Goal: Task Accomplishment & Management: Manage account settings

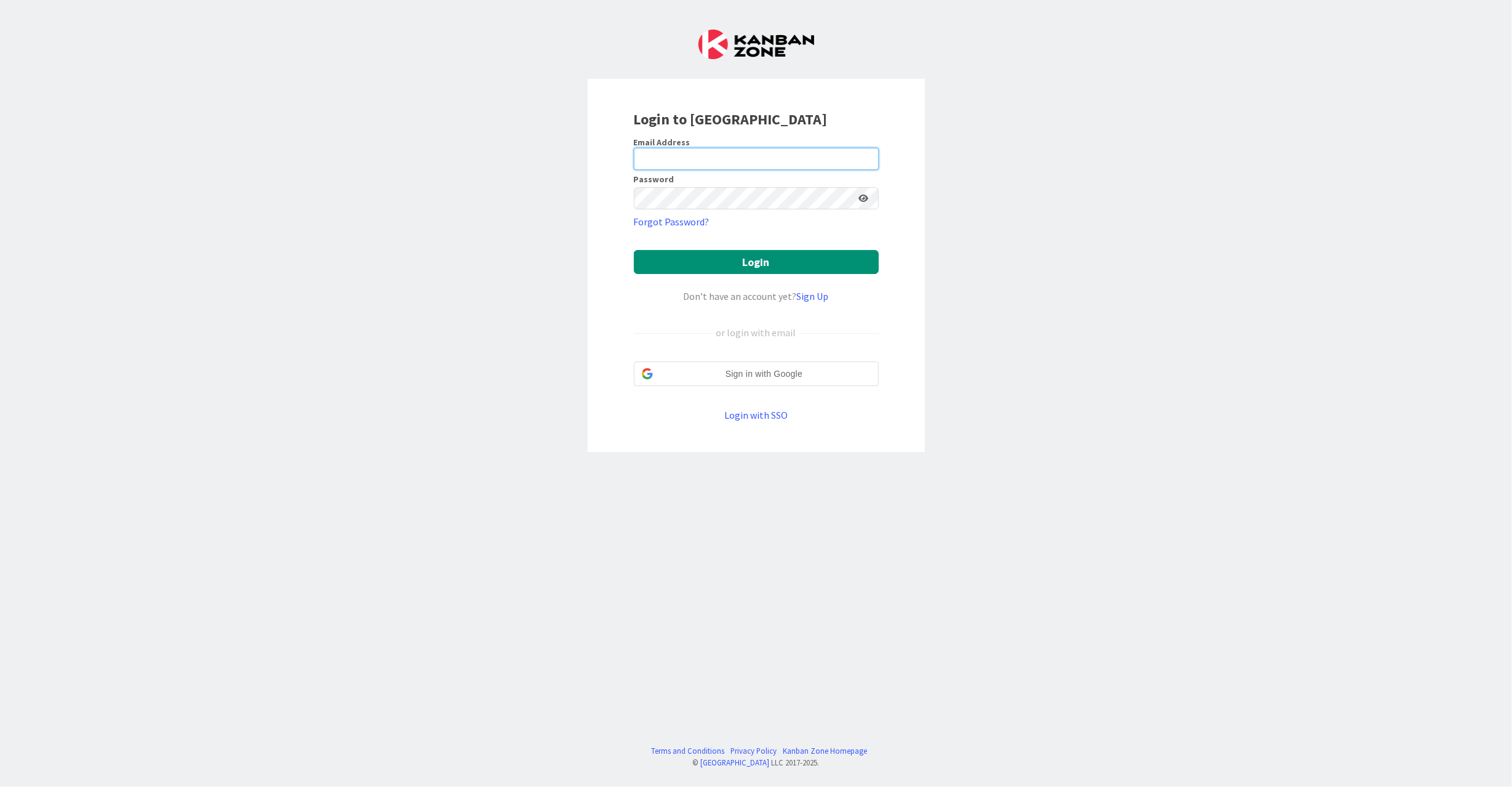
type input "[EMAIL_ADDRESS][DOMAIN_NAME]"
click at [719, 261] on button "Login" at bounding box center [756, 262] width 245 height 24
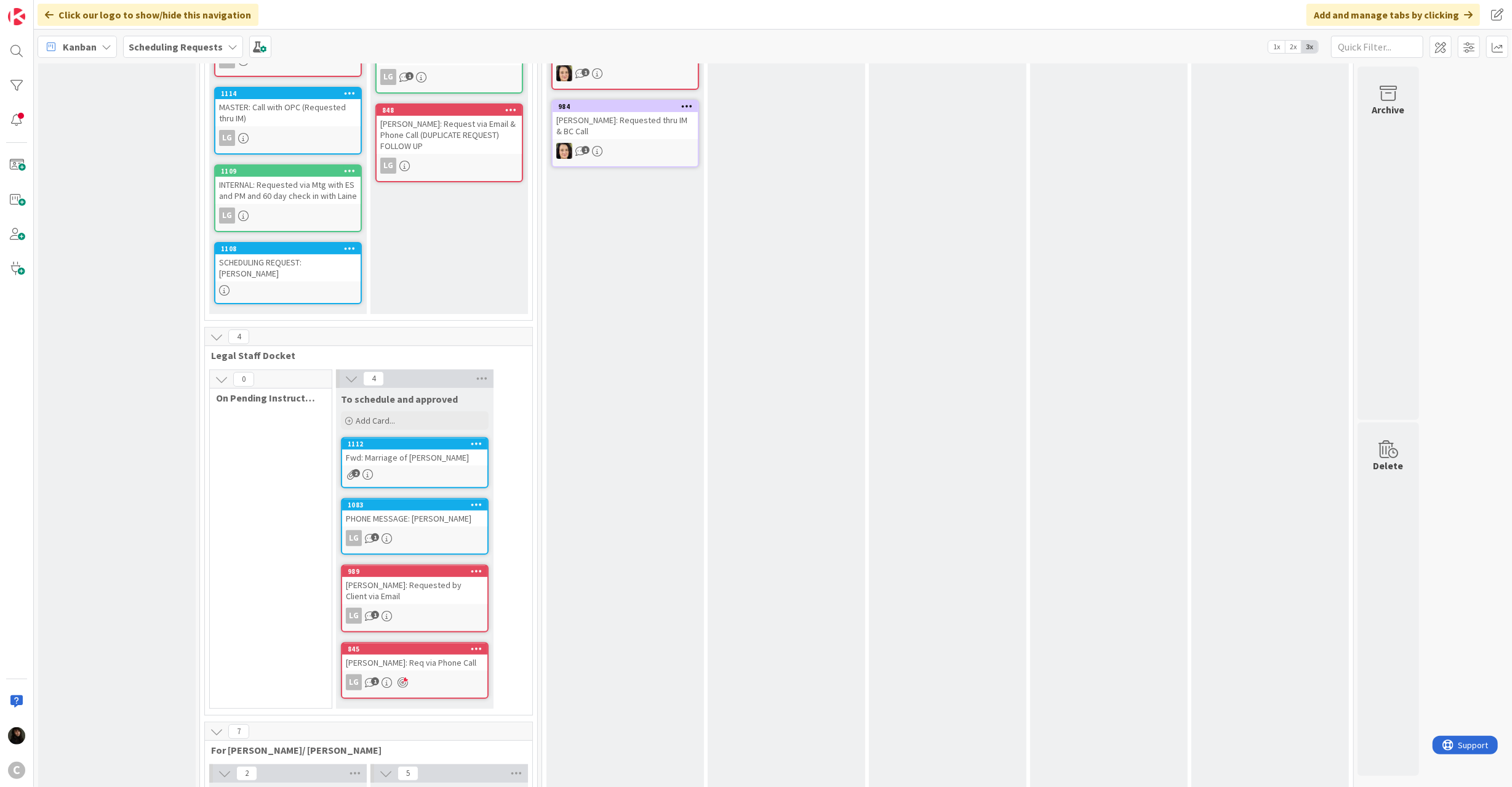
scroll to position [328, 0]
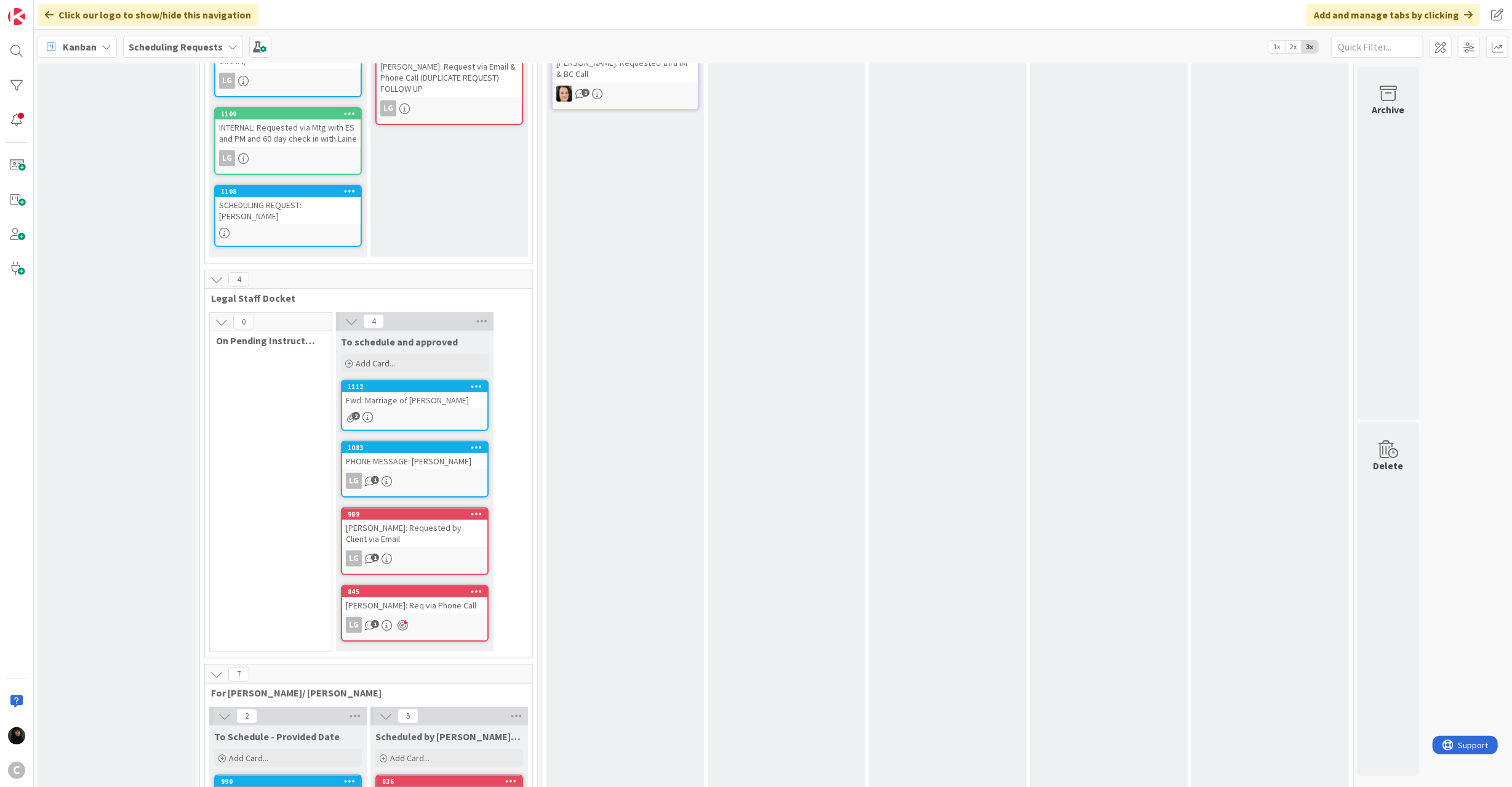
click at [387, 403] on div "Fwd: Marriage of [PERSON_NAME]" at bounding box center [415, 399] width 145 height 16
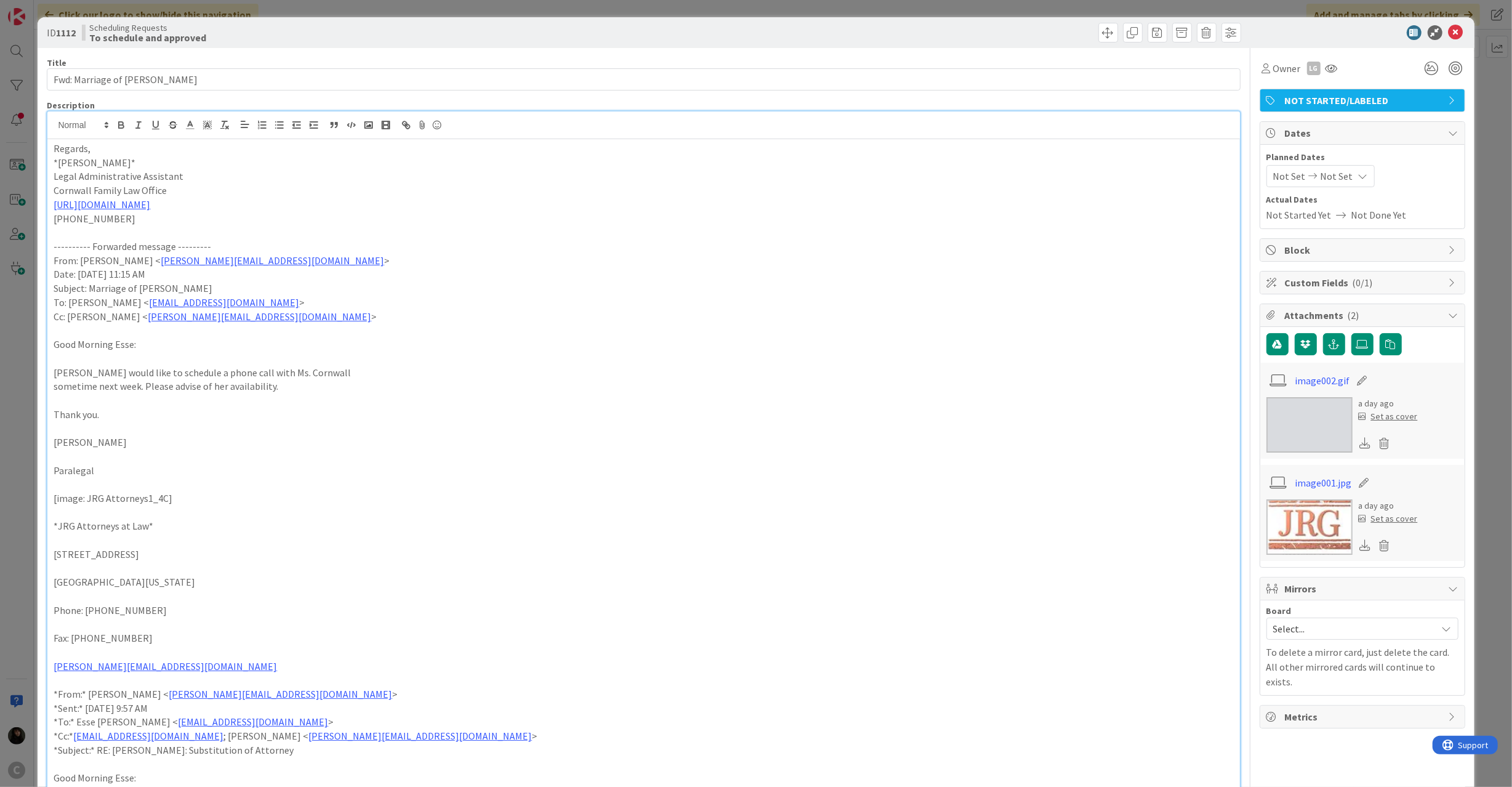
drag, startPoint x: 323, startPoint y: 406, endPoint x: 46, endPoint y: 289, distance: 300.7
click at [35, 346] on div "ID 1112 Scheduling Requests To schedule and approved Title 24 / 128 Fwd: Marria…" at bounding box center [756, 394] width 1512 height 787
copy div "Good Morning Esse: [PERSON_NAME] would like to schedule a phone call with Ms. C…"
click at [367, 289] on p "Subject: Marriage of [PERSON_NAME]" at bounding box center [643, 288] width 1180 height 14
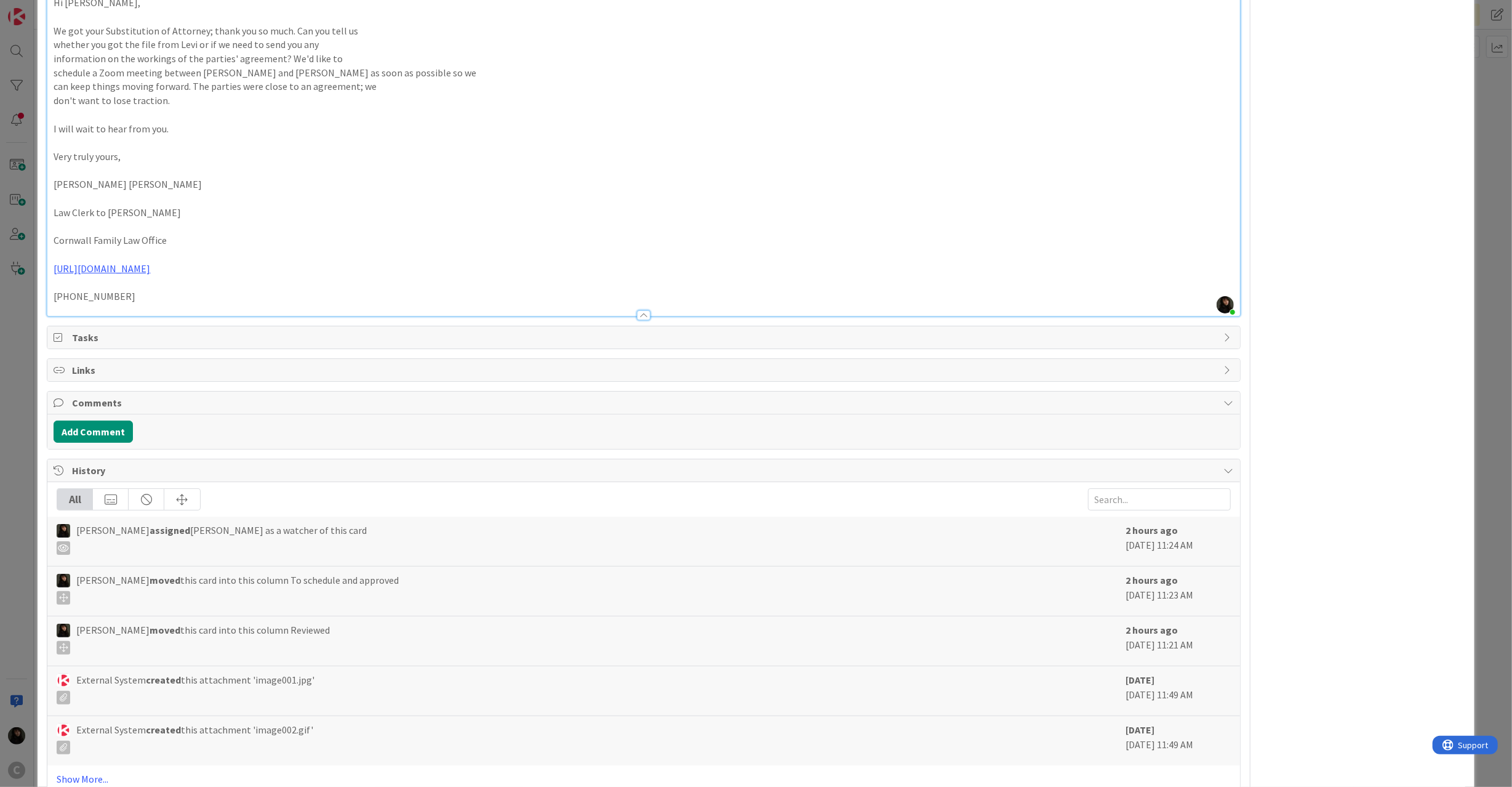
scroll to position [3095, 0]
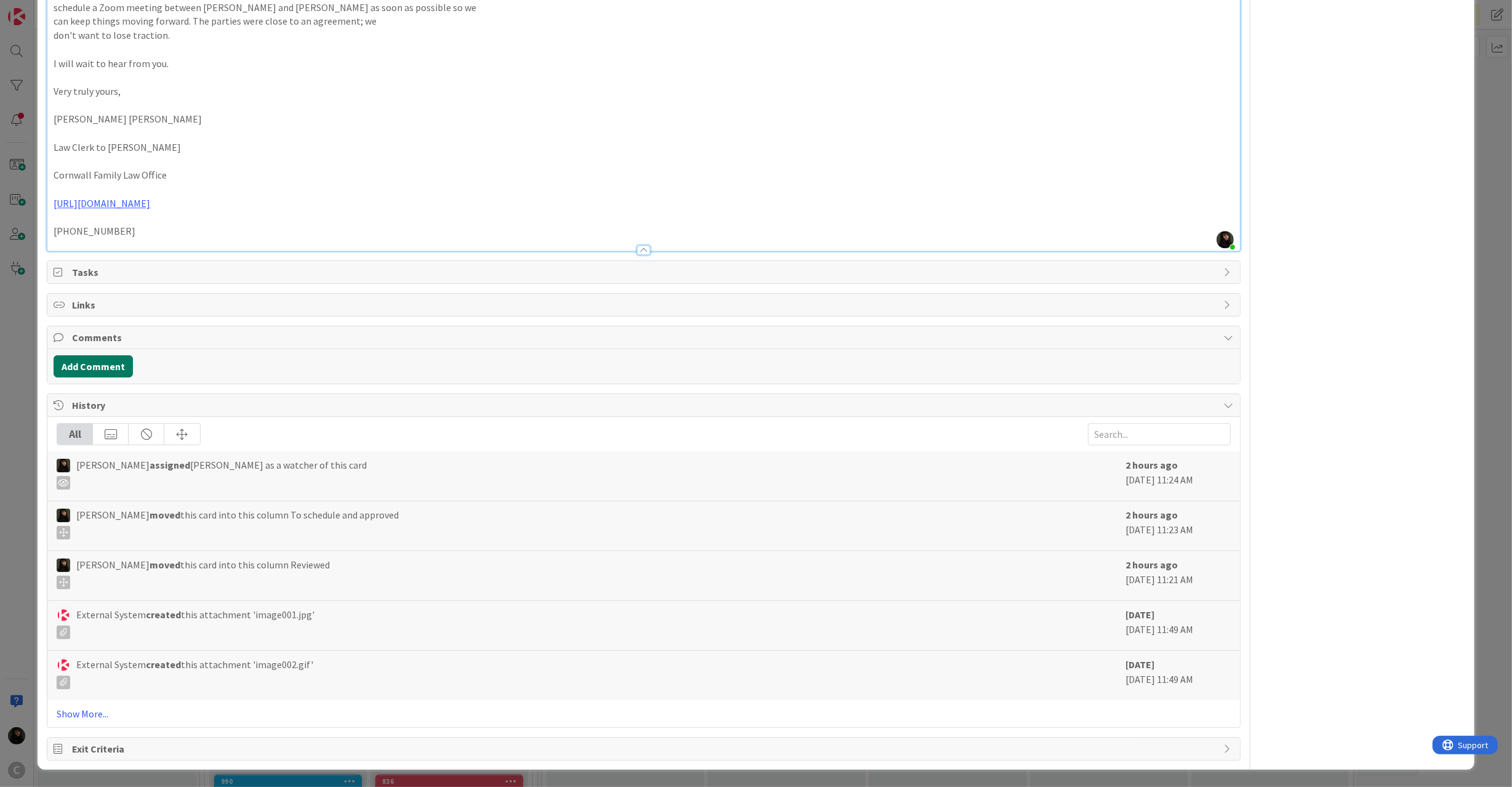
click at [84, 359] on button "Add Comment" at bounding box center [93, 366] width 79 height 22
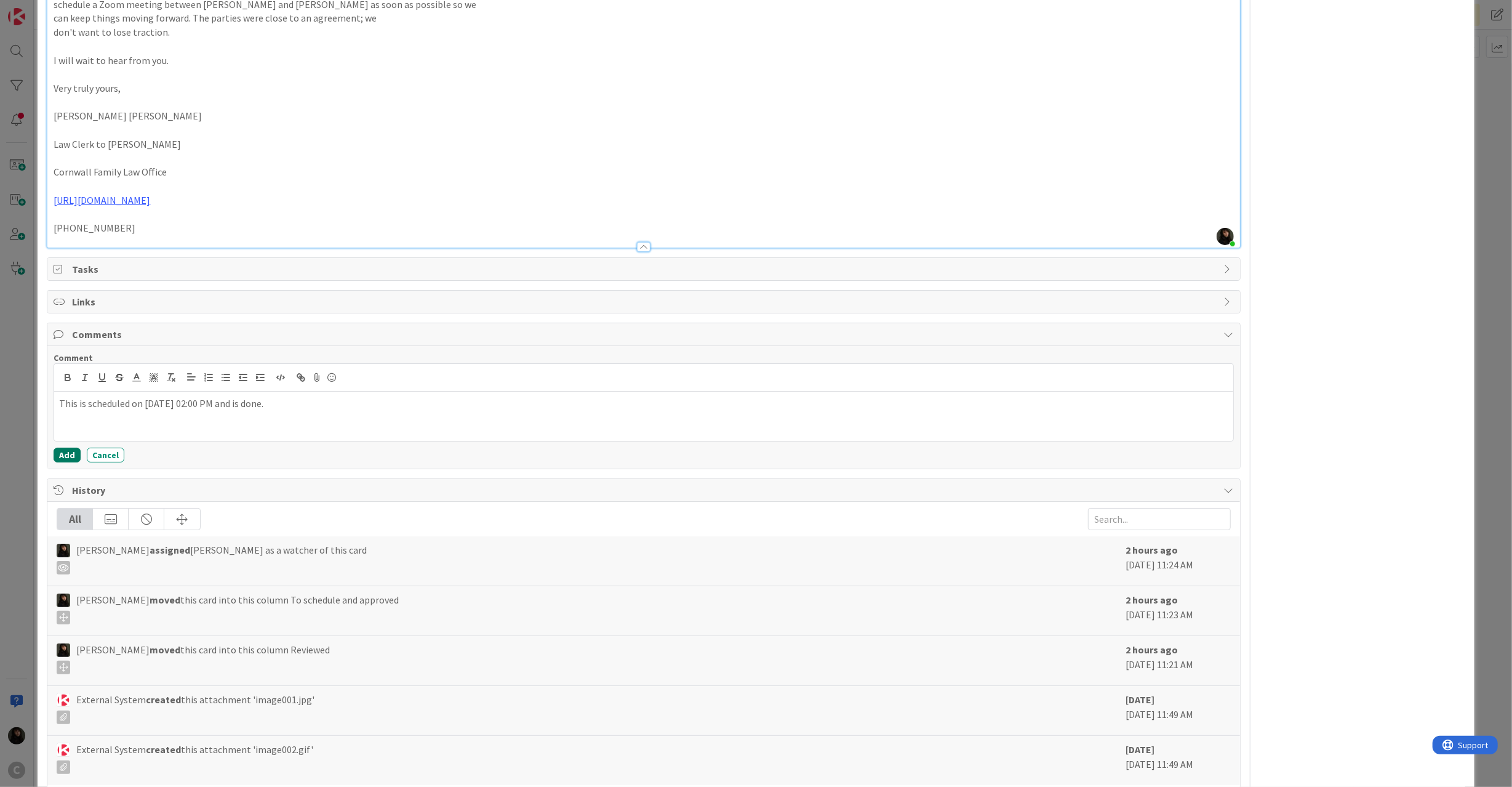
click at [65, 453] on button "Add" at bounding box center [67, 455] width 27 height 14
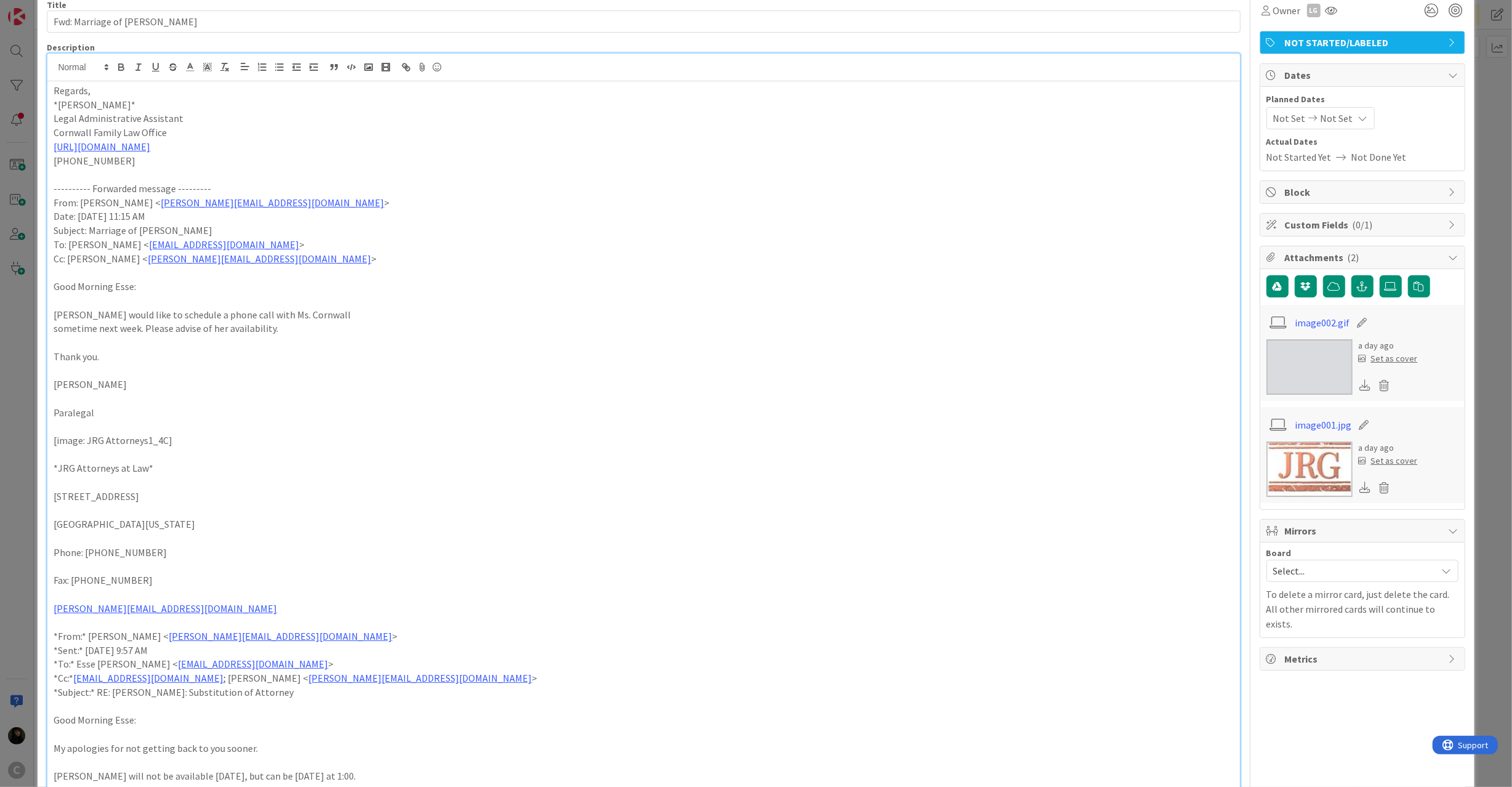
scroll to position [0, 0]
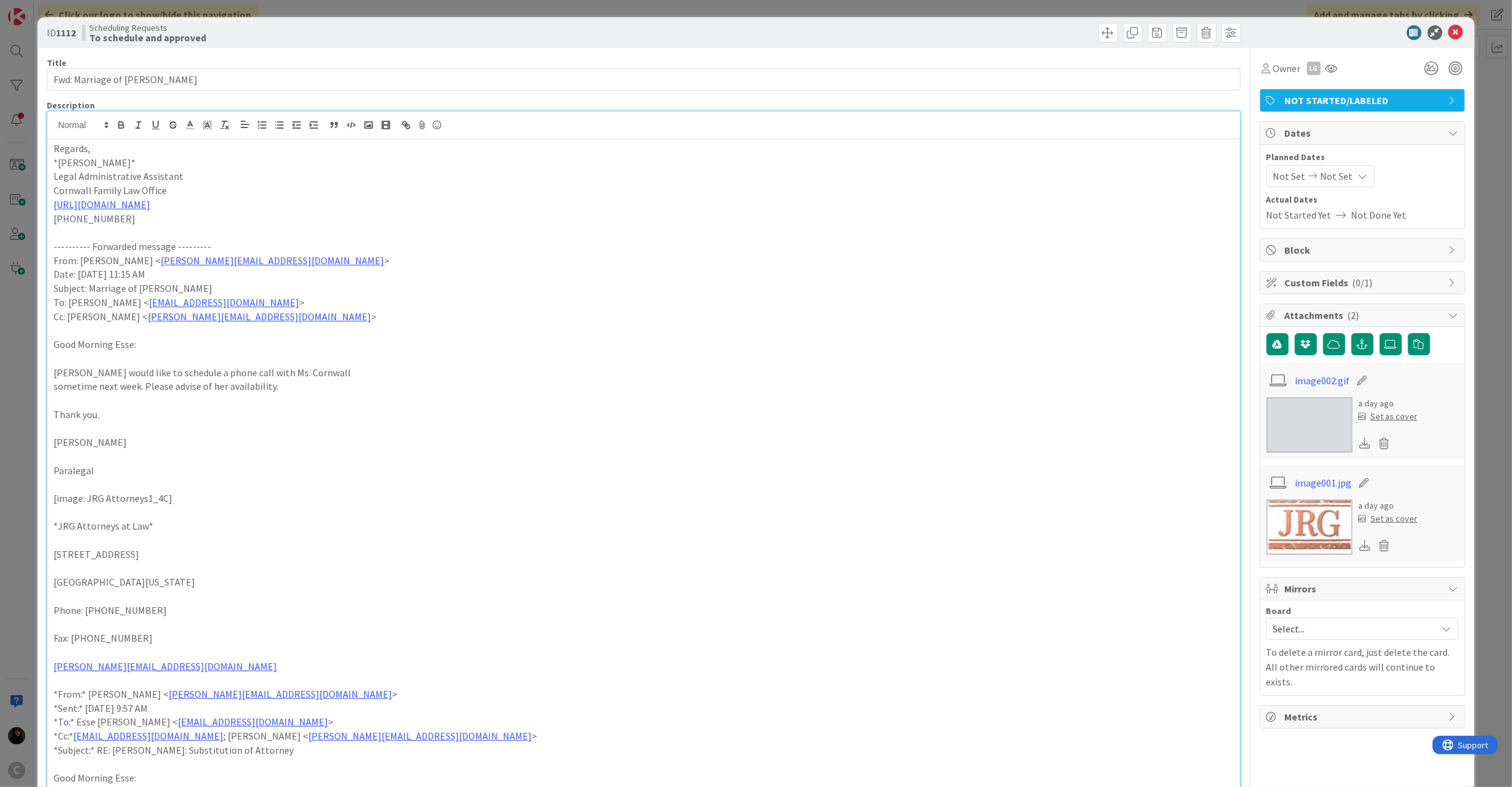
click at [1401, 99] on span "NOT STARTED/LABELED" at bounding box center [1362, 99] width 157 height 14
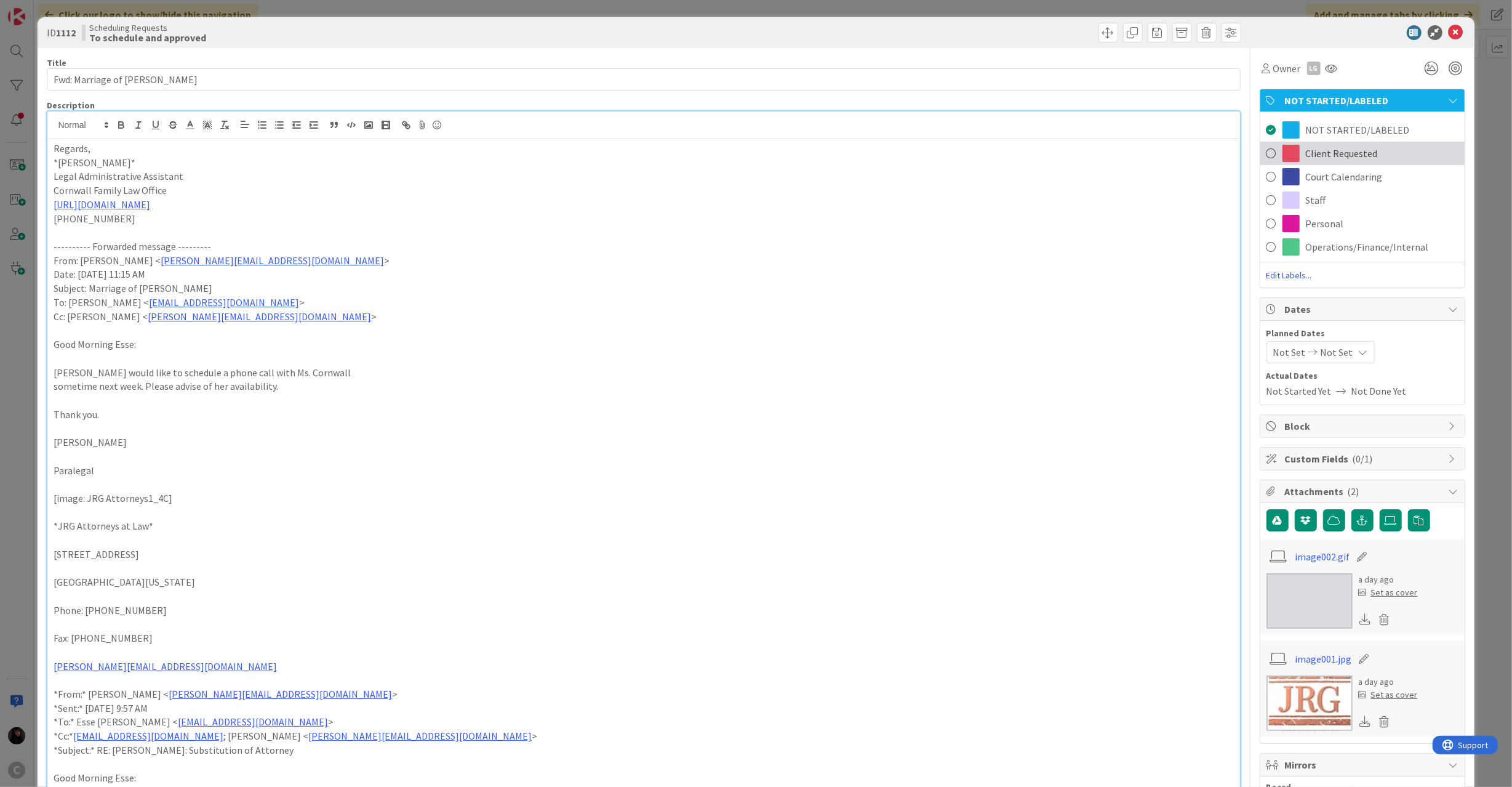
click at [1290, 150] on div "Client Requested" at bounding box center [1362, 154] width 204 height 24
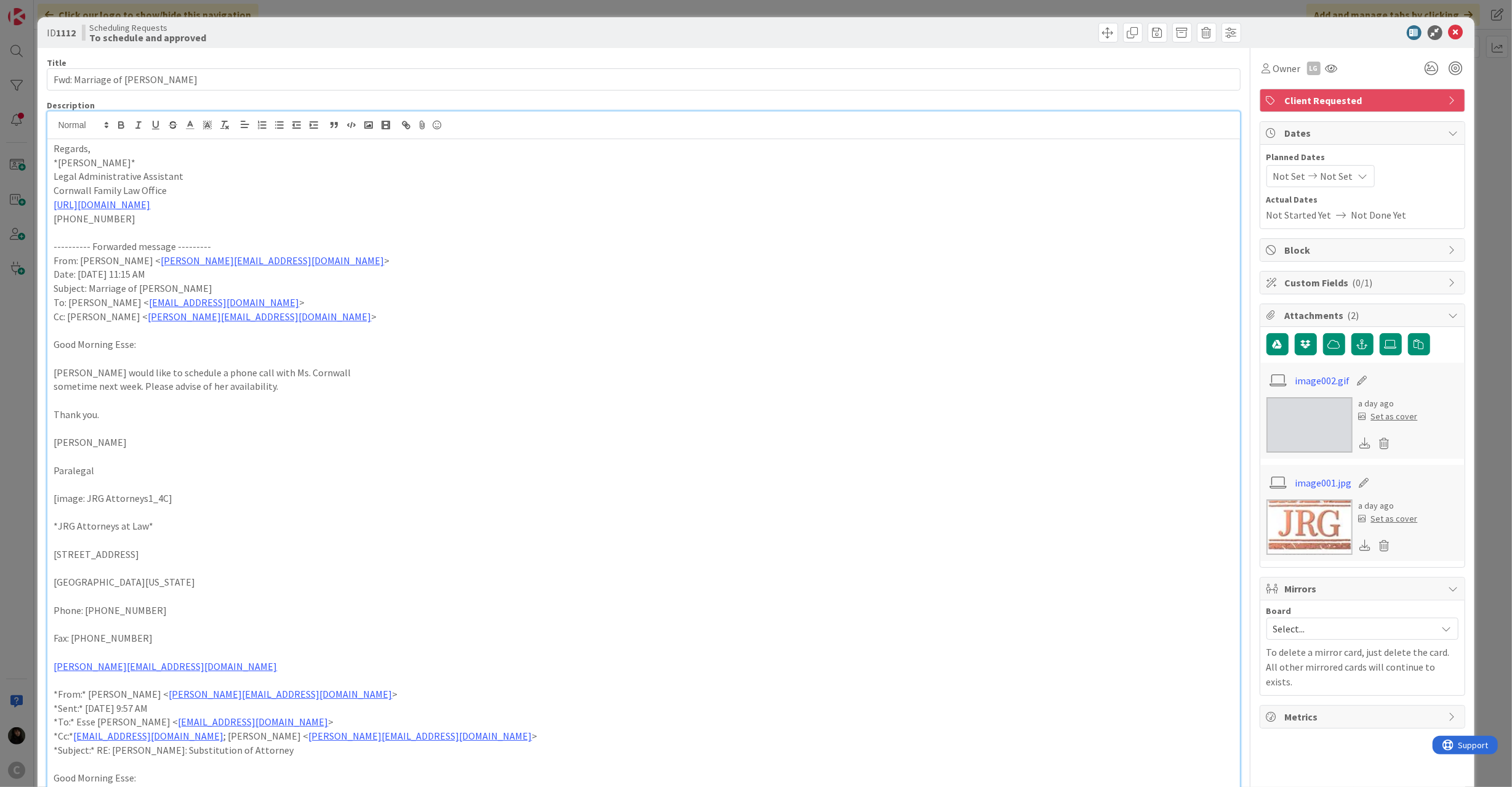
click at [1391, 99] on span "Client Requested" at bounding box center [1362, 99] width 157 height 14
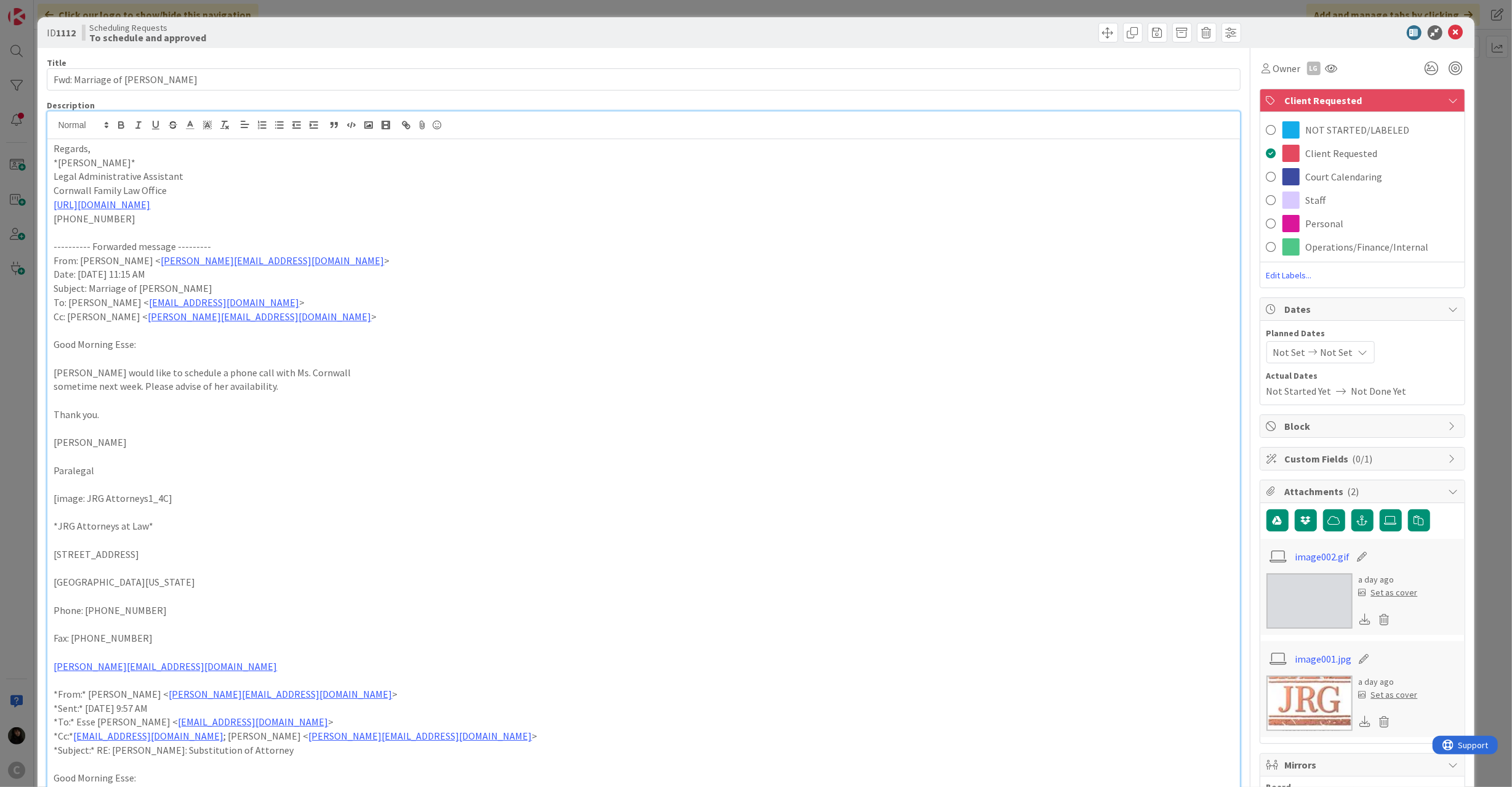
click at [1273, 275] on span "Edit Labels..." at bounding box center [1362, 275] width 204 height 12
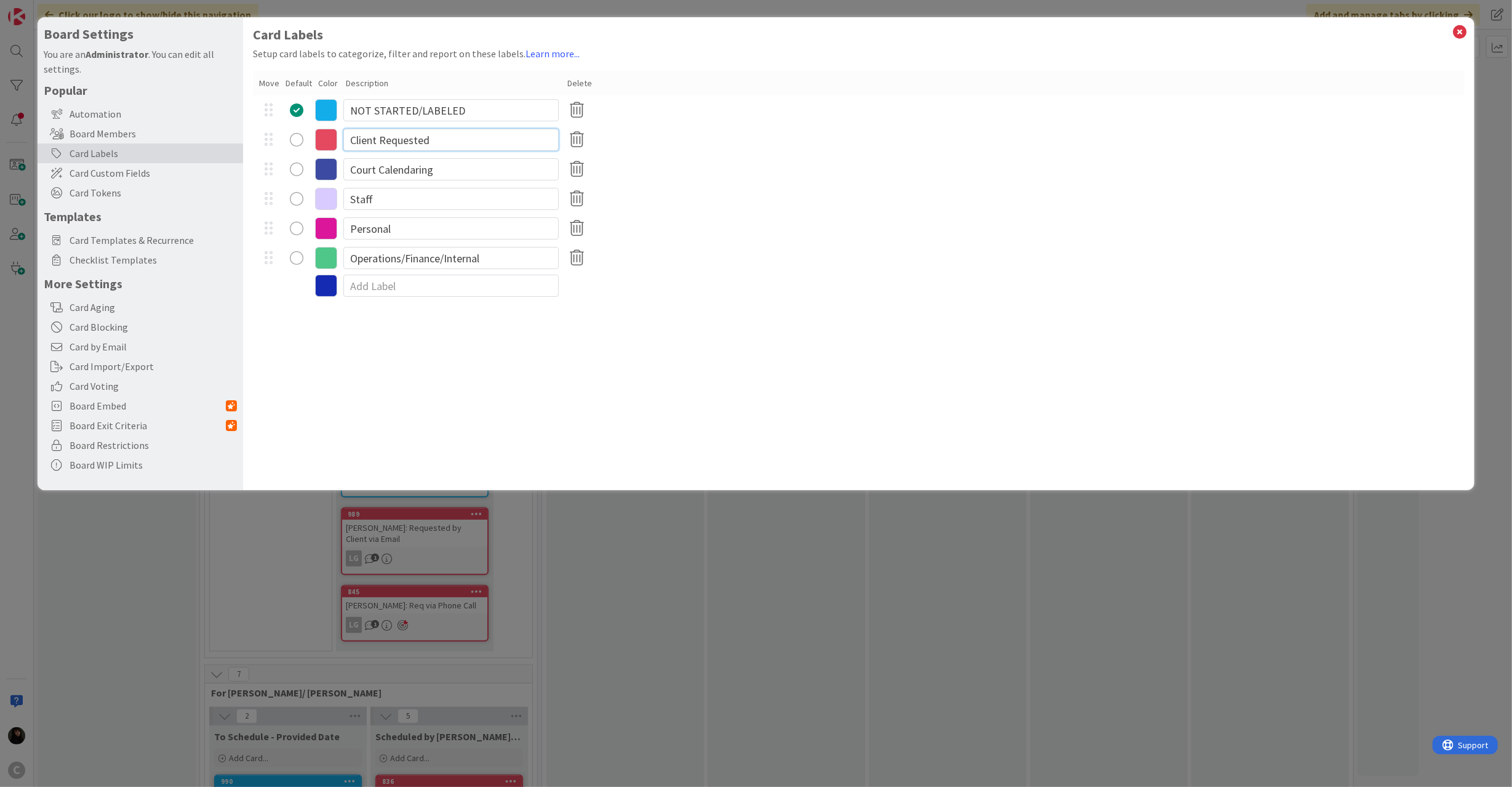
drag, startPoint x: 449, startPoint y: 143, endPoint x: 392, endPoint y: 144, distance: 57.0
click at [392, 144] on input "Client Requested" at bounding box center [451, 139] width 216 height 22
type input "Client Related"
click at [291, 135] on div "radio" at bounding box center [296, 139] width 14 height 14
click at [1057, 171] on div "Court Calendaring" at bounding box center [859, 169] width 1211 height 30
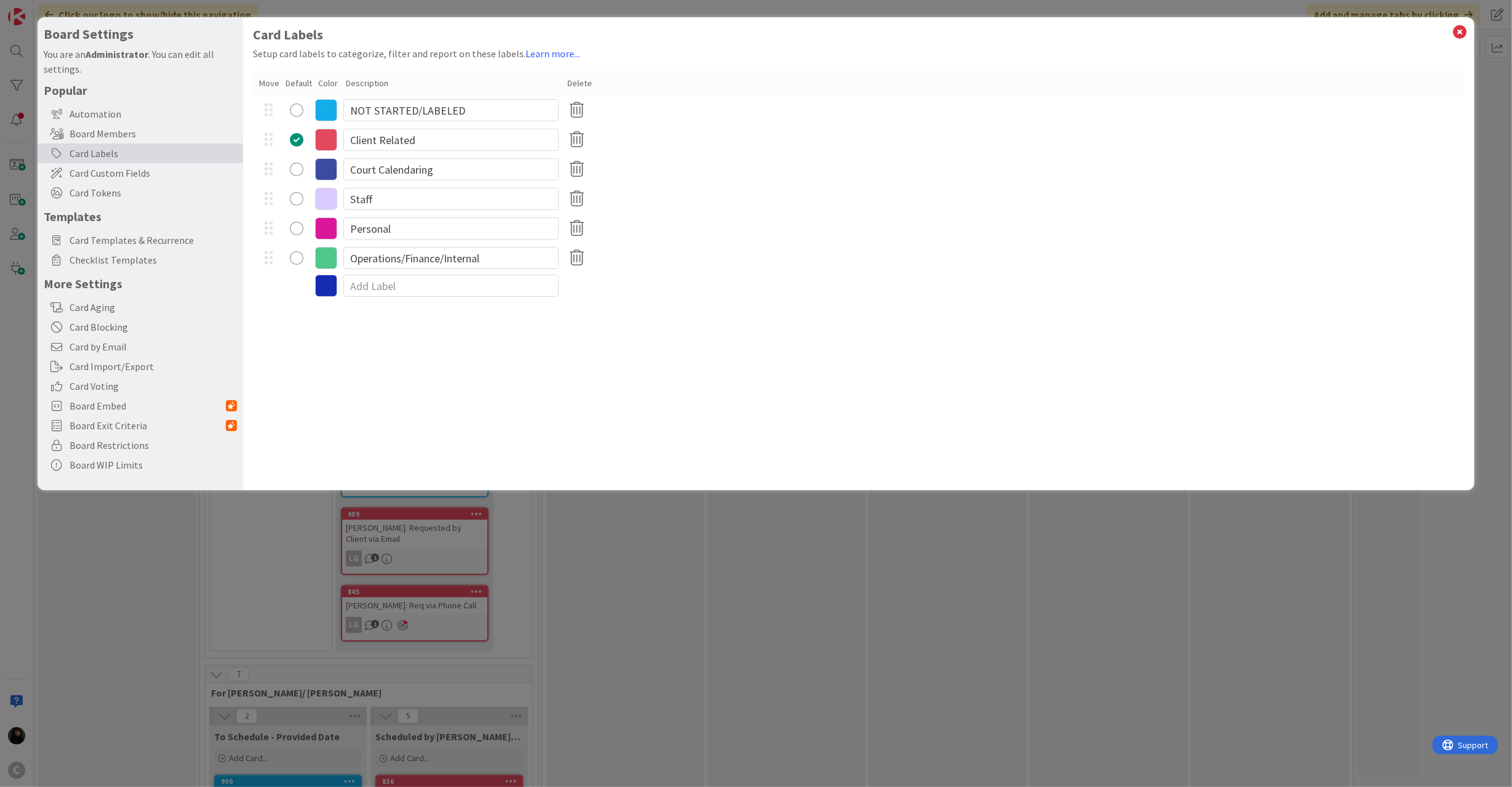
click at [1470, 28] on div "Card Labels Setup card labels to categorize, filter and report on these labels.…" at bounding box center [858, 253] width 1231 height 473
click at [1462, 25] on icon at bounding box center [1459, 32] width 16 height 17
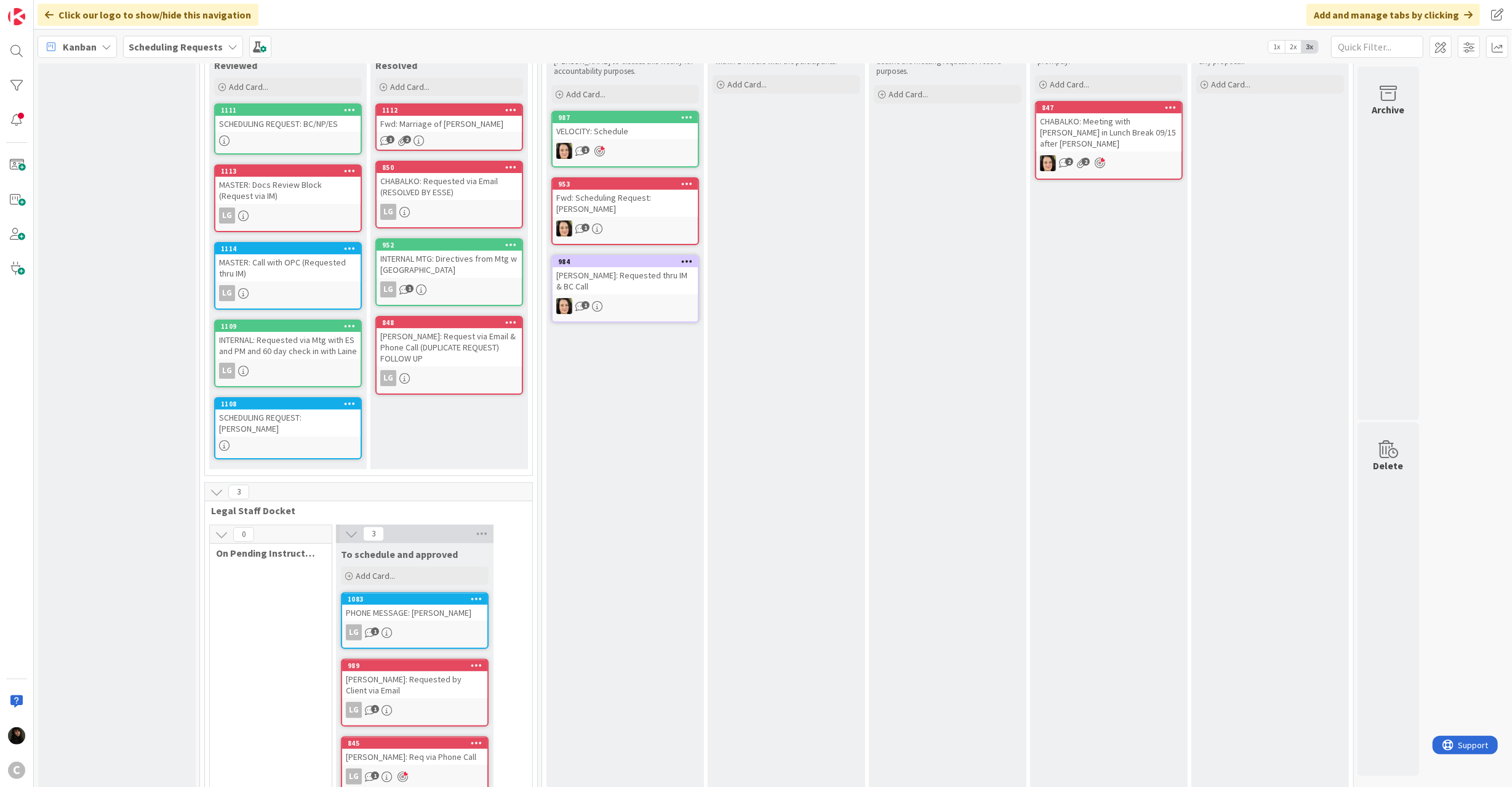
scroll to position [253, 0]
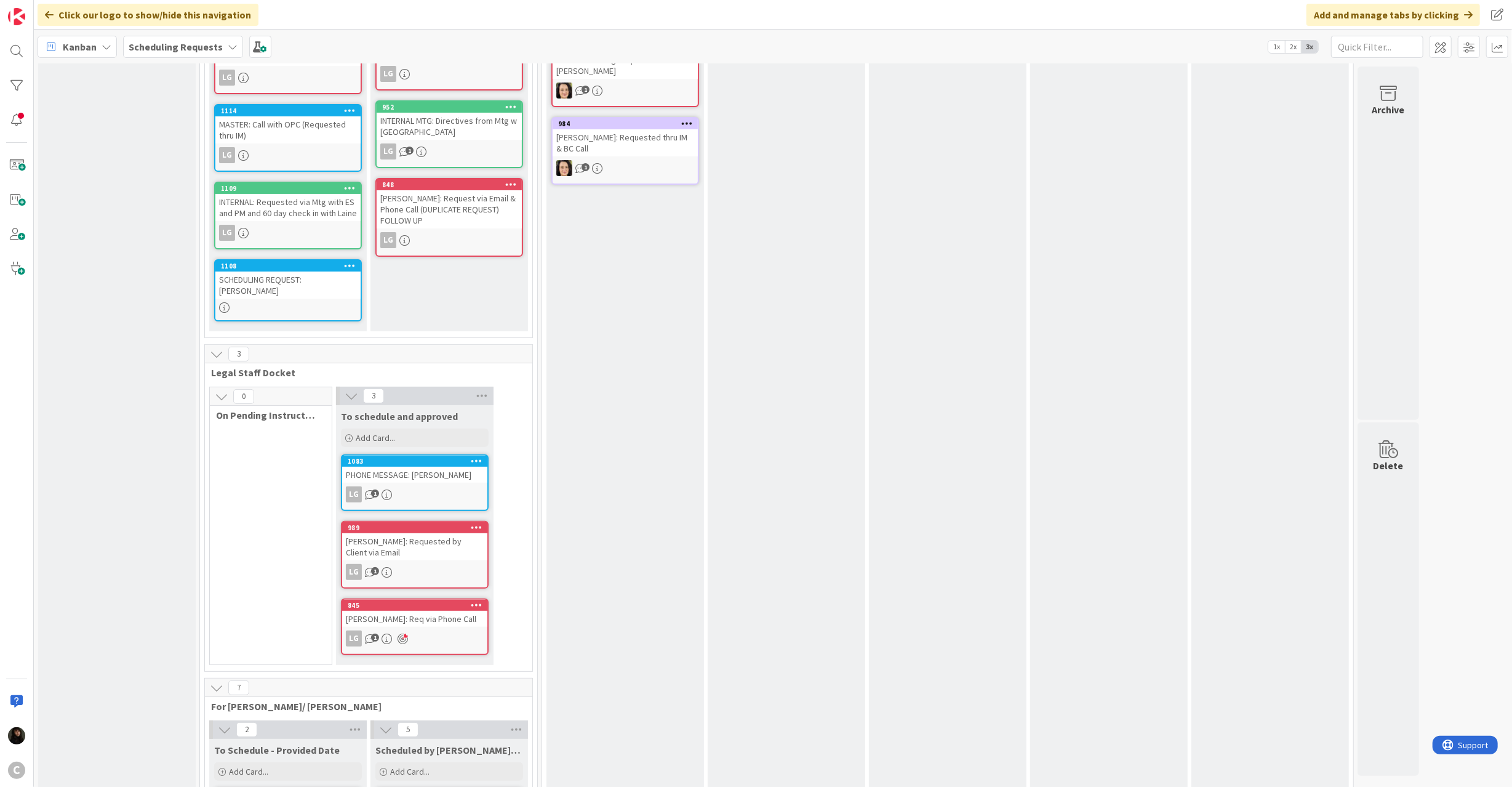
click at [420, 474] on div "PHONE MESSAGE: [PERSON_NAME]" at bounding box center [415, 474] width 145 height 16
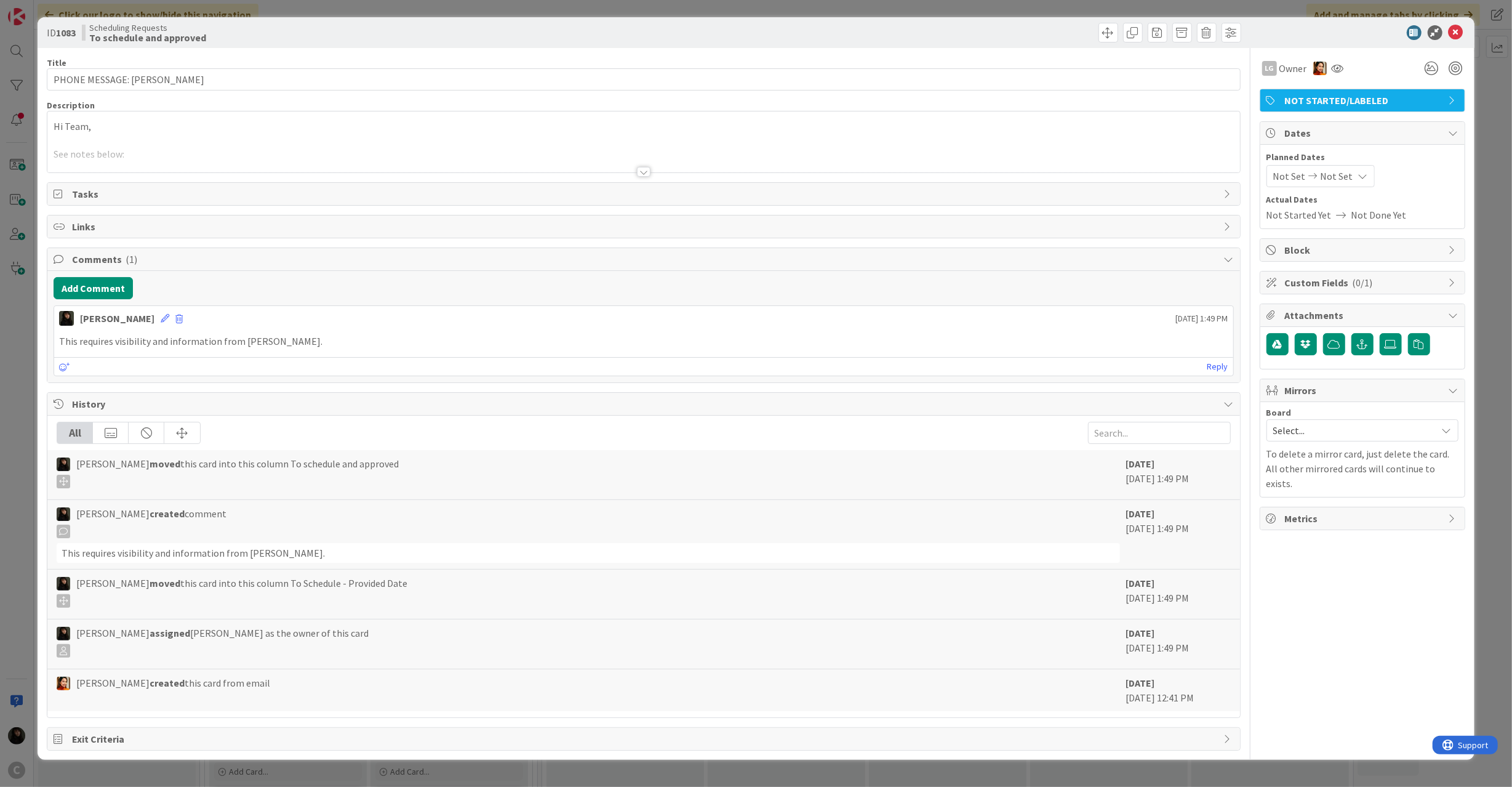
click at [303, 151] on div at bounding box center [643, 156] width 1192 height 31
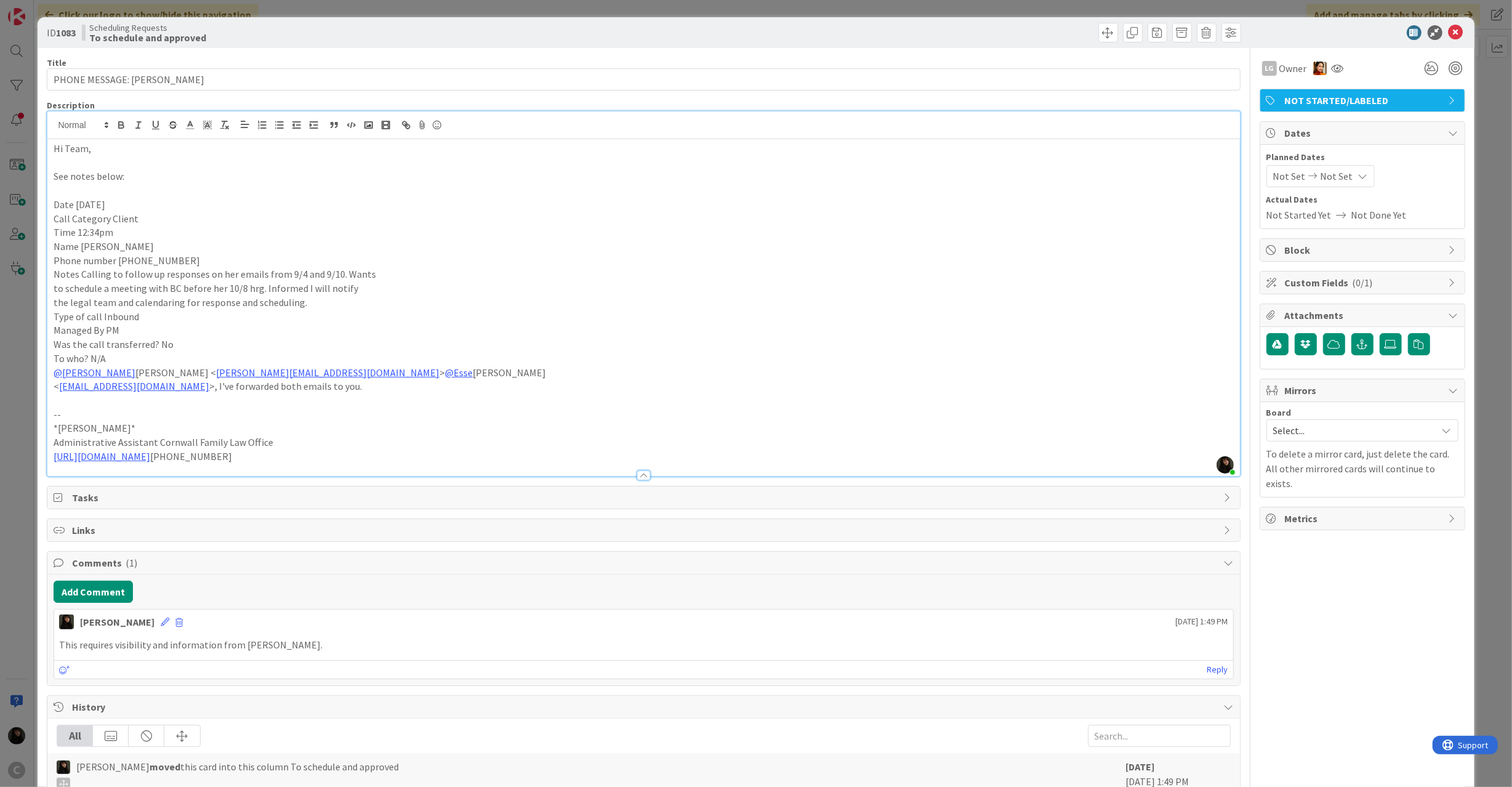
click at [302, 421] on p "--" at bounding box center [643, 415] width 1180 height 14
drag, startPoint x: 117, startPoint y: 264, endPoint x: 193, endPoint y: 261, distance: 76.1
click at [193, 261] on p "Phone number [PHONE_NUMBER]" at bounding box center [643, 260] width 1180 height 14
copy p "[PHONE_NUMBER]"
click at [234, 271] on p "Notes Calling to follow up responses on her emails from 9/4 and 9/10. Wants" at bounding box center [643, 274] width 1180 height 14
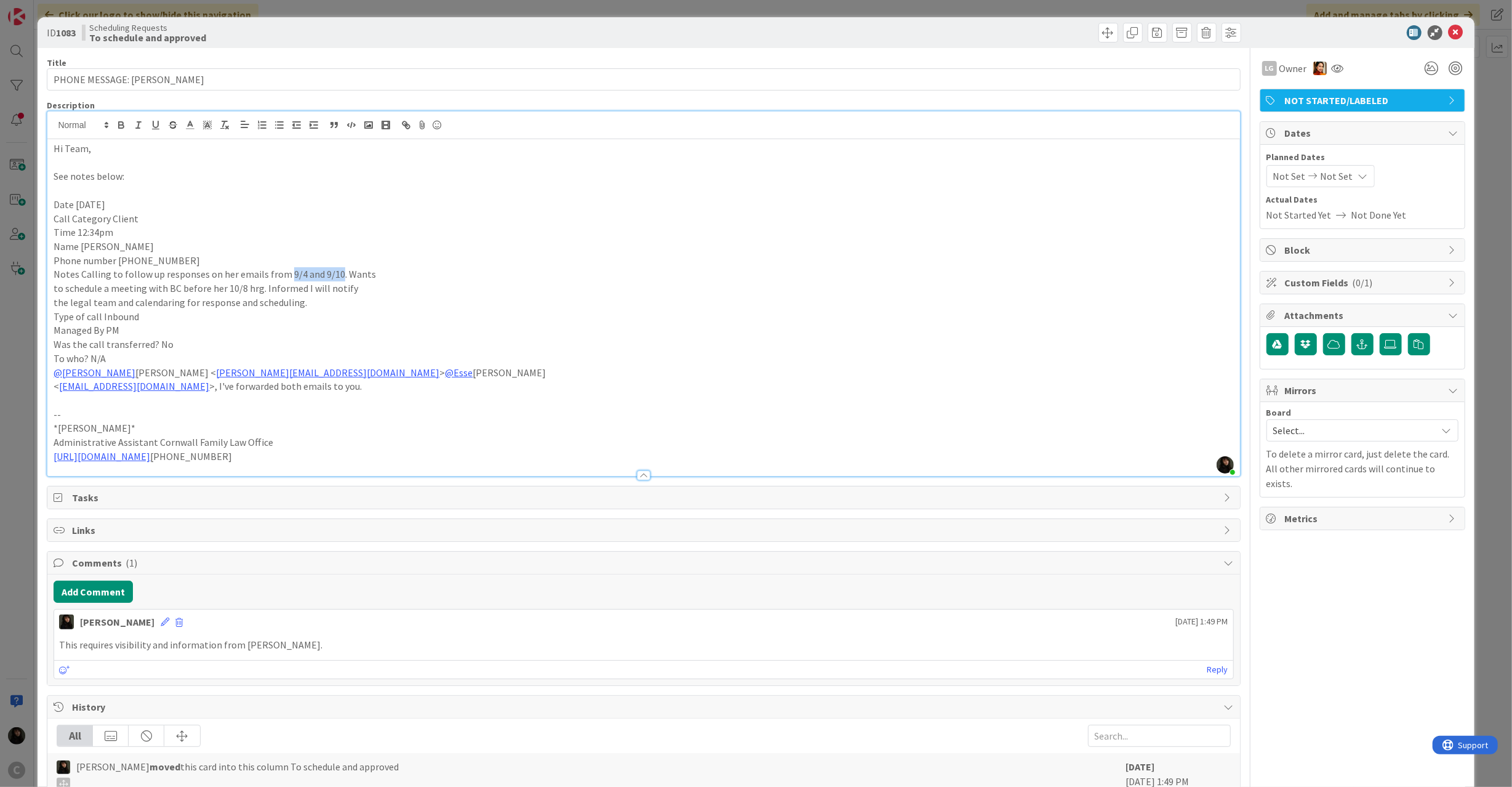
drag, startPoint x: 283, startPoint y: 269, endPoint x: 335, endPoint y: 271, distance: 52.0
click at [335, 271] on p "Notes Calling to follow up responses on her emails from 9/4 and 9/10. Wants" at bounding box center [643, 274] width 1180 height 14
click at [101, 589] on button "Add Comment" at bounding box center [93, 592] width 79 height 22
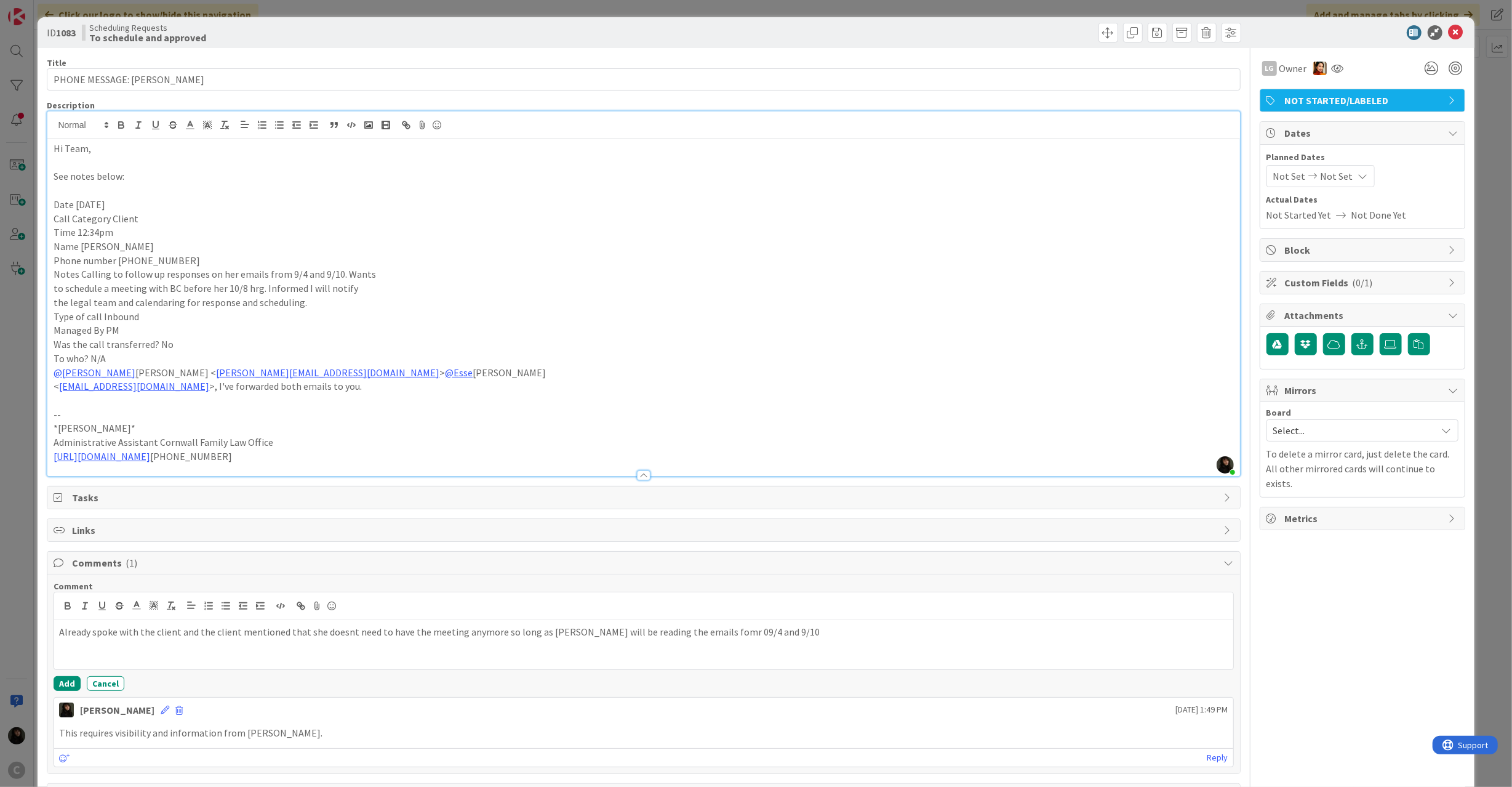
click at [700, 631] on p "Already spoke with the client and the client mentioned that she doesnt need to …" at bounding box center [644, 631] width 1169 height 14
click at [771, 629] on p "Already spoke with the client and the client mentioned that she doesnt need to …" at bounding box center [644, 631] width 1169 height 14
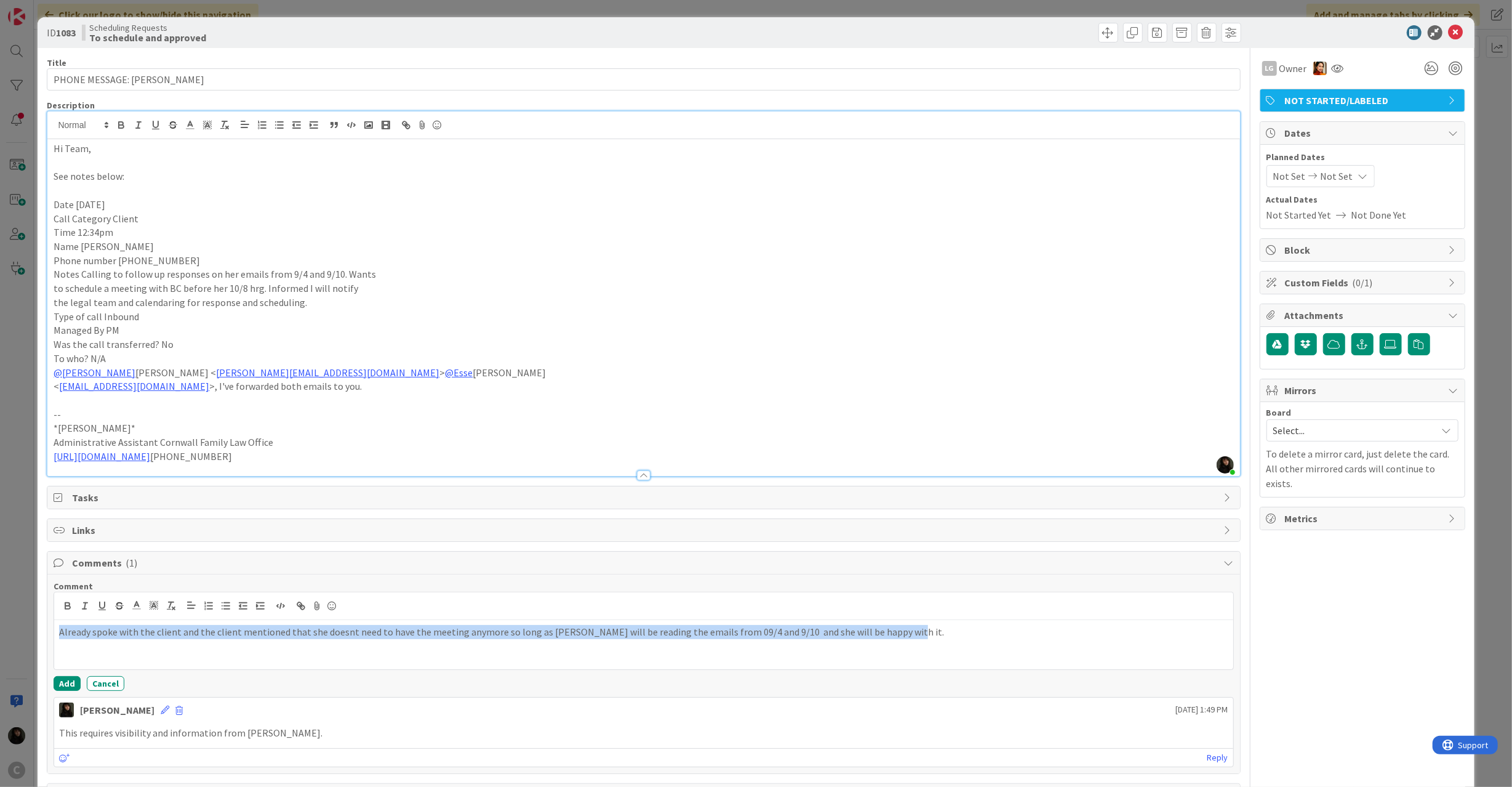
copy p "Already spoke with the client and the client mentioned that she doesnt need to …"
click at [59, 683] on button "Add" at bounding box center [67, 682] width 27 height 14
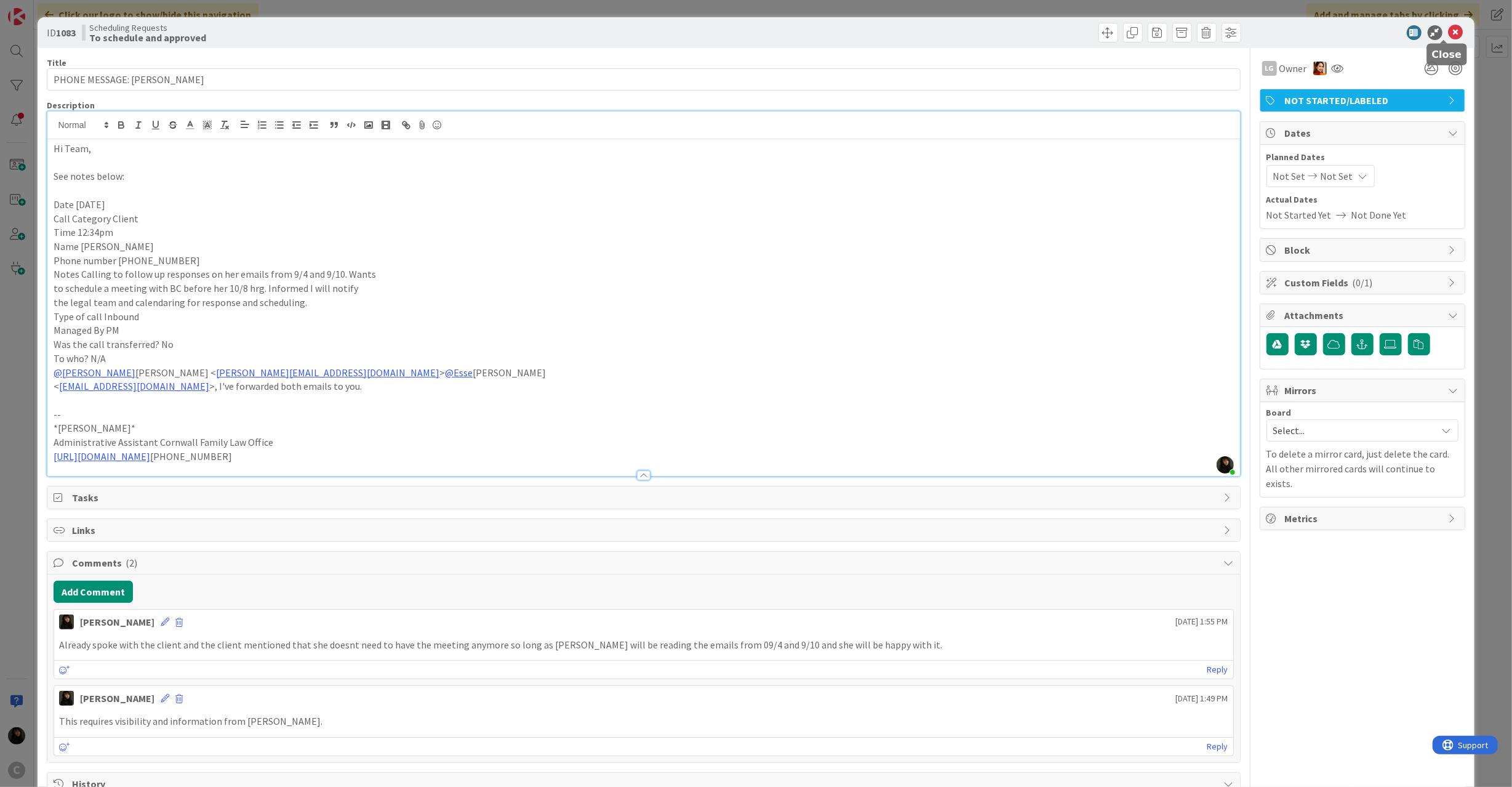
click at [1448, 31] on icon at bounding box center [1455, 32] width 14 height 14
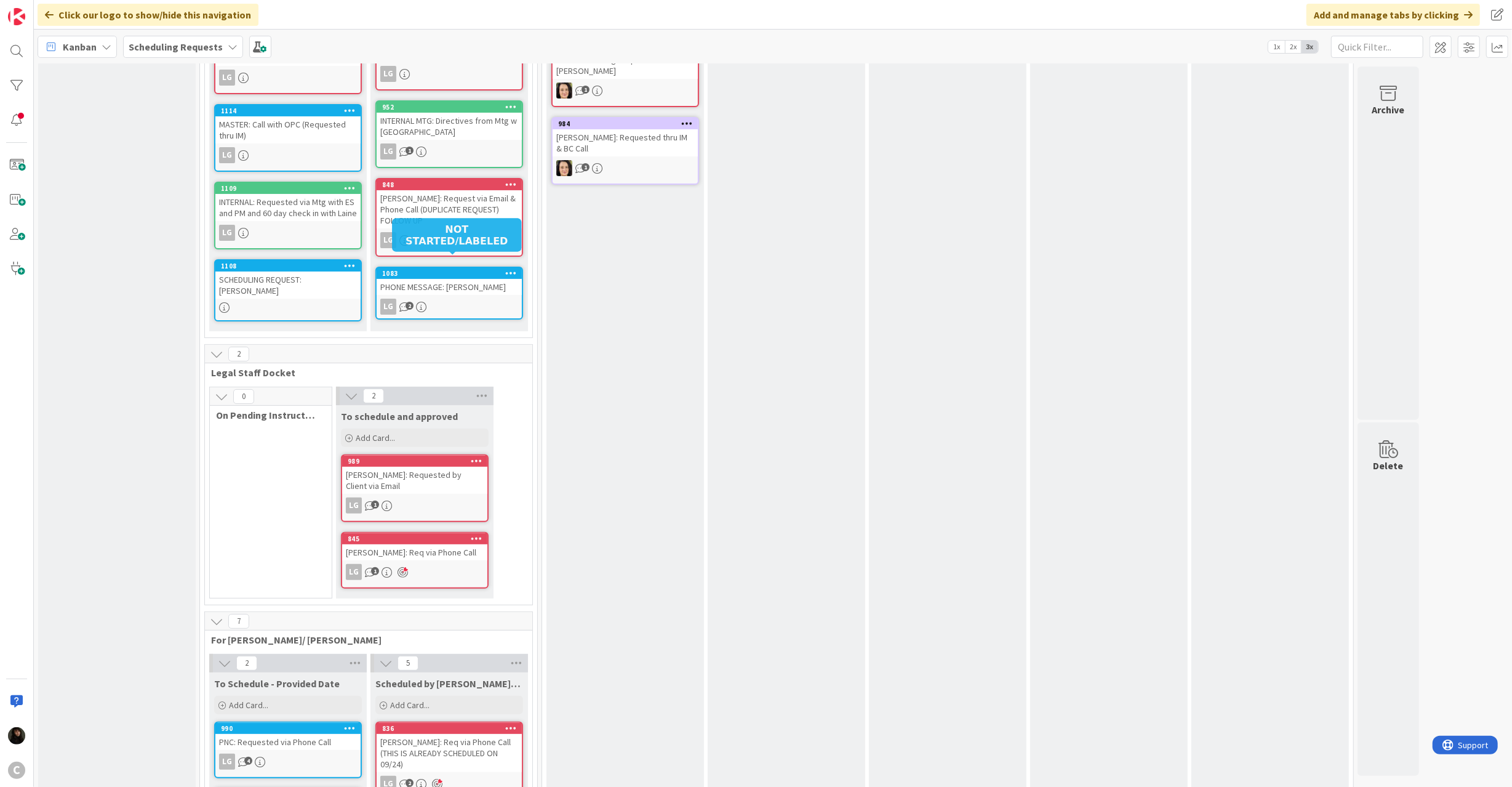
click at [448, 269] on div "1083" at bounding box center [452, 274] width 139 height 8
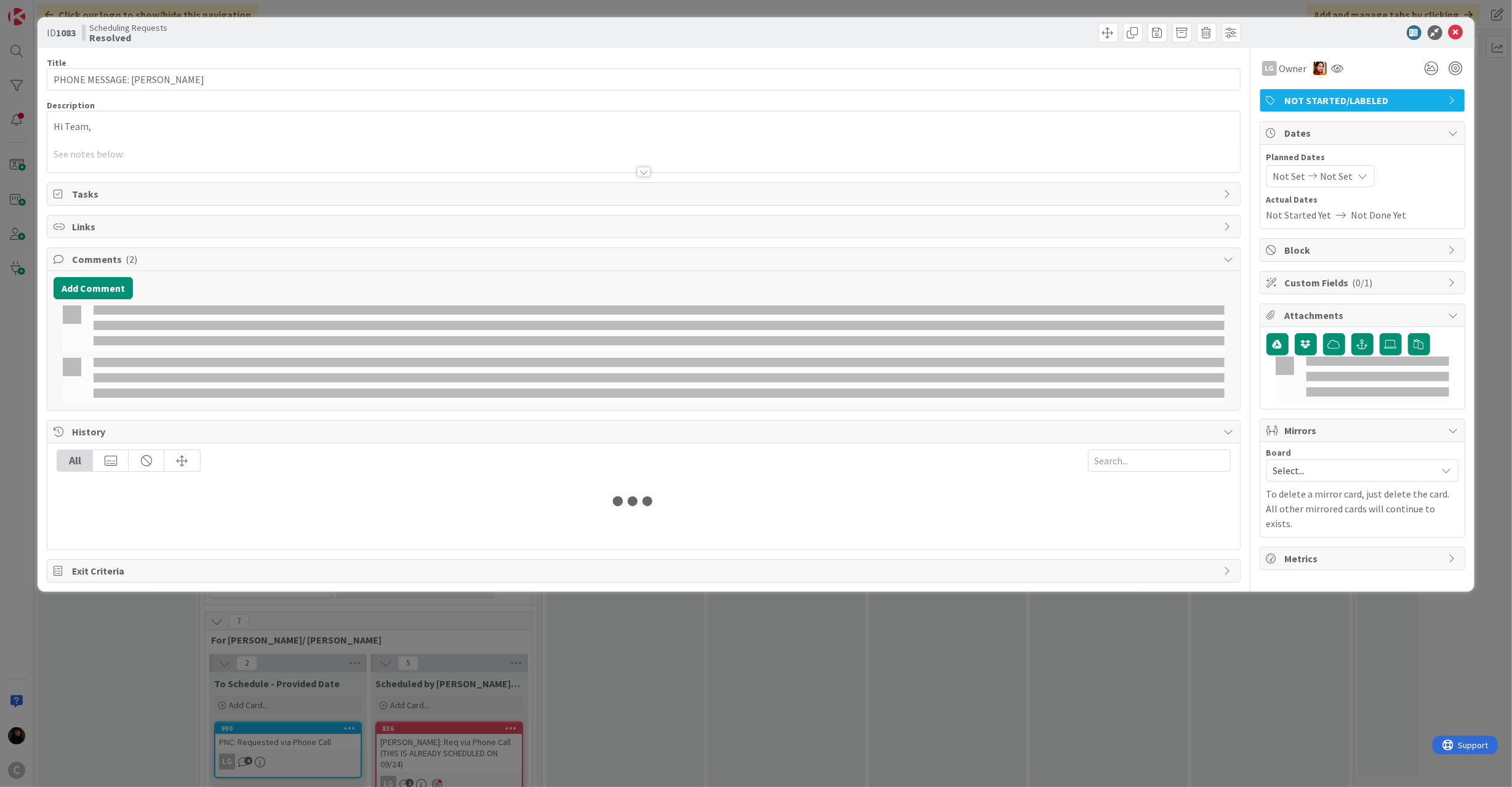
click at [1336, 104] on span "NOT STARTED/LABELED" at bounding box center [1362, 99] width 157 height 14
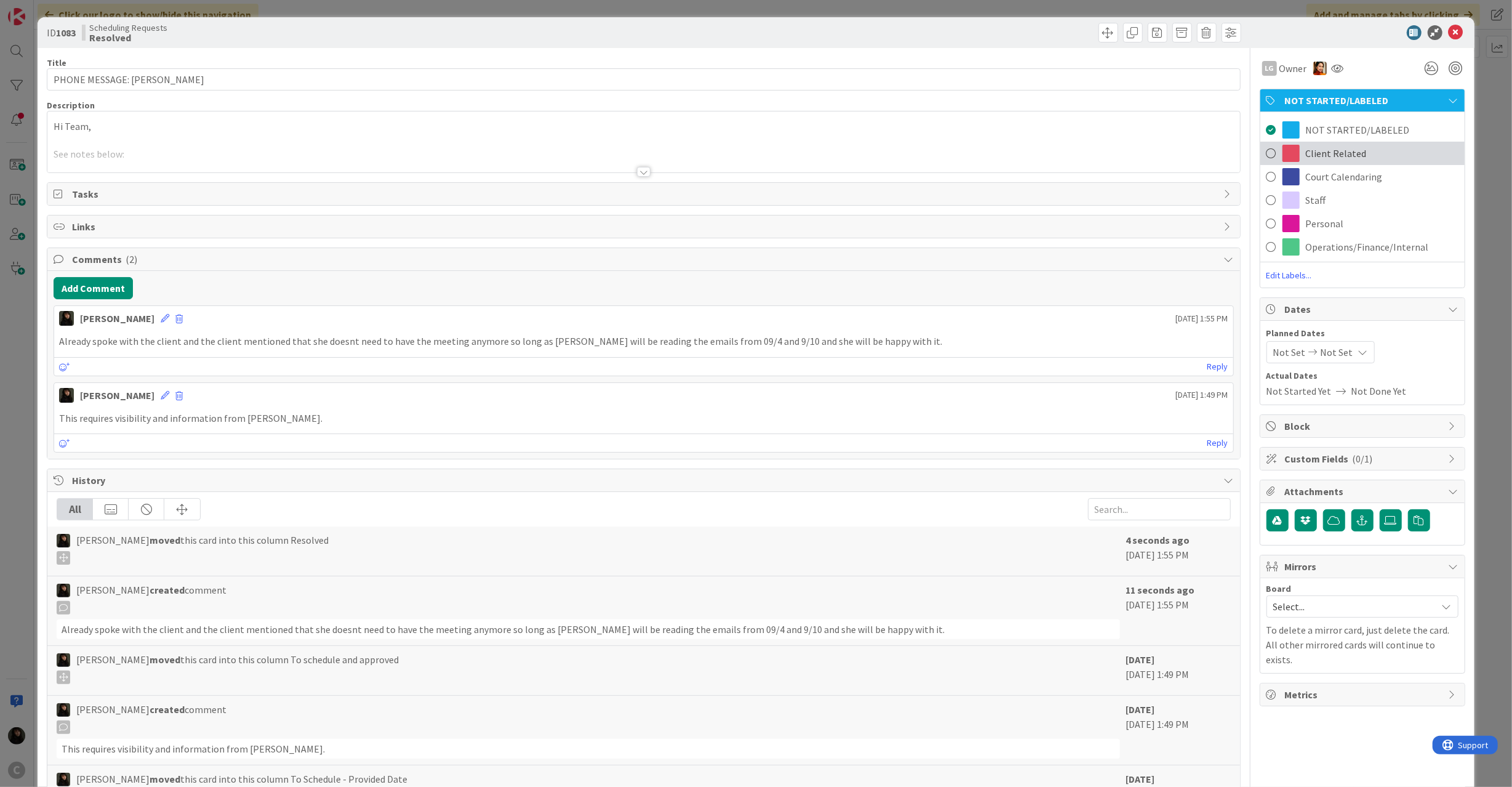
click at [1283, 153] on span at bounding box center [1291, 153] width 17 height 17
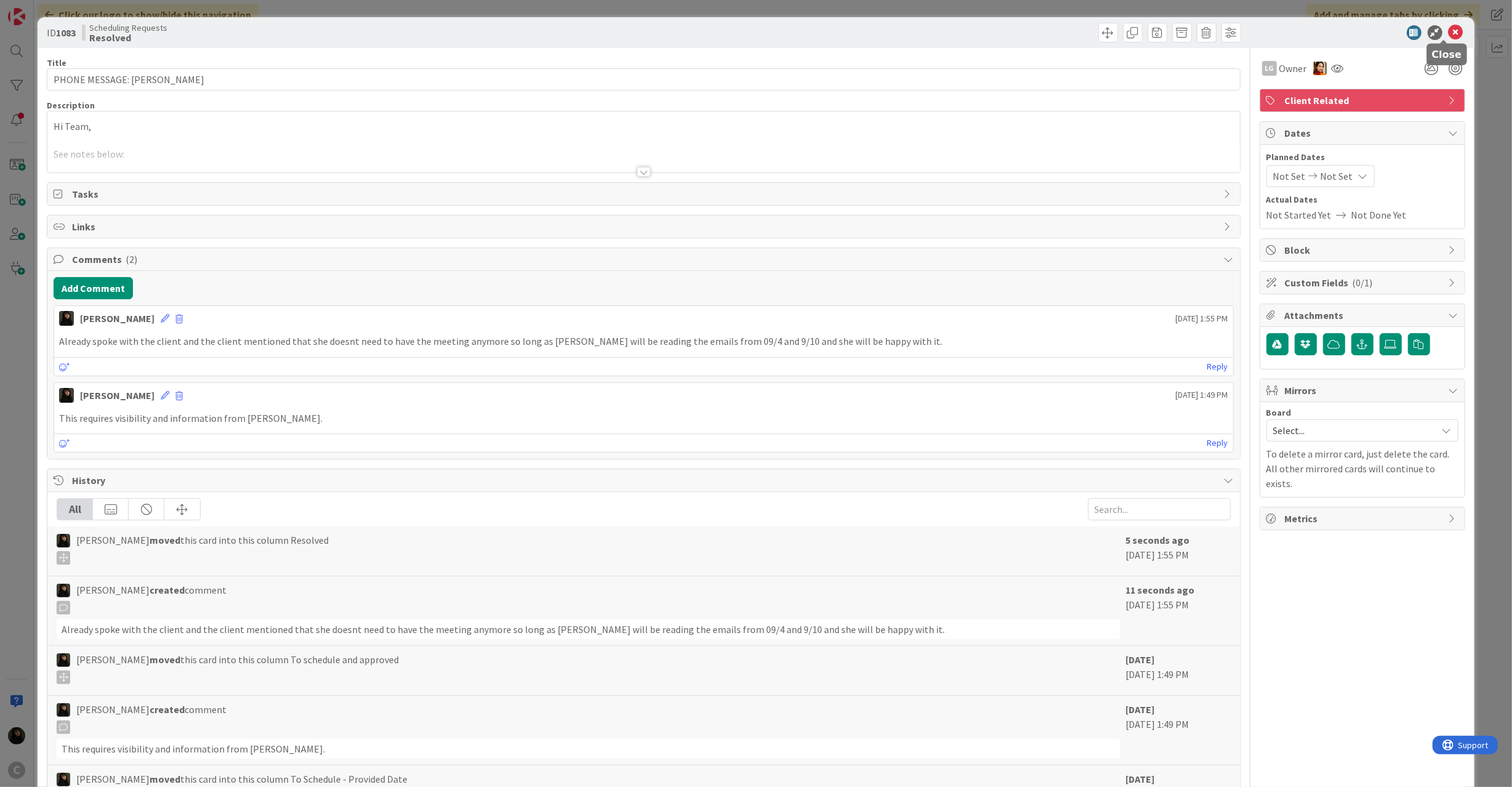
click at [1450, 27] on icon at bounding box center [1455, 32] width 14 height 14
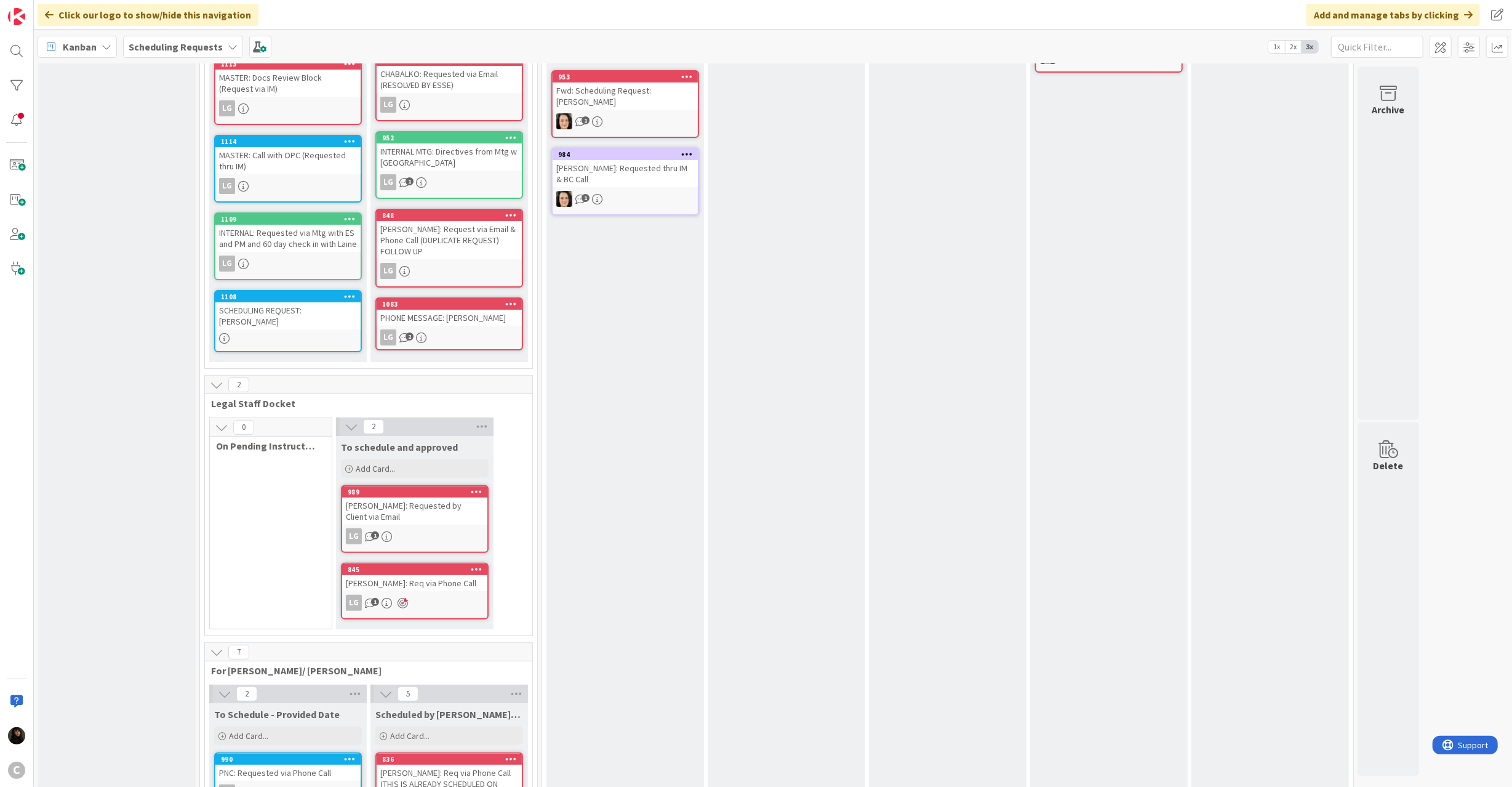
scroll to position [246, 0]
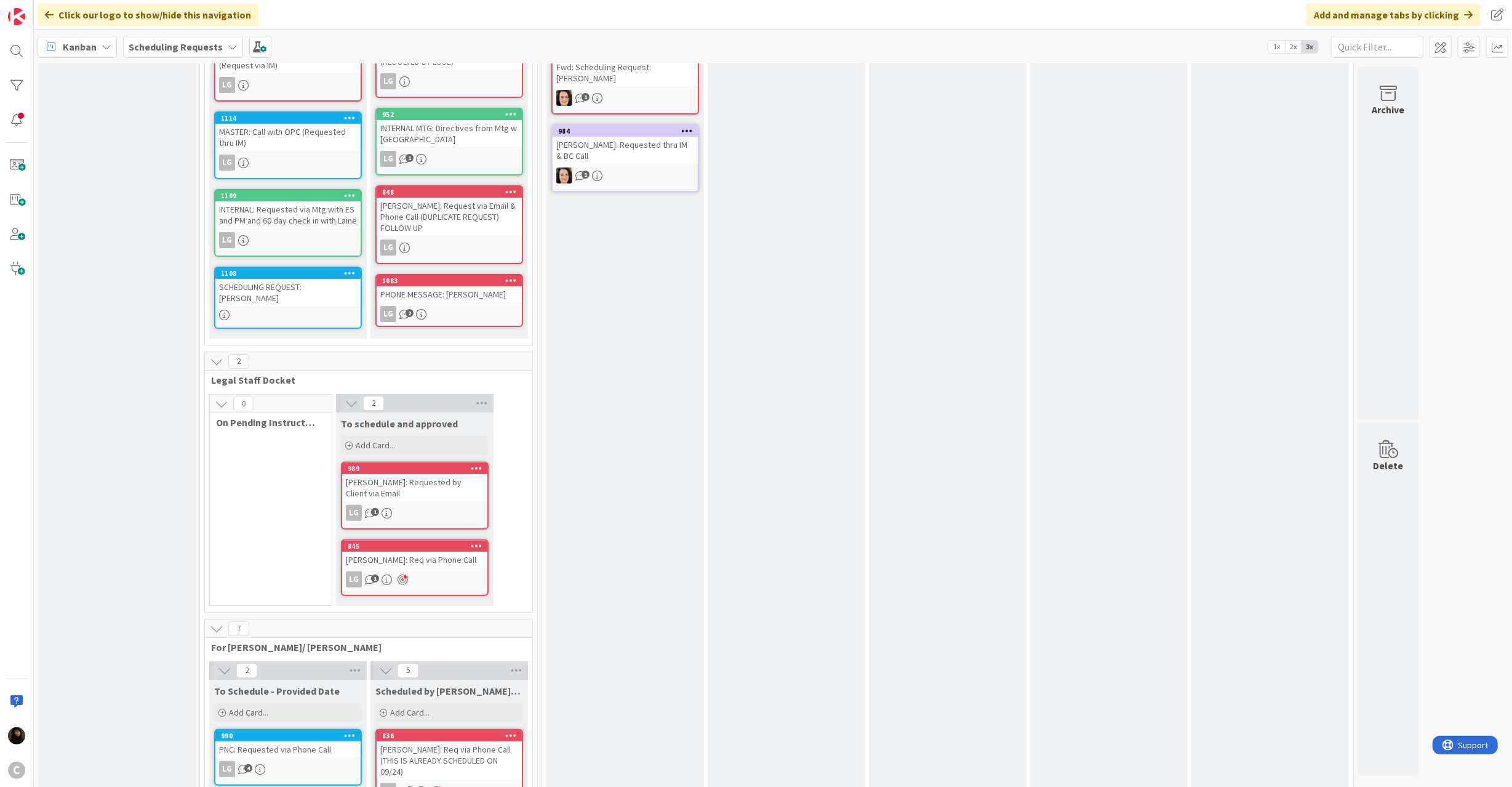
click at [444, 505] on div "LG 1" at bounding box center [415, 512] width 145 height 16
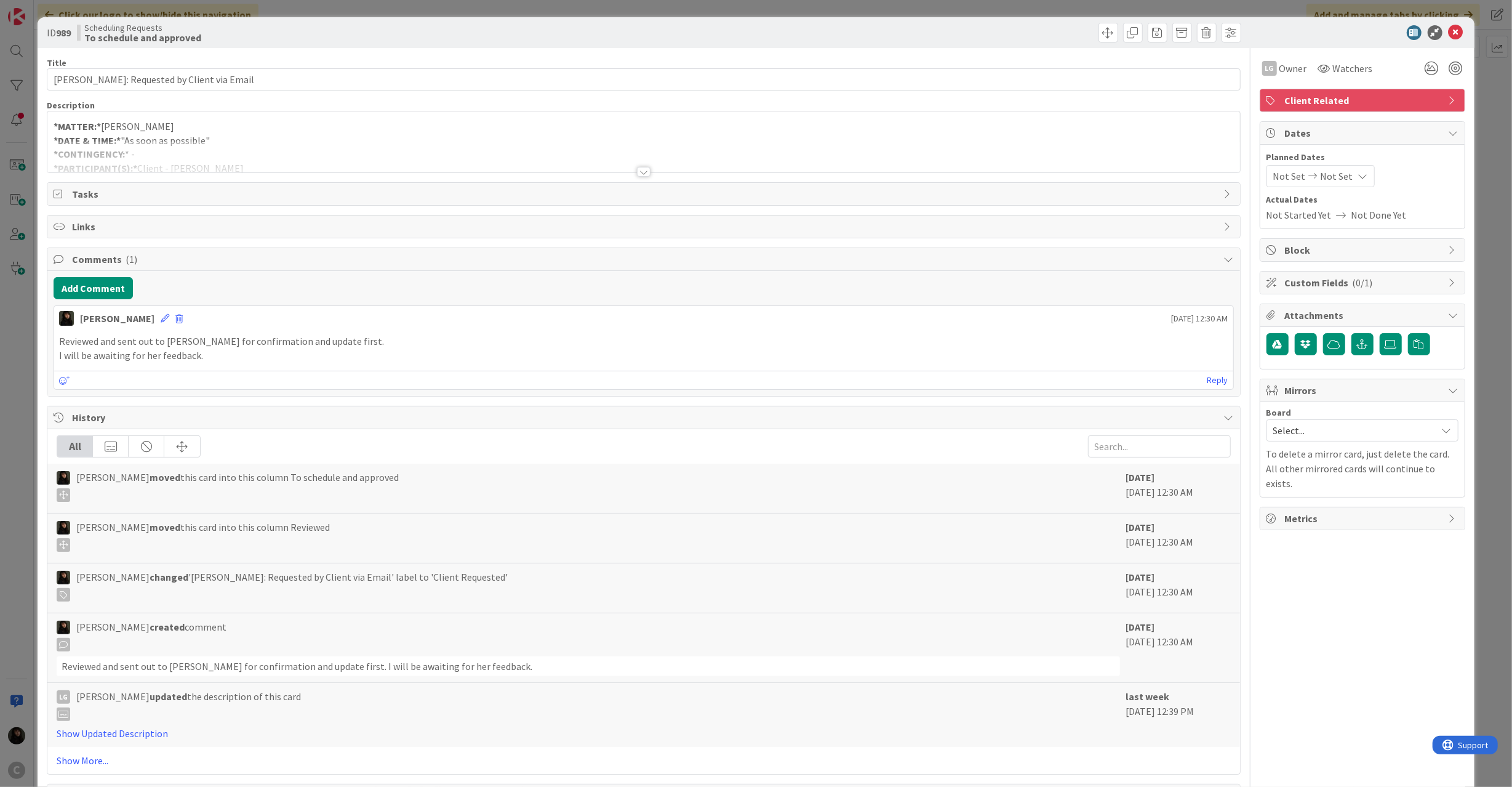
click at [318, 148] on div at bounding box center [643, 156] width 1192 height 31
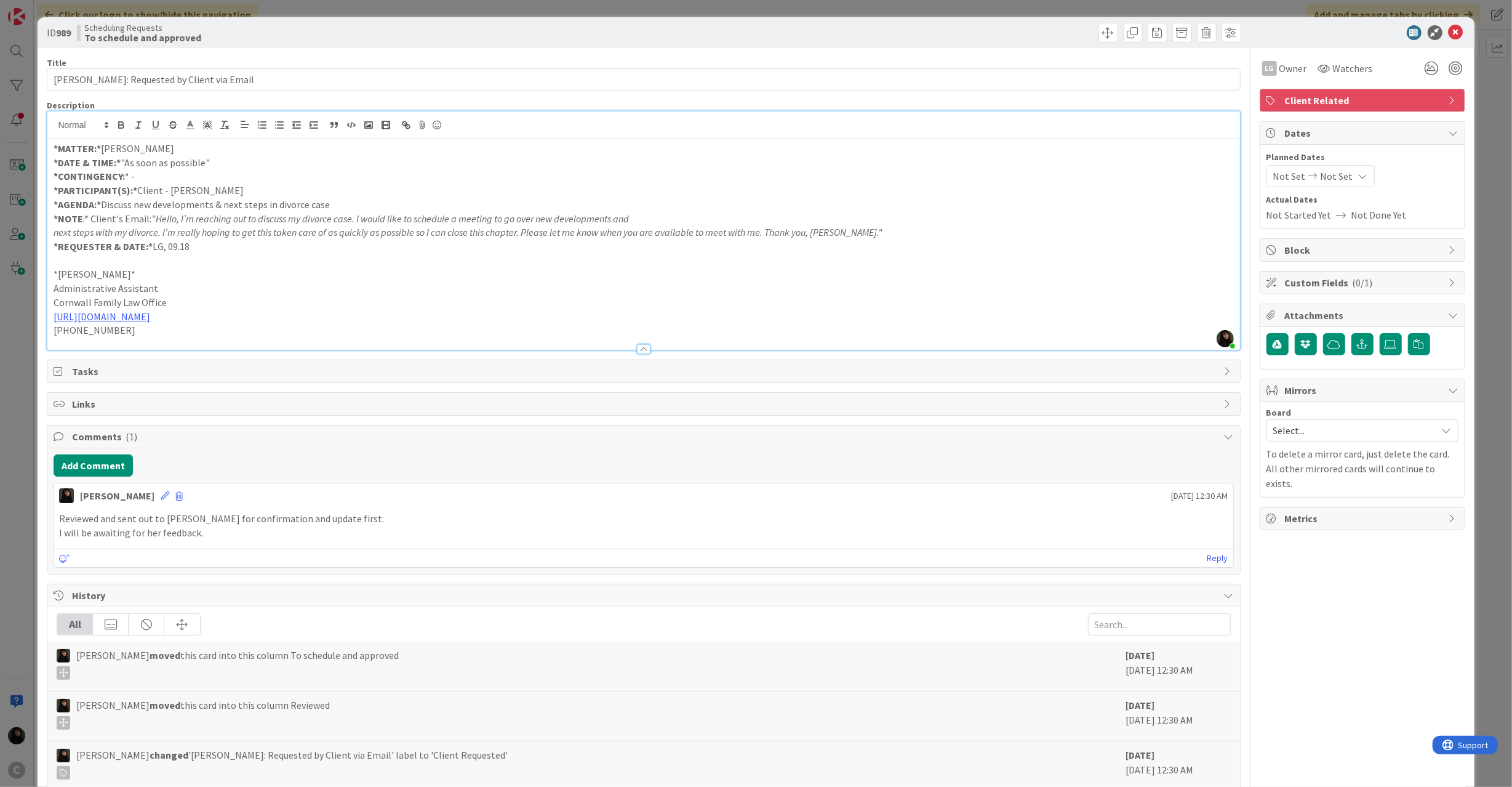
click at [274, 254] on p at bounding box center [643, 260] width 1180 height 14
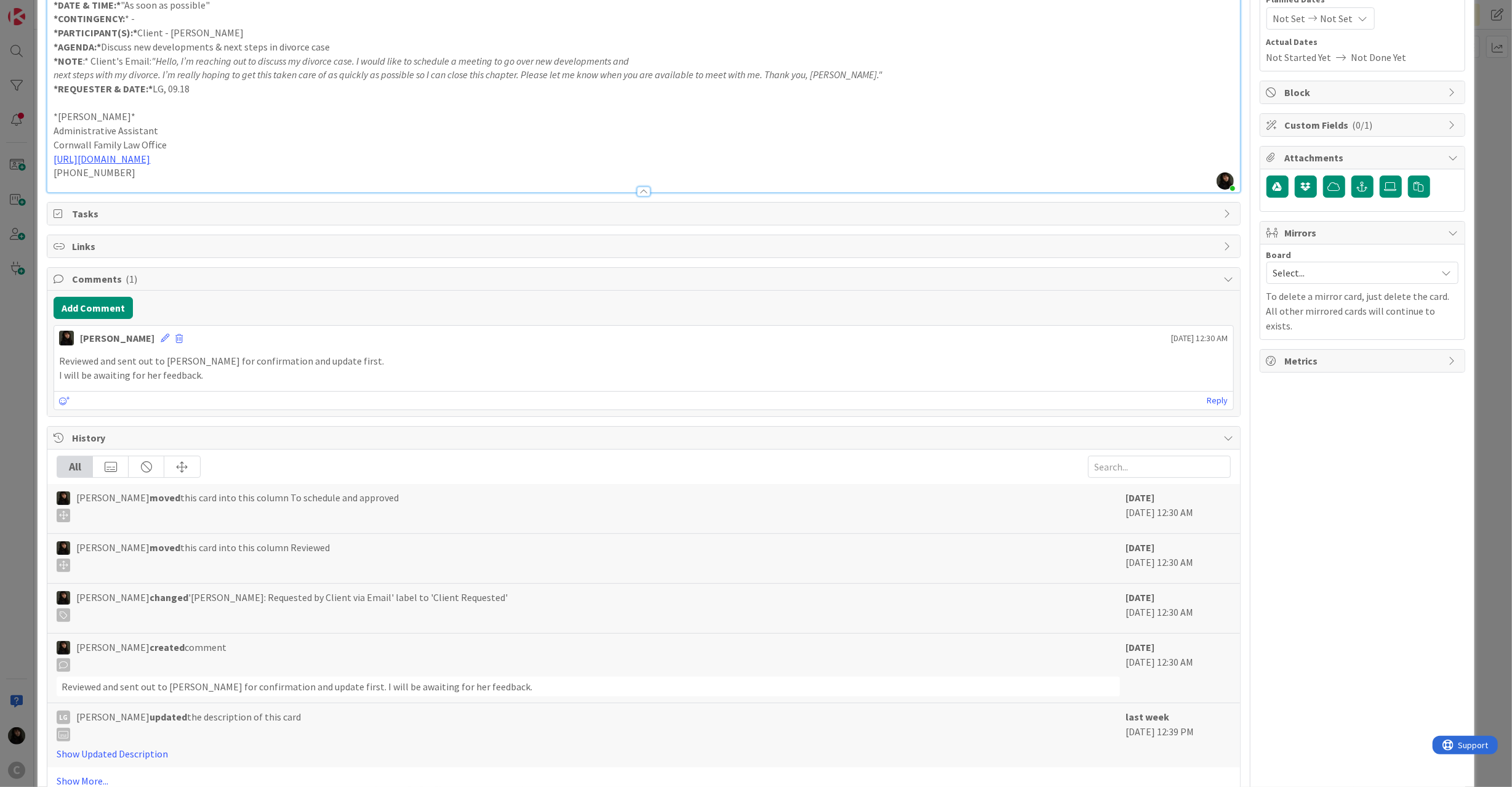
scroll to position [164, 0]
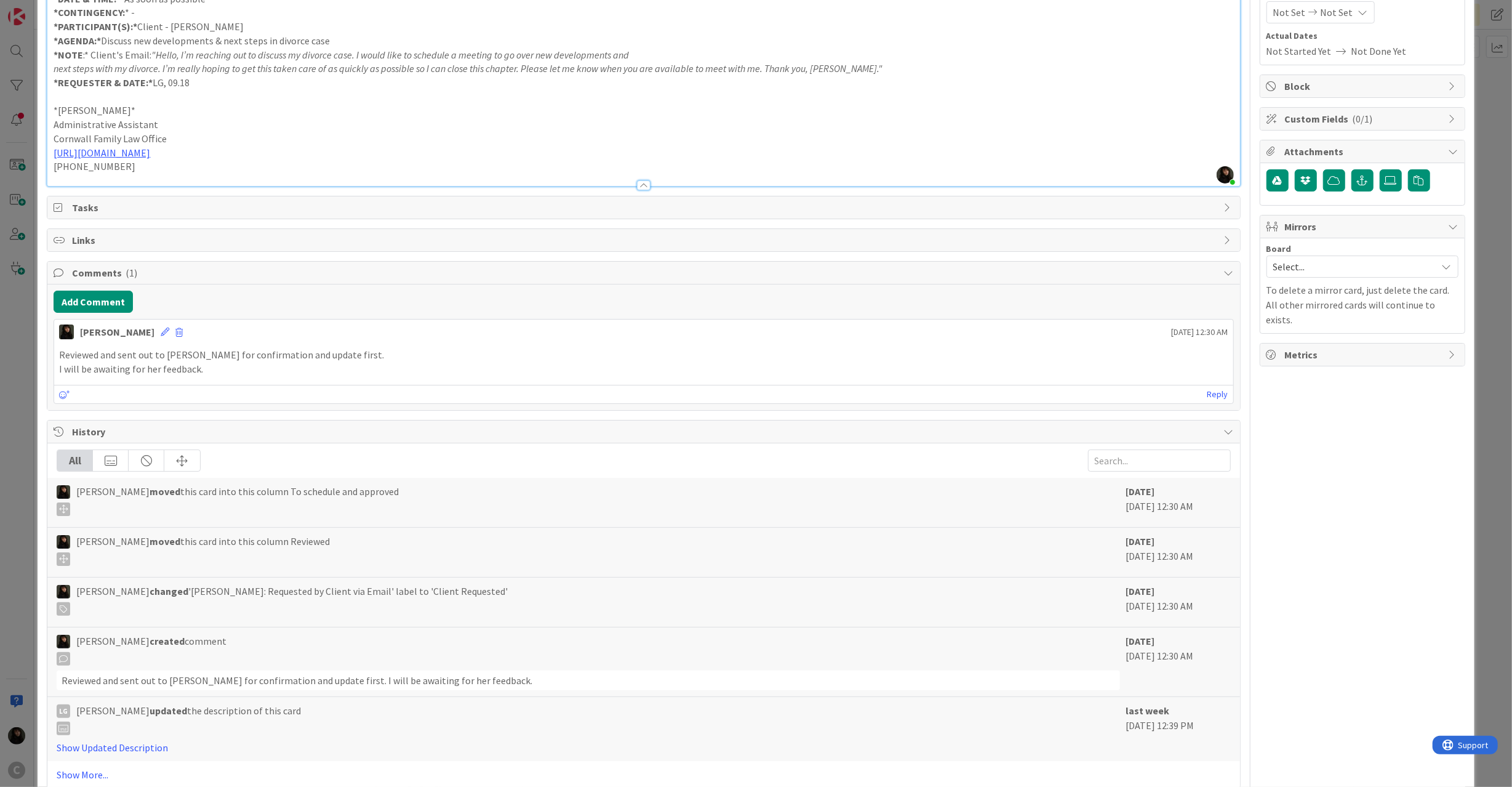
click at [190, 375] on p "I will be awaiting for her feedback." at bounding box center [644, 369] width 1169 height 14
click at [233, 375] on p "I will be awaiting for her feedback." at bounding box center [644, 369] width 1169 height 14
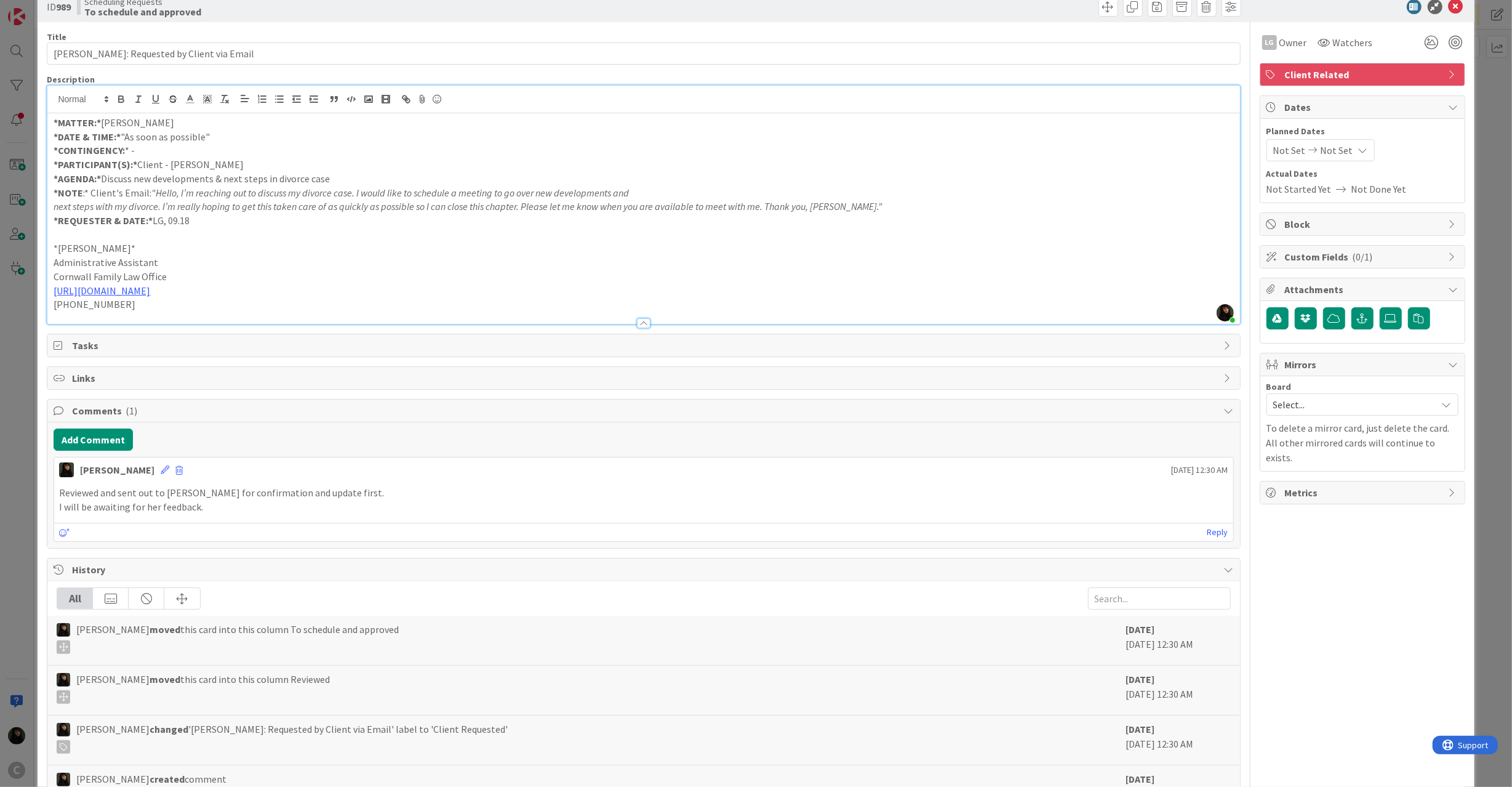
scroll to position [0, 0]
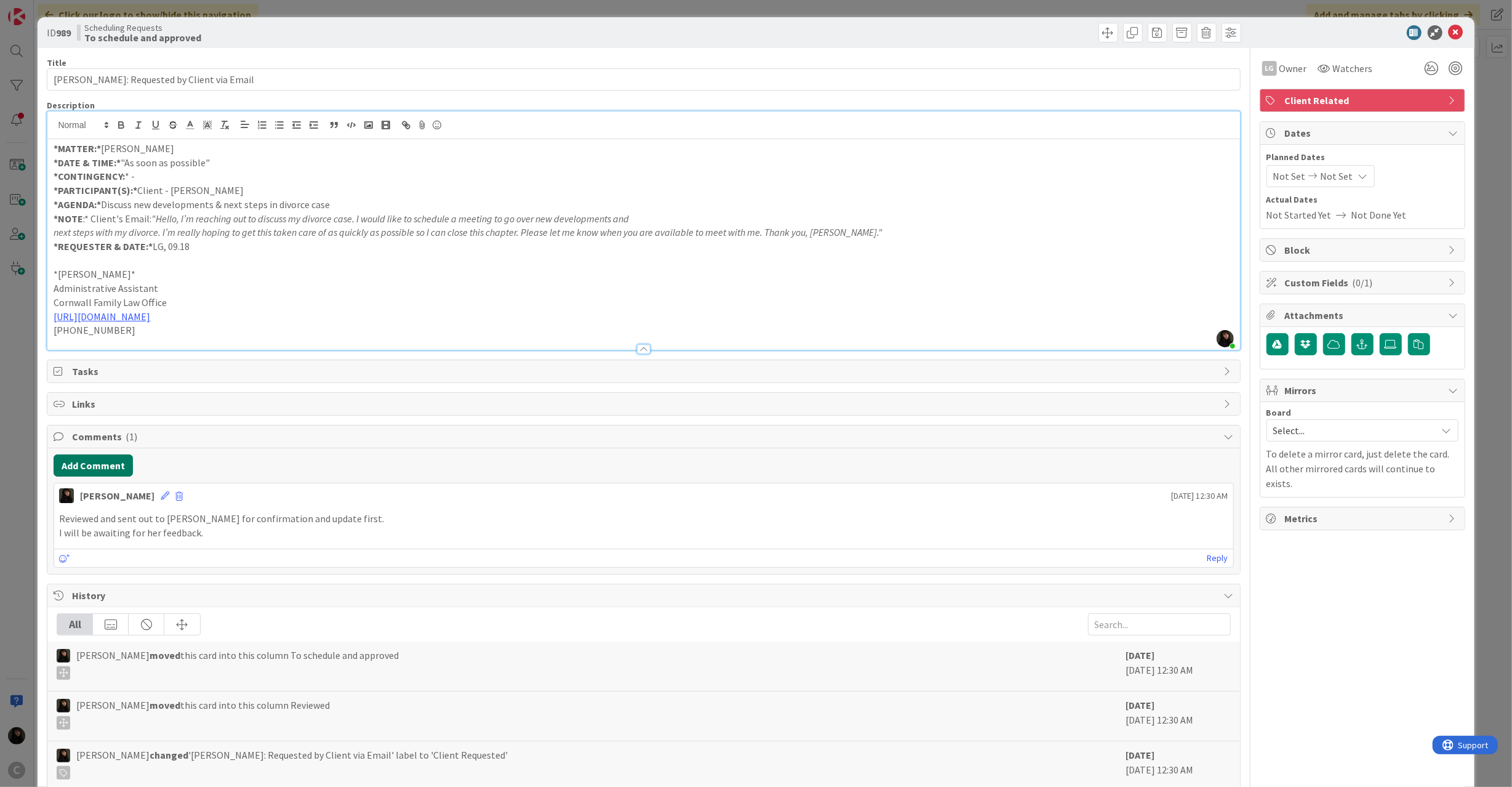
click at [97, 468] on button "Add Comment" at bounding box center [93, 466] width 79 height 22
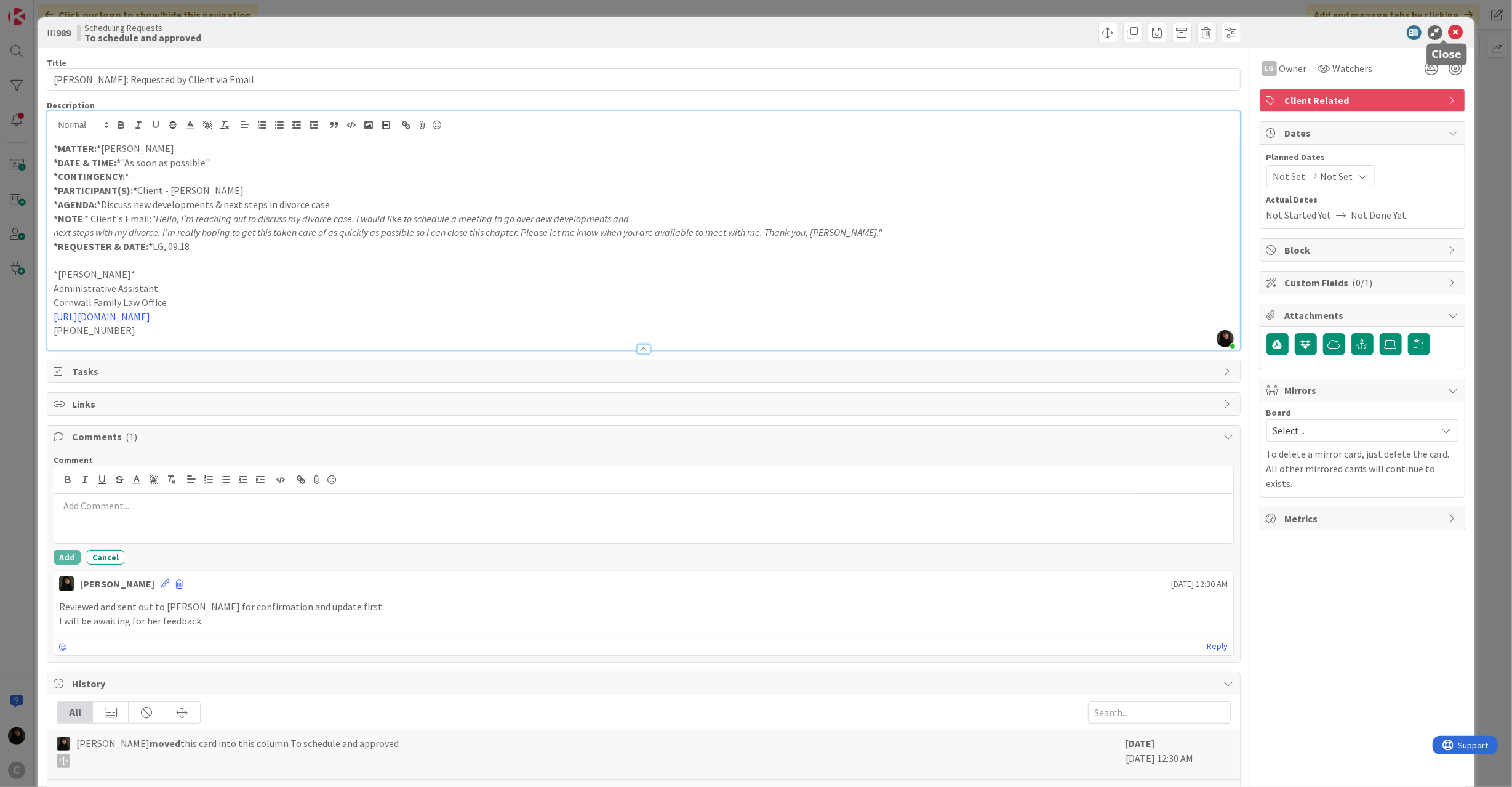
click at [1450, 35] on icon at bounding box center [1455, 32] width 14 height 14
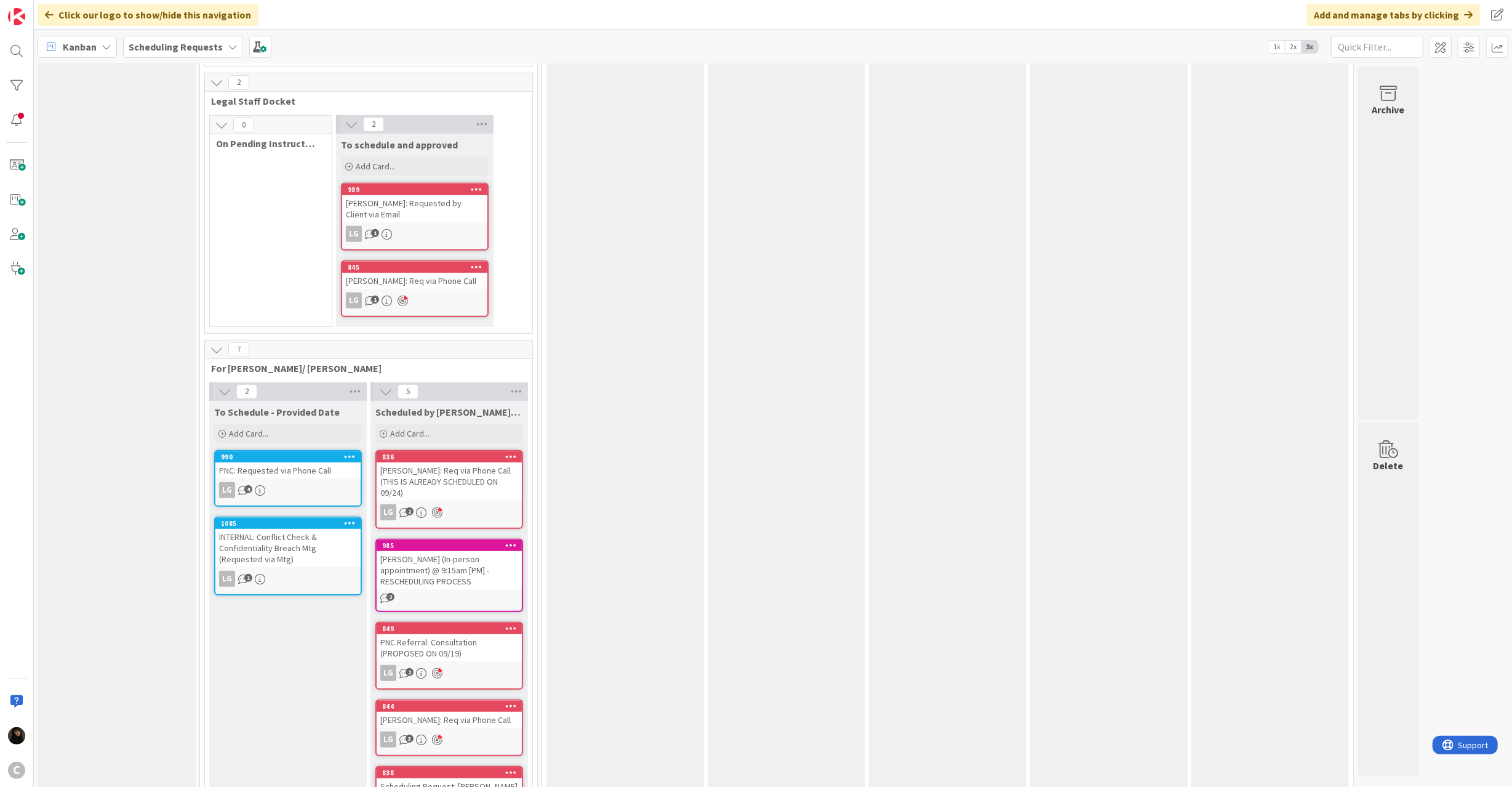
scroll to position [559, 0]
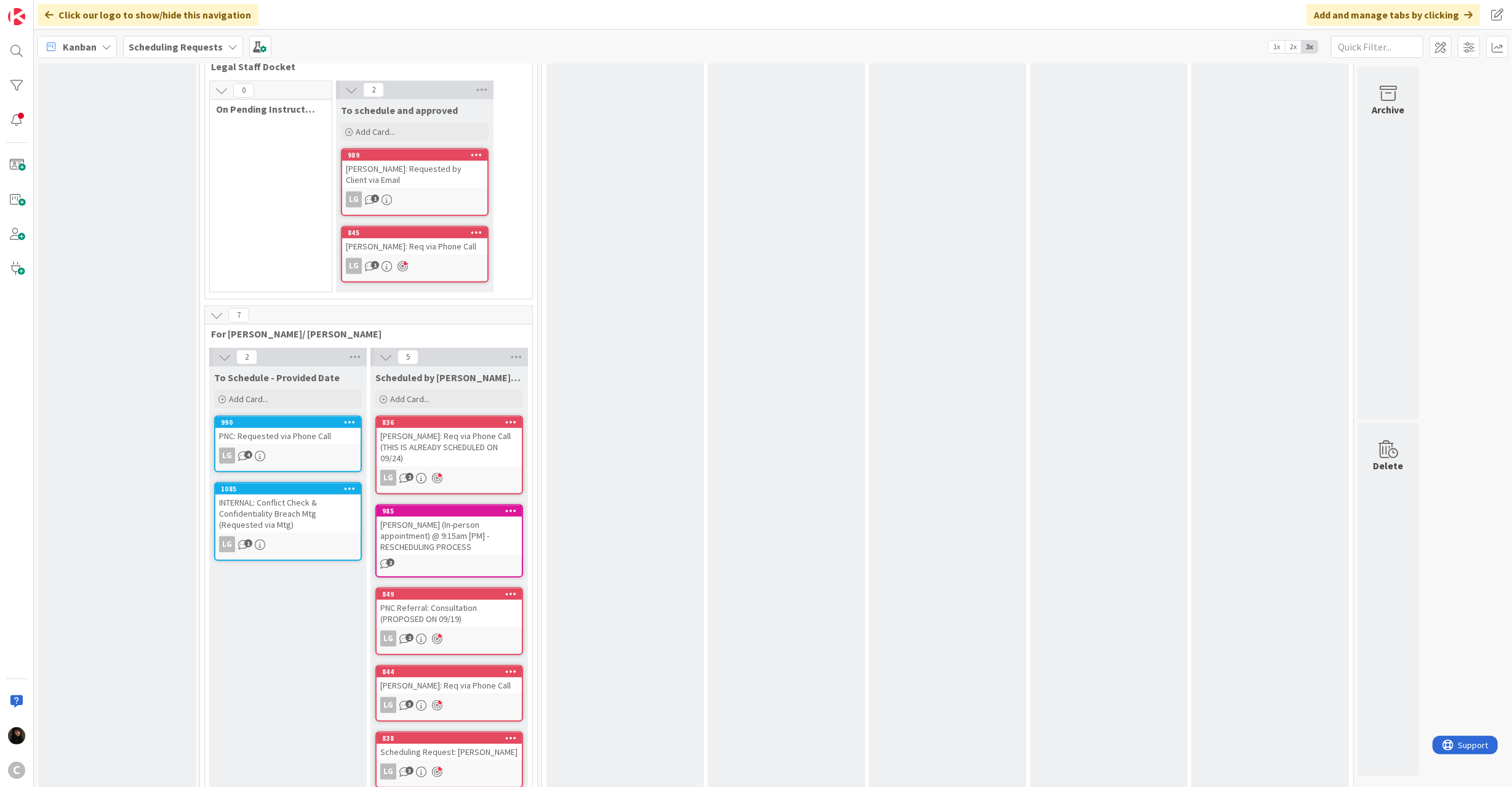
click at [281, 500] on div "INTERNAL: Conflict Check & Confidentiality Breach Mtg (Requested via Mtg)" at bounding box center [288, 513] width 145 height 38
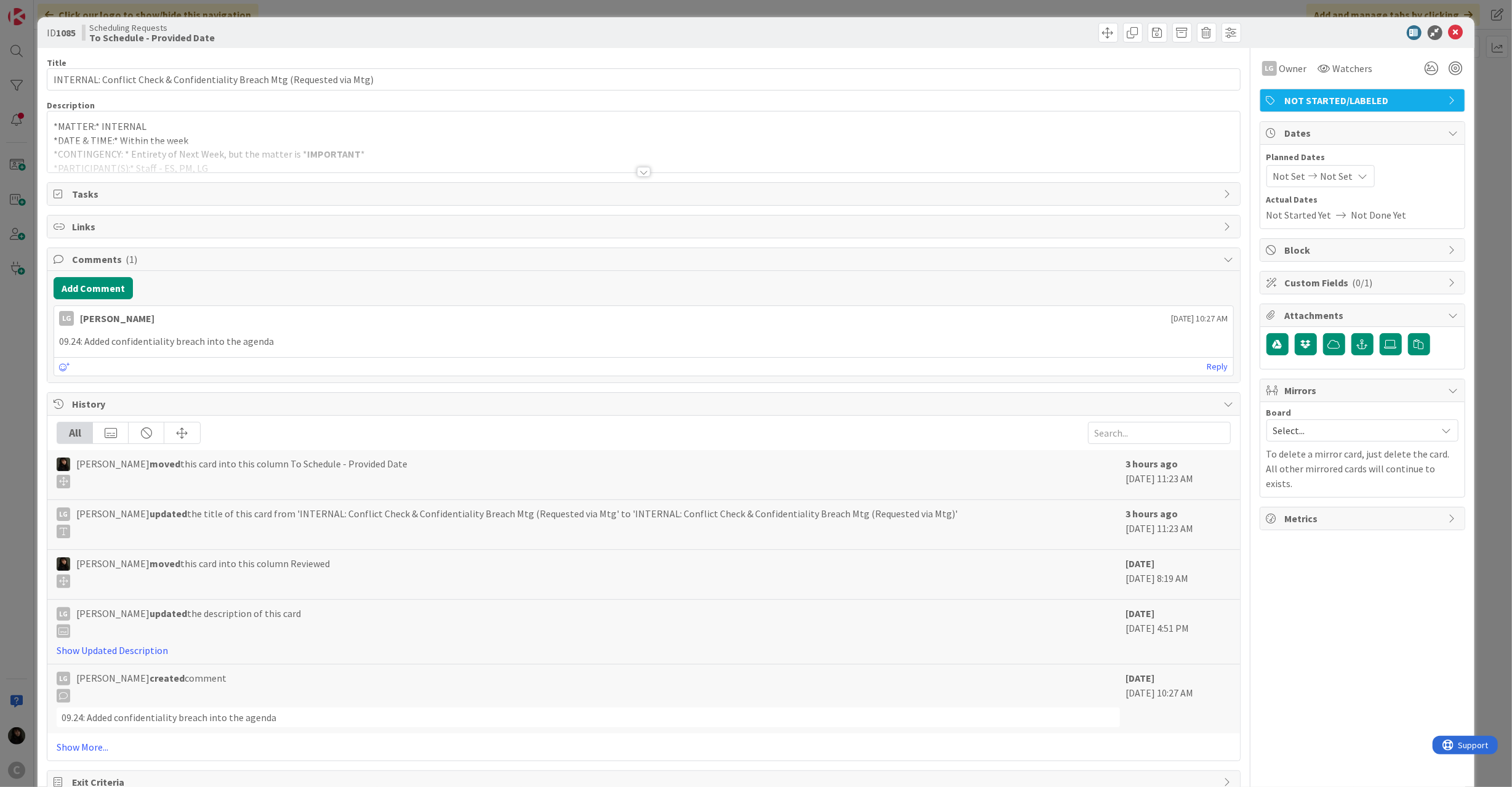
click at [359, 144] on div at bounding box center [643, 156] width 1192 height 31
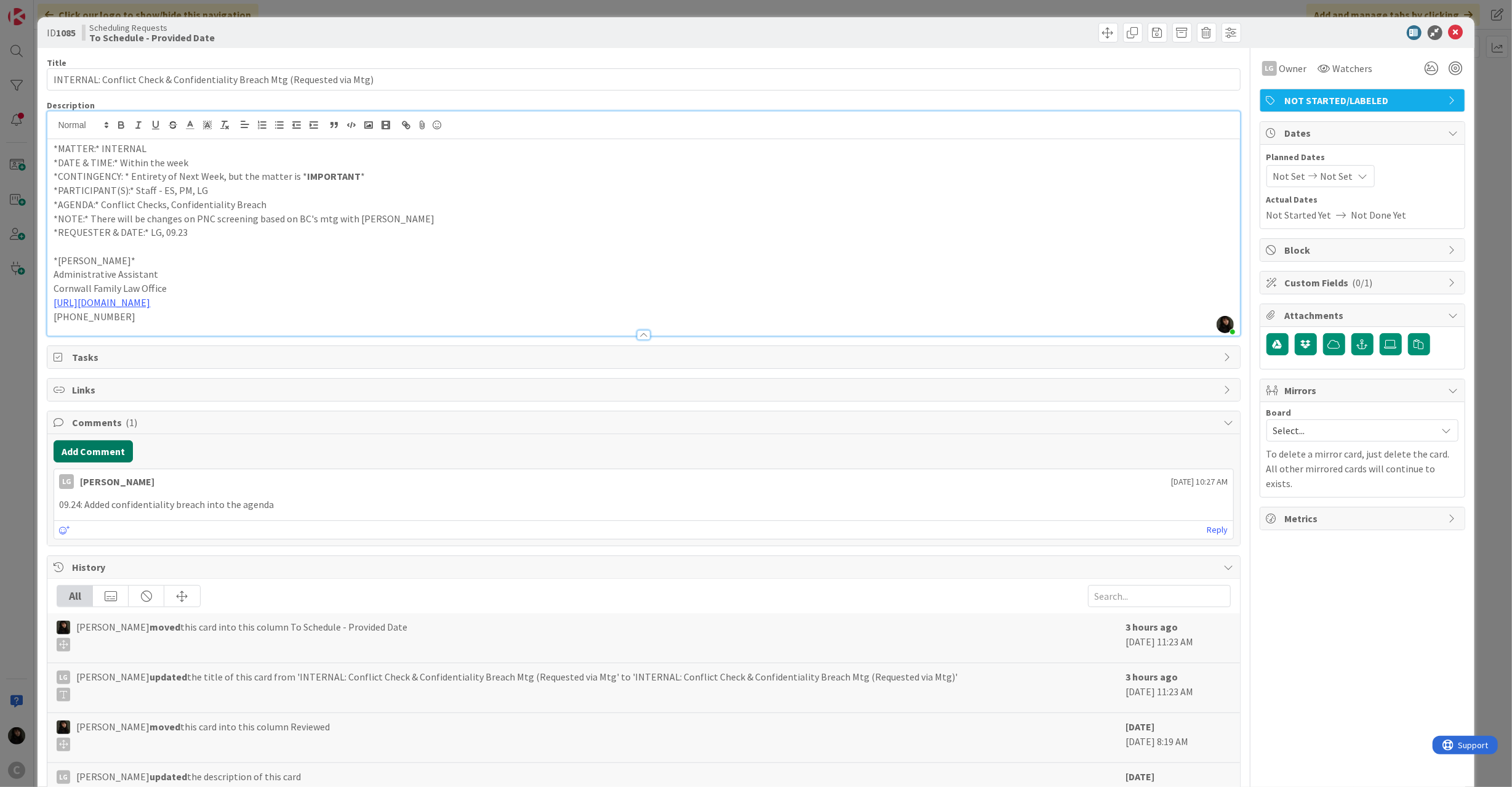
click at [85, 461] on button "Add Comment" at bounding box center [93, 451] width 79 height 22
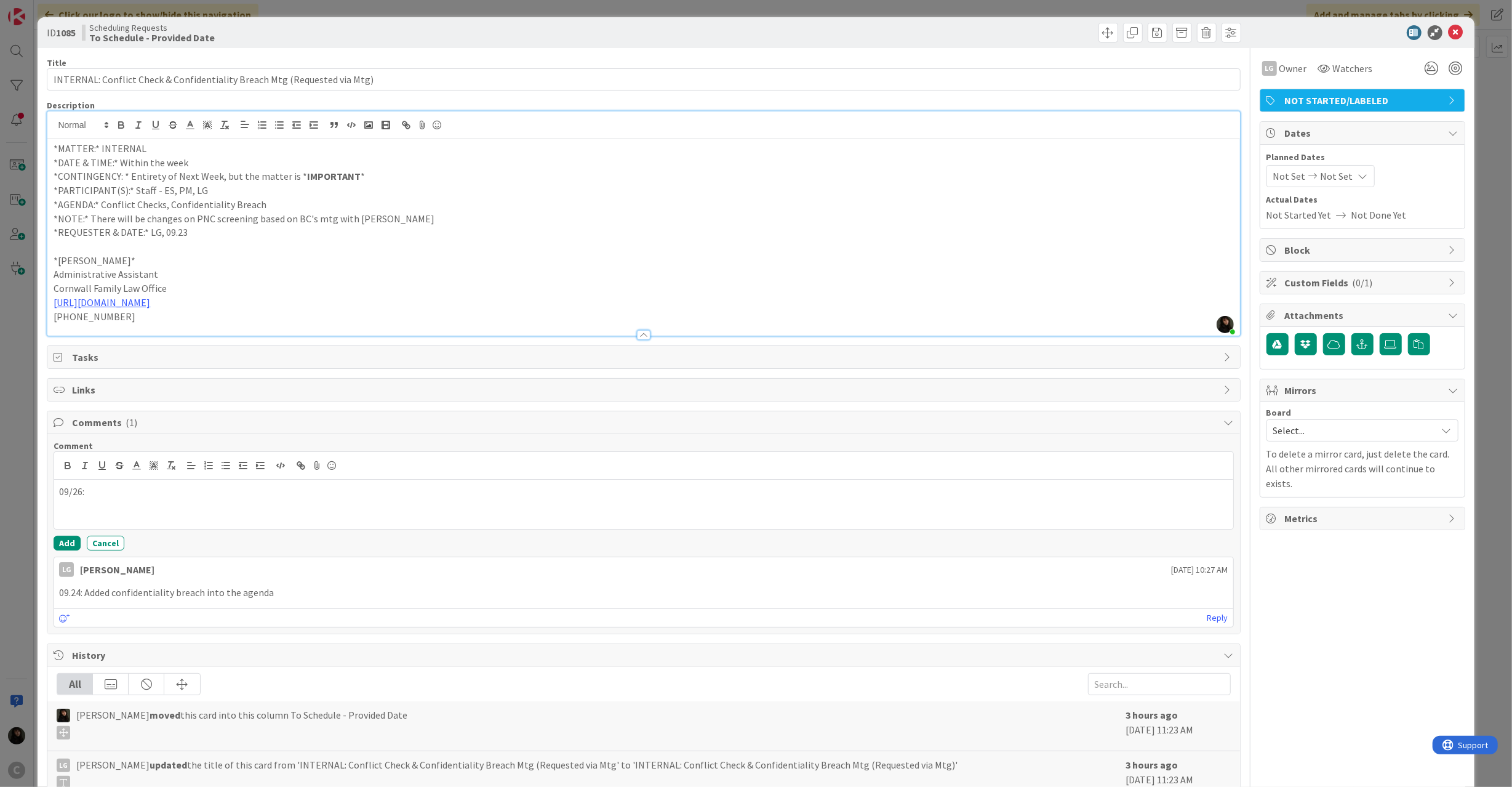
click at [1368, 97] on span "NOT STARTED/LABELED" at bounding box center [1362, 99] width 157 height 14
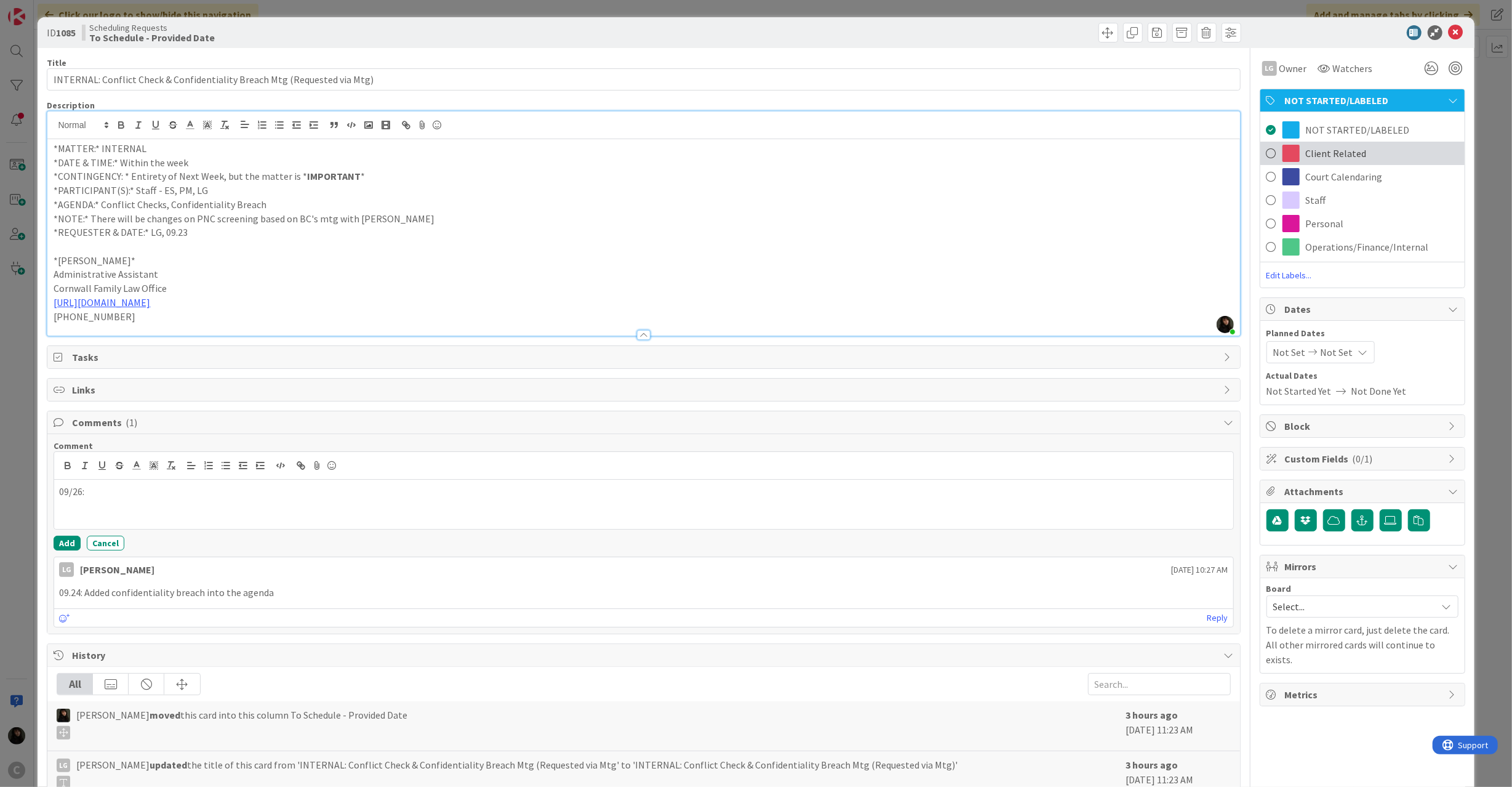
click at [1289, 150] on div "Client Related" at bounding box center [1362, 154] width 204 height 24
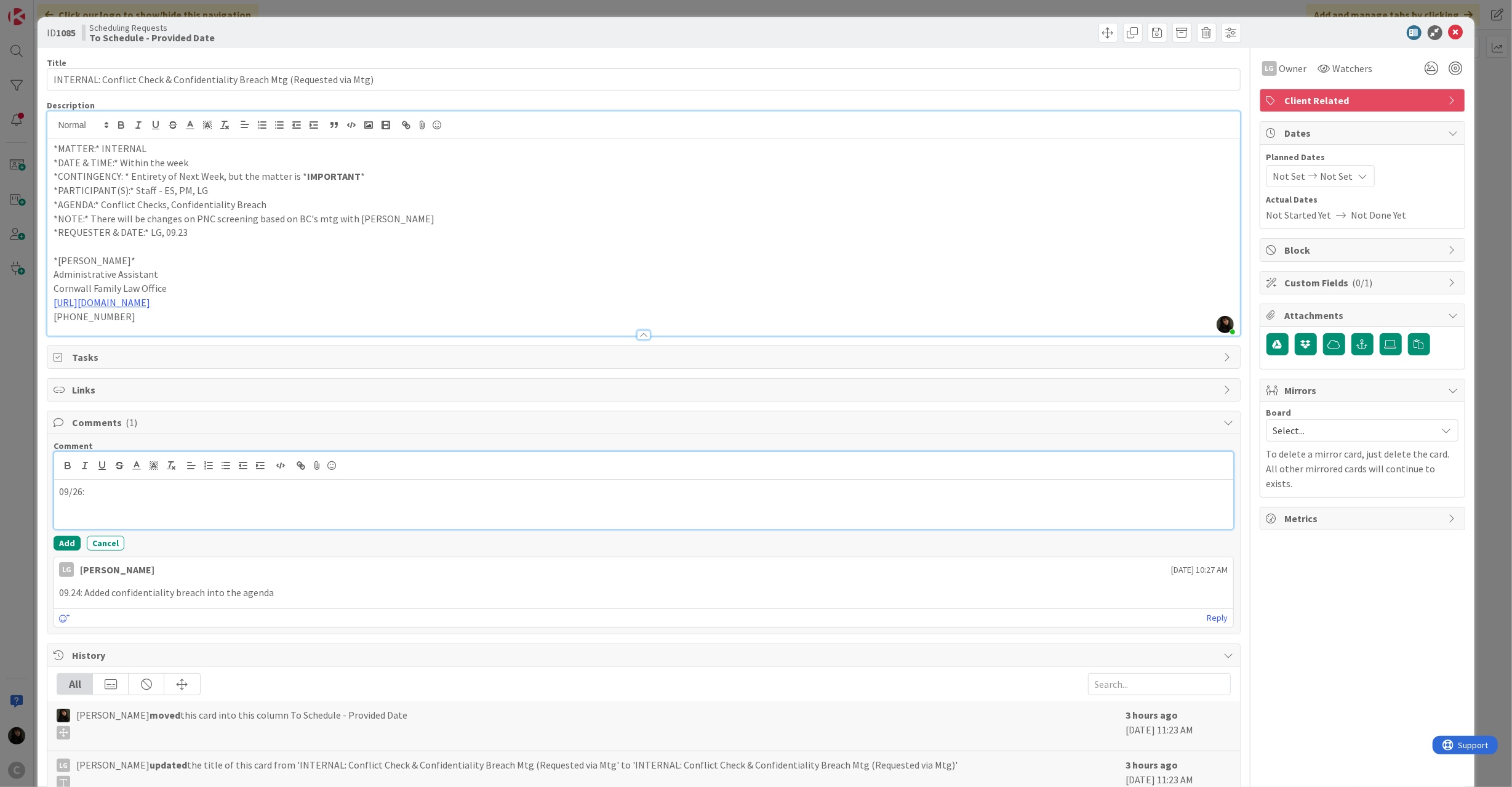
click at [82, 492] on p "09/26:" at bounding box center [644, 491] width 1169 height 14
click at [93, 496] on p "09/26:" at bounding box center [644, 491] width 1169 height 14
click at [64, 541] on button "Add" at bounding box center [67, 542] width 27 height 14
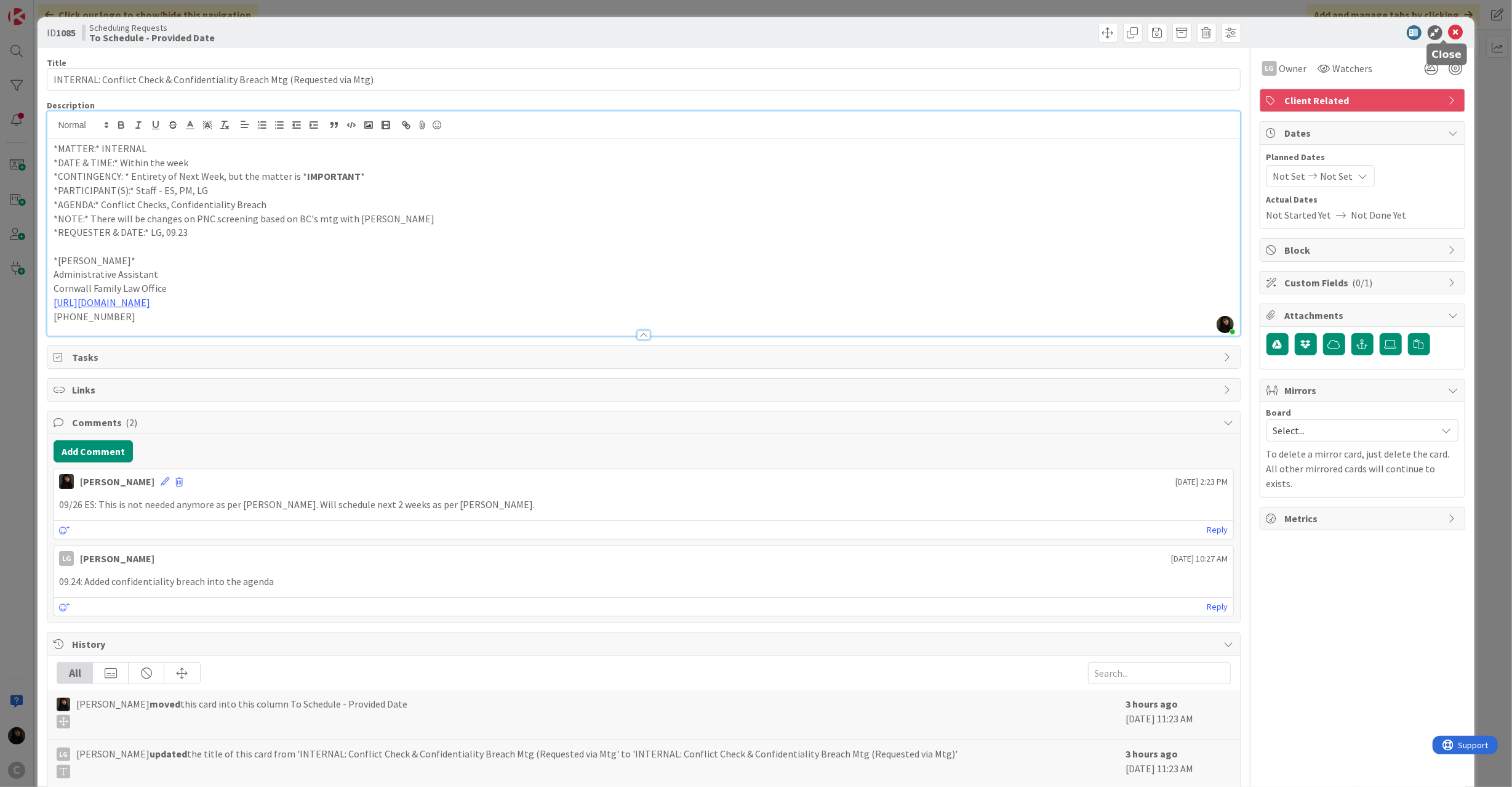
drag, startPoint x: 1443, startPoint y: 35, endPoint x: 1387, endPoint y: 37, distance: 56.0
click at [1448, 35] on icon at bounding box center [1455, 32] width 14 height 14
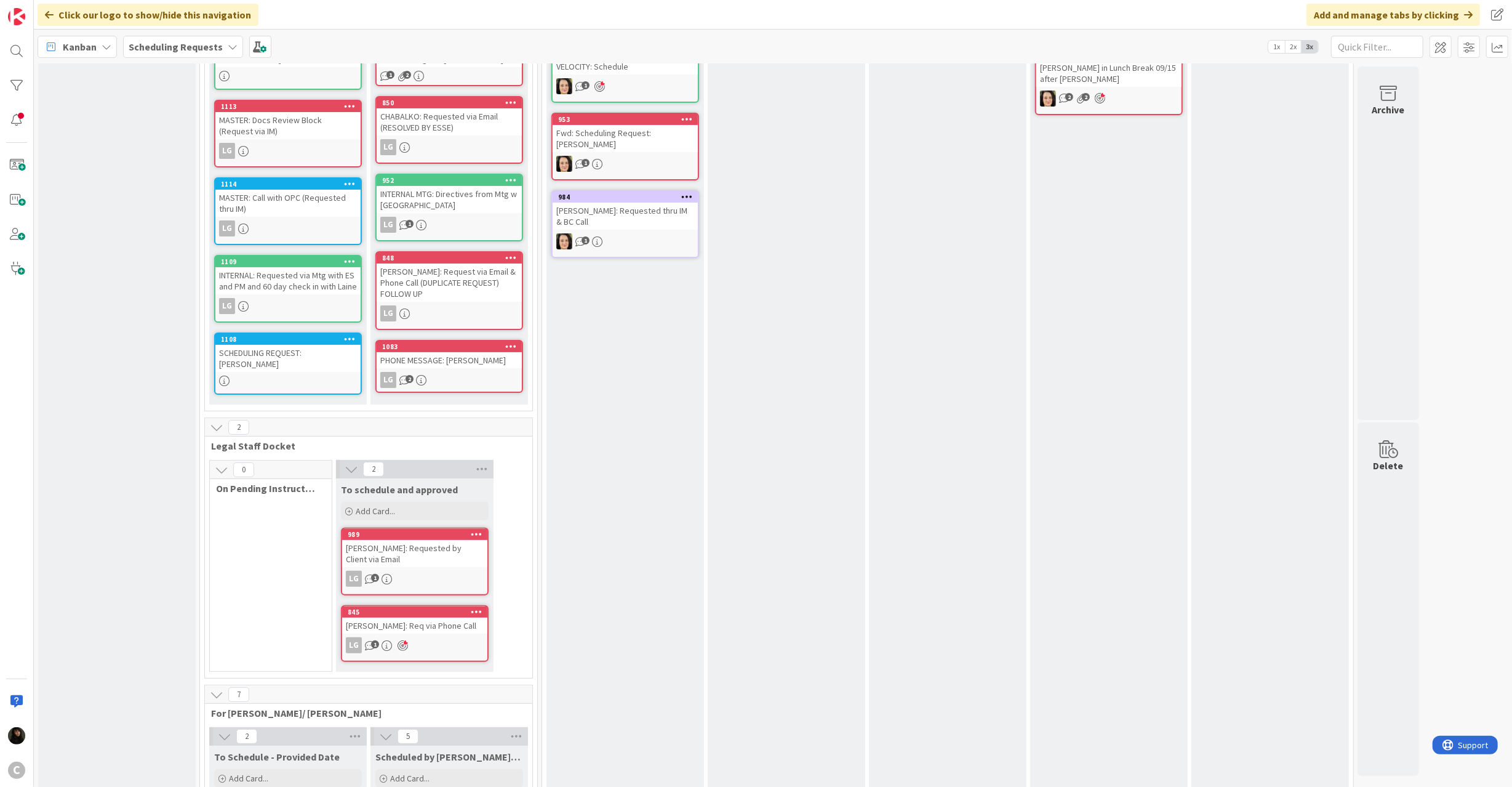
scroll to position [149, 0]
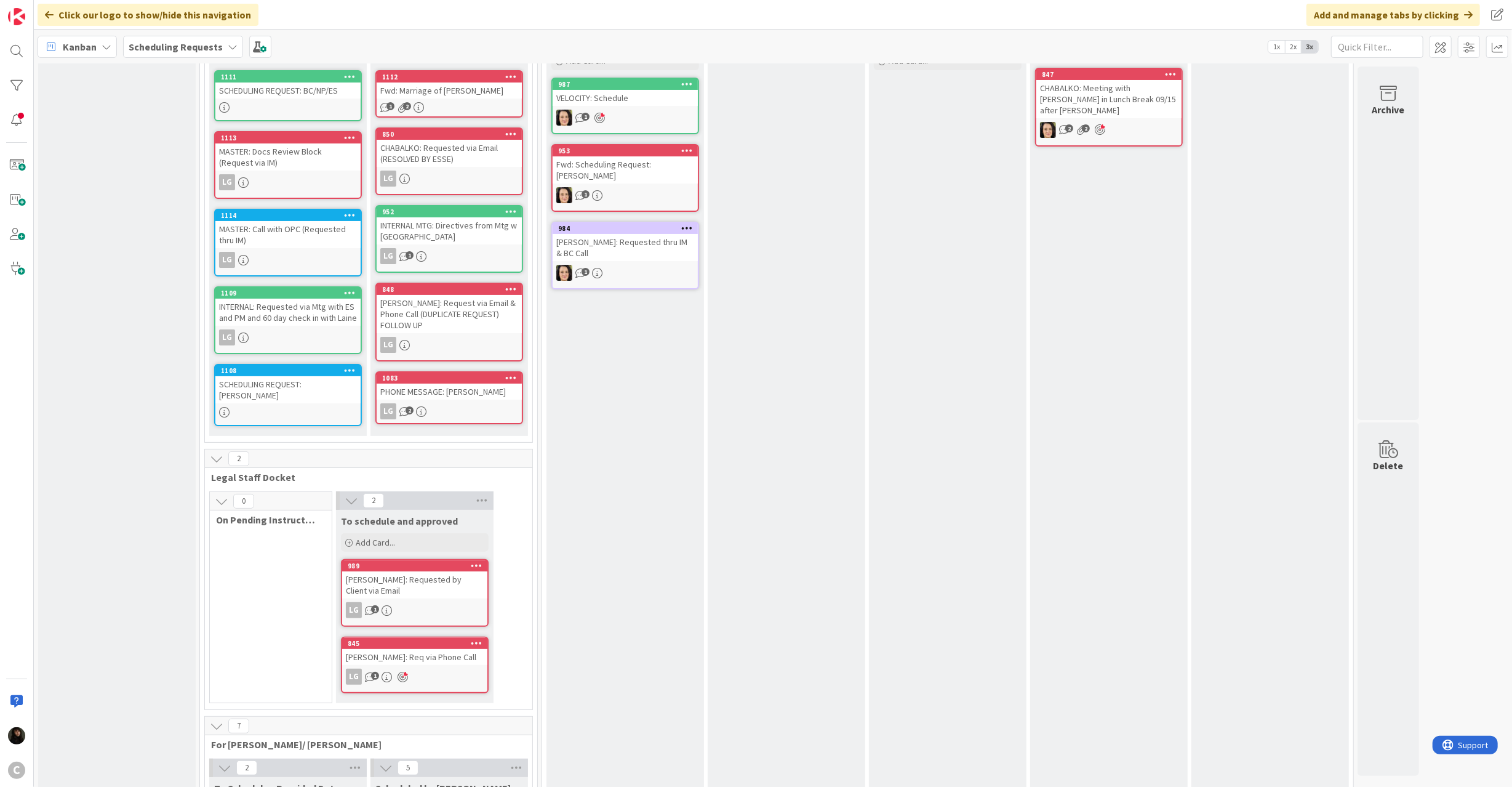
click at [291, 150] on div "MASTER: Docs Review Block (Request via IM)" at bounding box center [288, 157] width 145 height 27
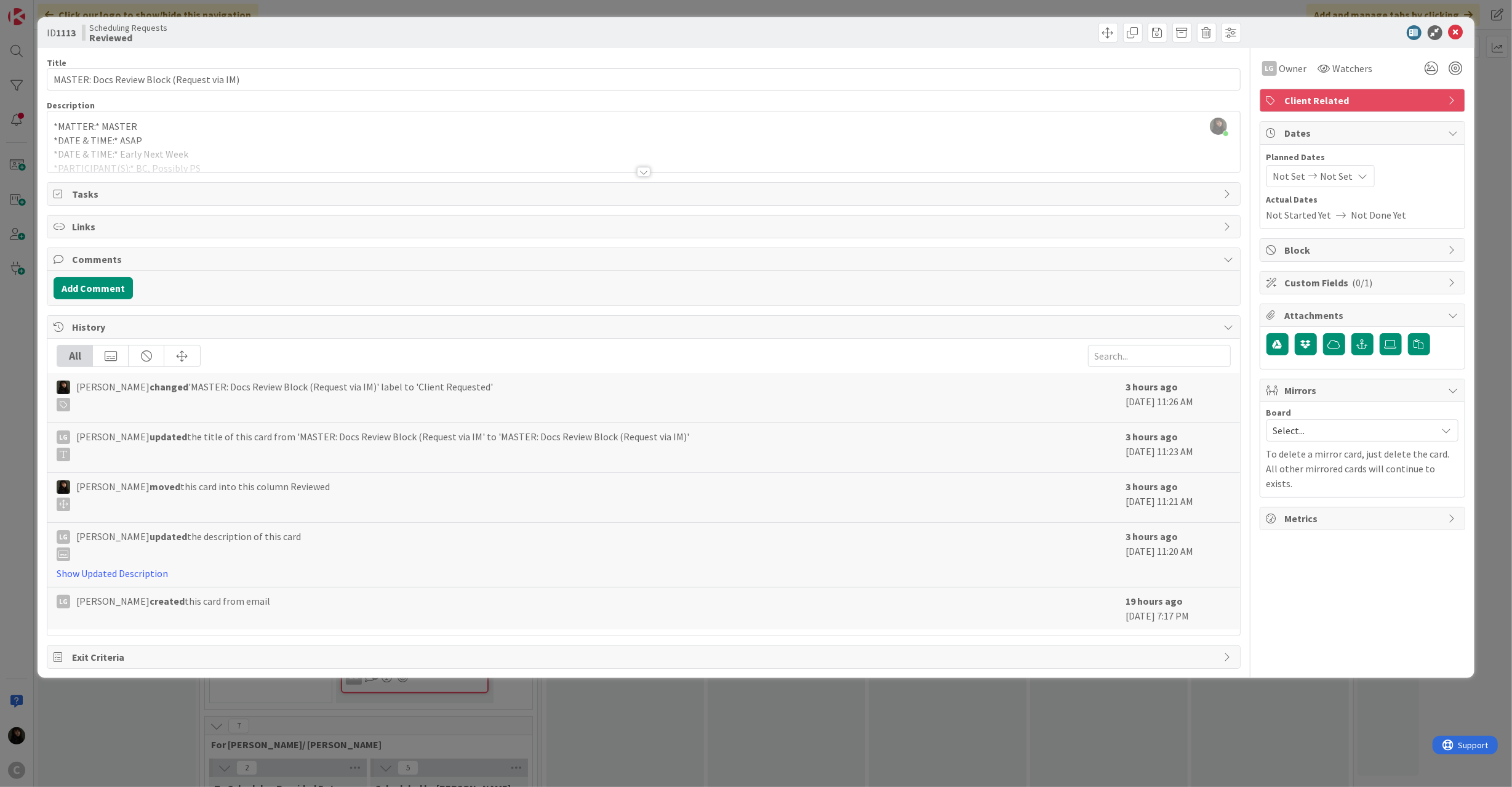
click at [186, 138] on div "[PERSON_NAME] joined 6 m ago *MATTER:* MASTER *DATE & TIME:* ASAP *DATE & TIME:…" at bounding box center [643, 142] width 1192 height 61
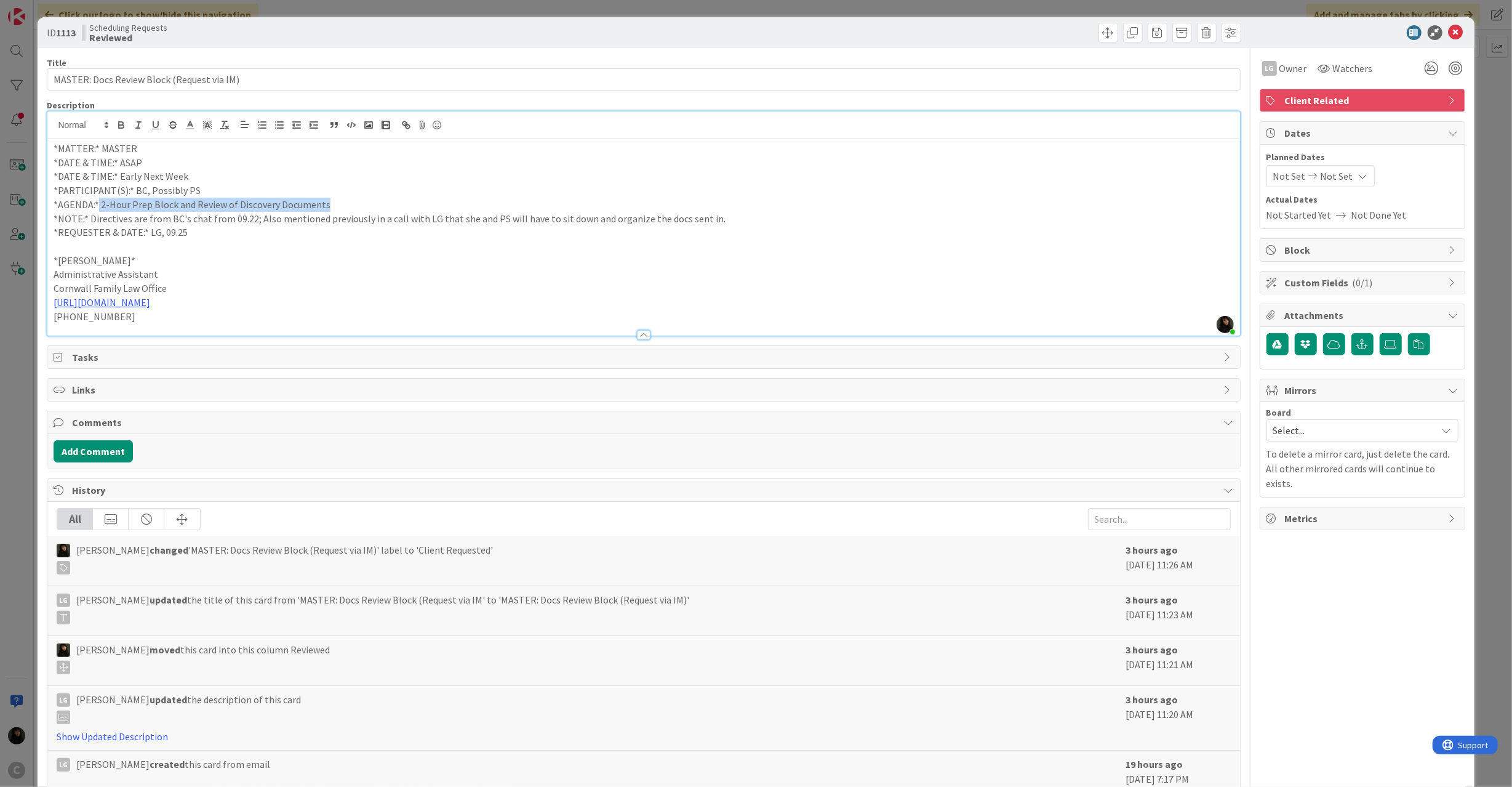
drag, startPoint x: 97, startPoint y: 210, endPoint x: 353, endPoint y: 206, distance: 256.0
click at [353, 206] on p "*AGENDA:* 2-Hour Prep Block and Review of Discovery Documents" at bounding box center [643, 205] width 1180 height 14
click at [353, 206] on p "*AGENDA:* 2-Hour Prep Block and Review of Discovery Documents" at bounding box center [643, 205] width 1180 height 14
drag, startPoint x: 362, startPoint y: 206, endPoint x: 57, endPoint y: 202, distance: 305.0
click at [57, 202] on p "*AGENDA:* 2-Hour Prep Block and Review of Discovery Documents" at bounding box center [643, 205] width 1180 height 14
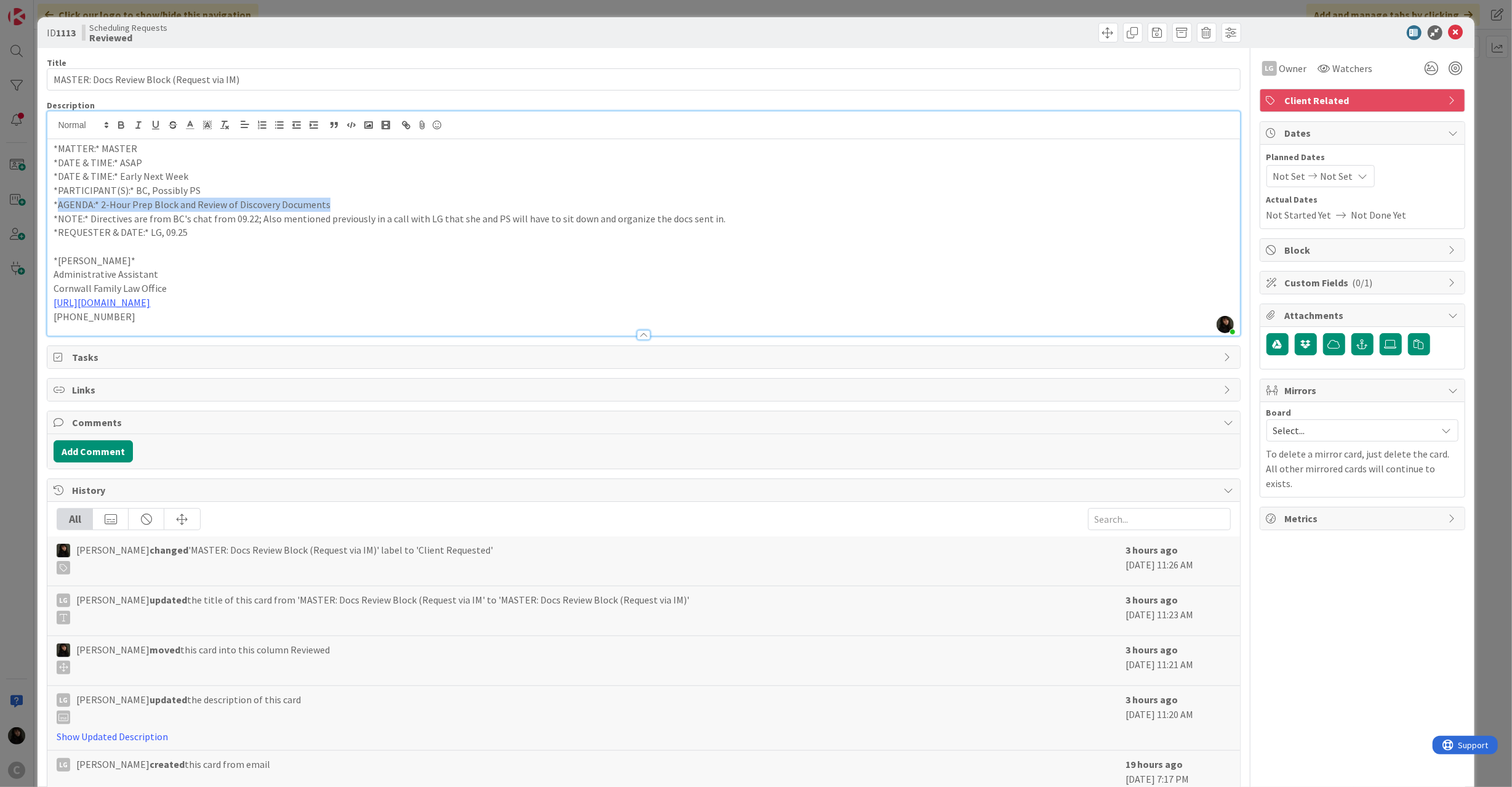
copy p "AGENDA:* 2-Hour Prep Block and Review of Discovery Documents"
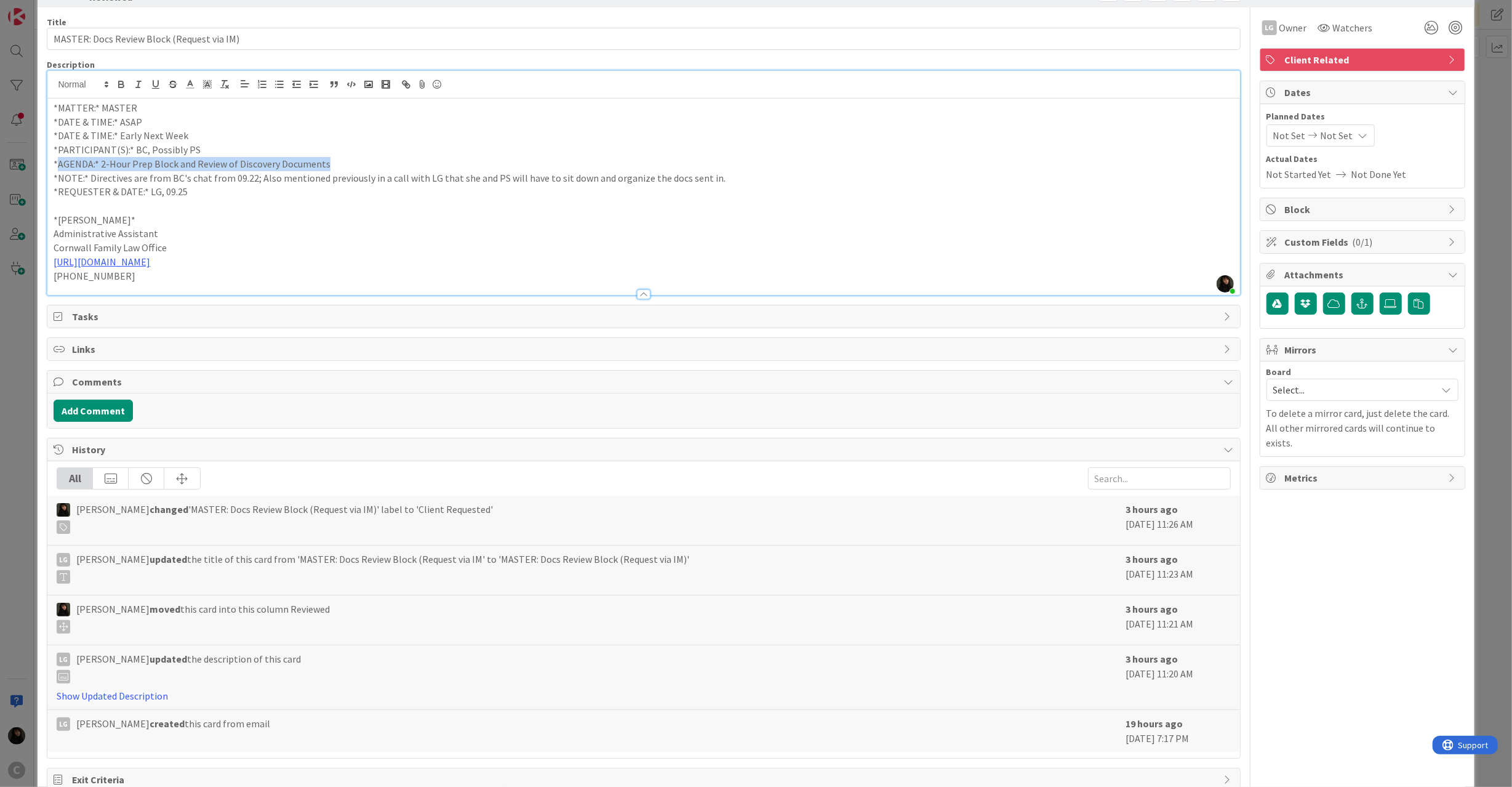
scroll to position [76, 0]
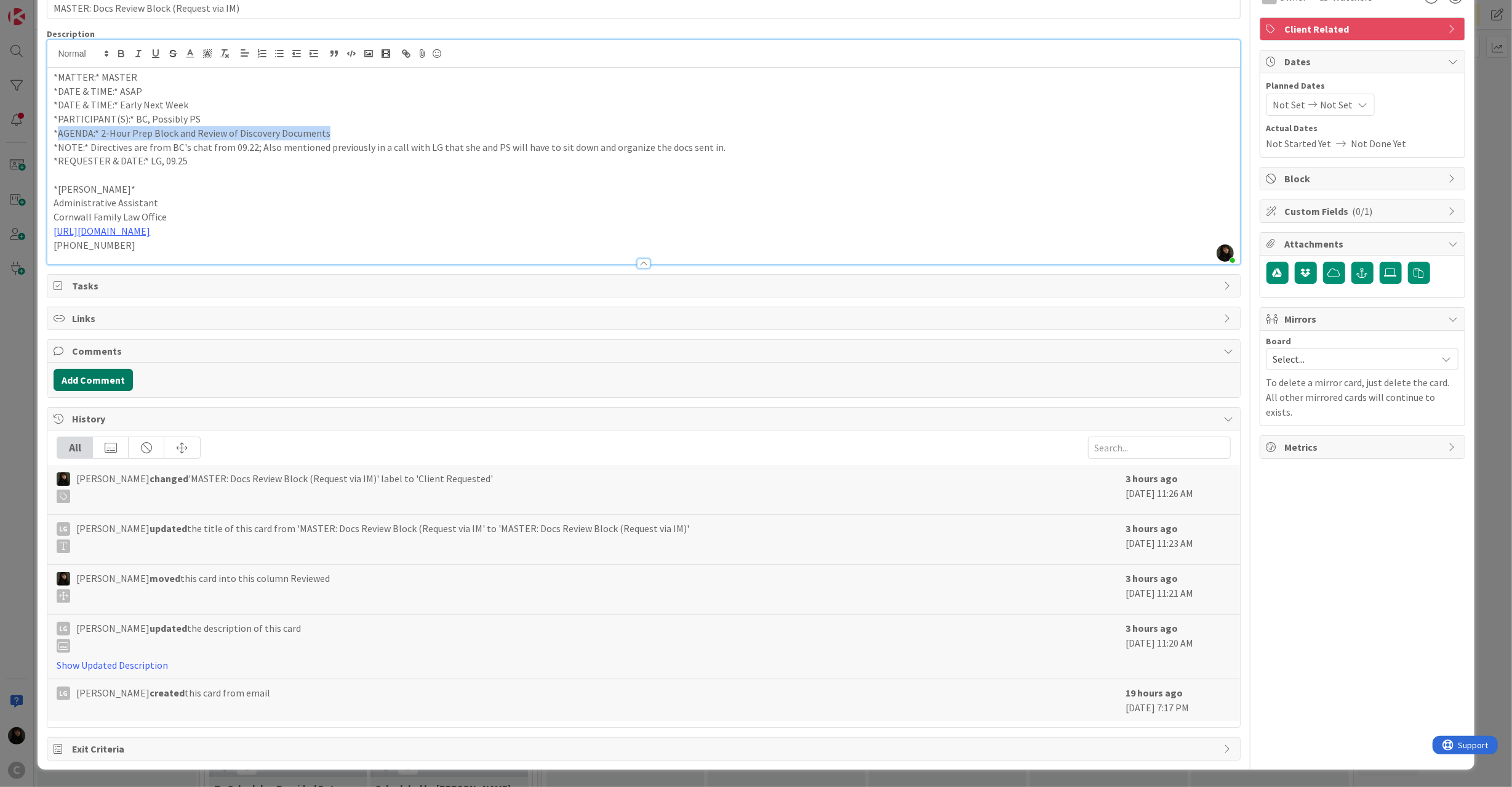
click at [84, 380] on button "Add Comment" at bounding box center [93, 380] width 79 height 22
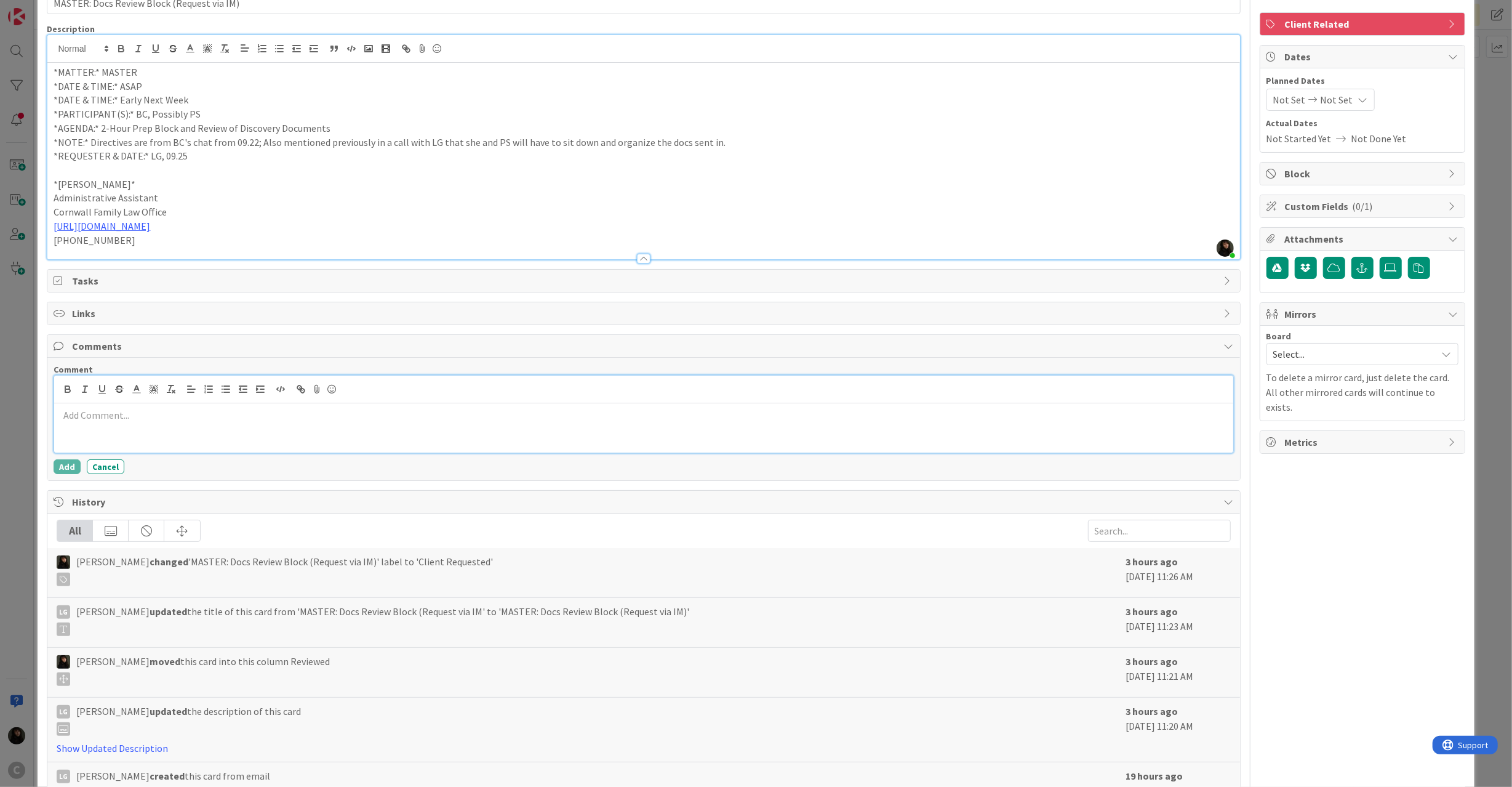
click at [84, 422] on p at bounding box center [644, 415] width 1169 height 14
click at [267, 427] on div "Calendared Reviewing Discovery for the client." at bounding box center [643, 427] width 1178 height 49
click at [58, 469] on button "Add" at bounding box center [67, 466] width 27 height 14
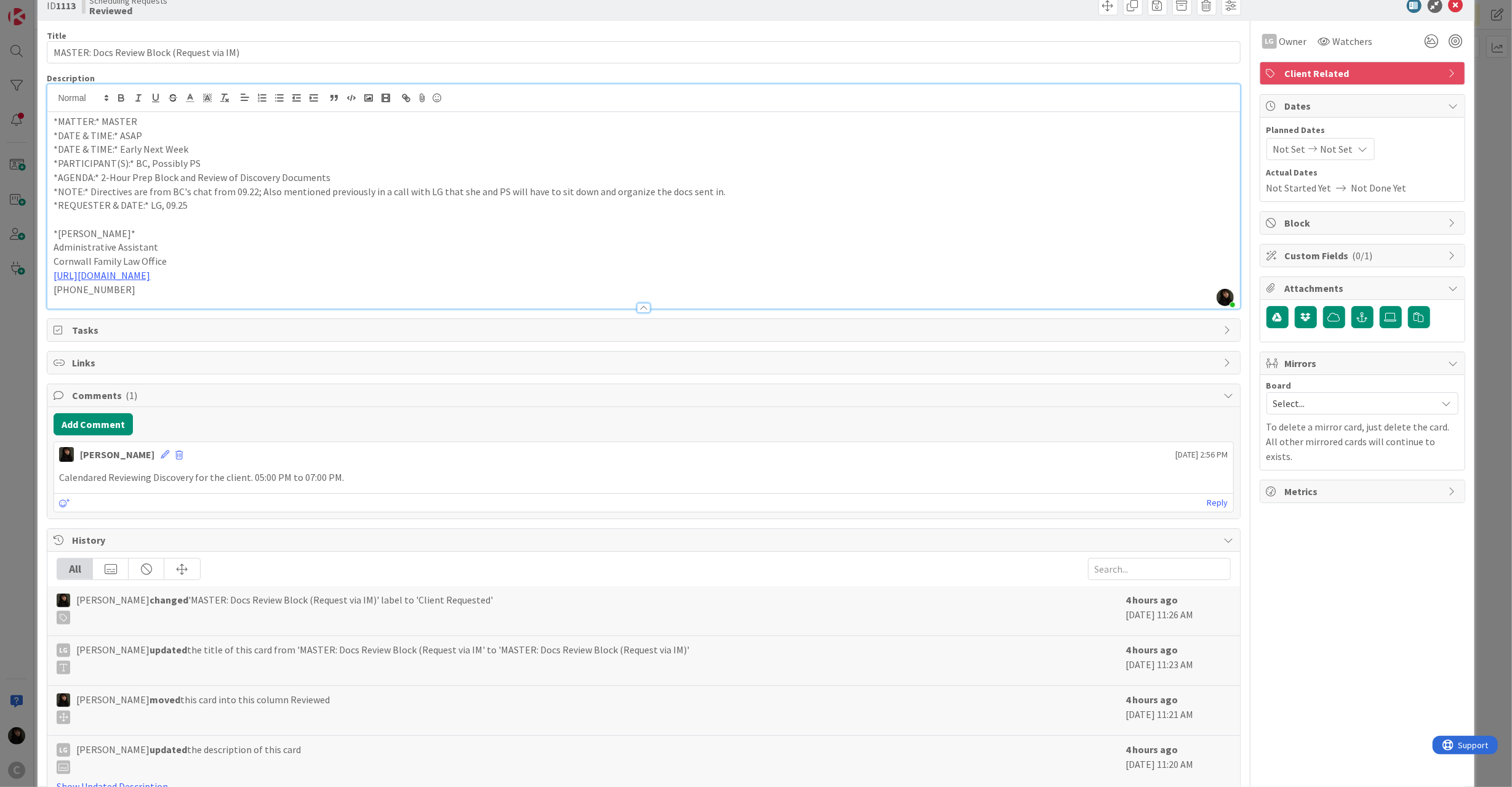
scroll to position [0, 0]
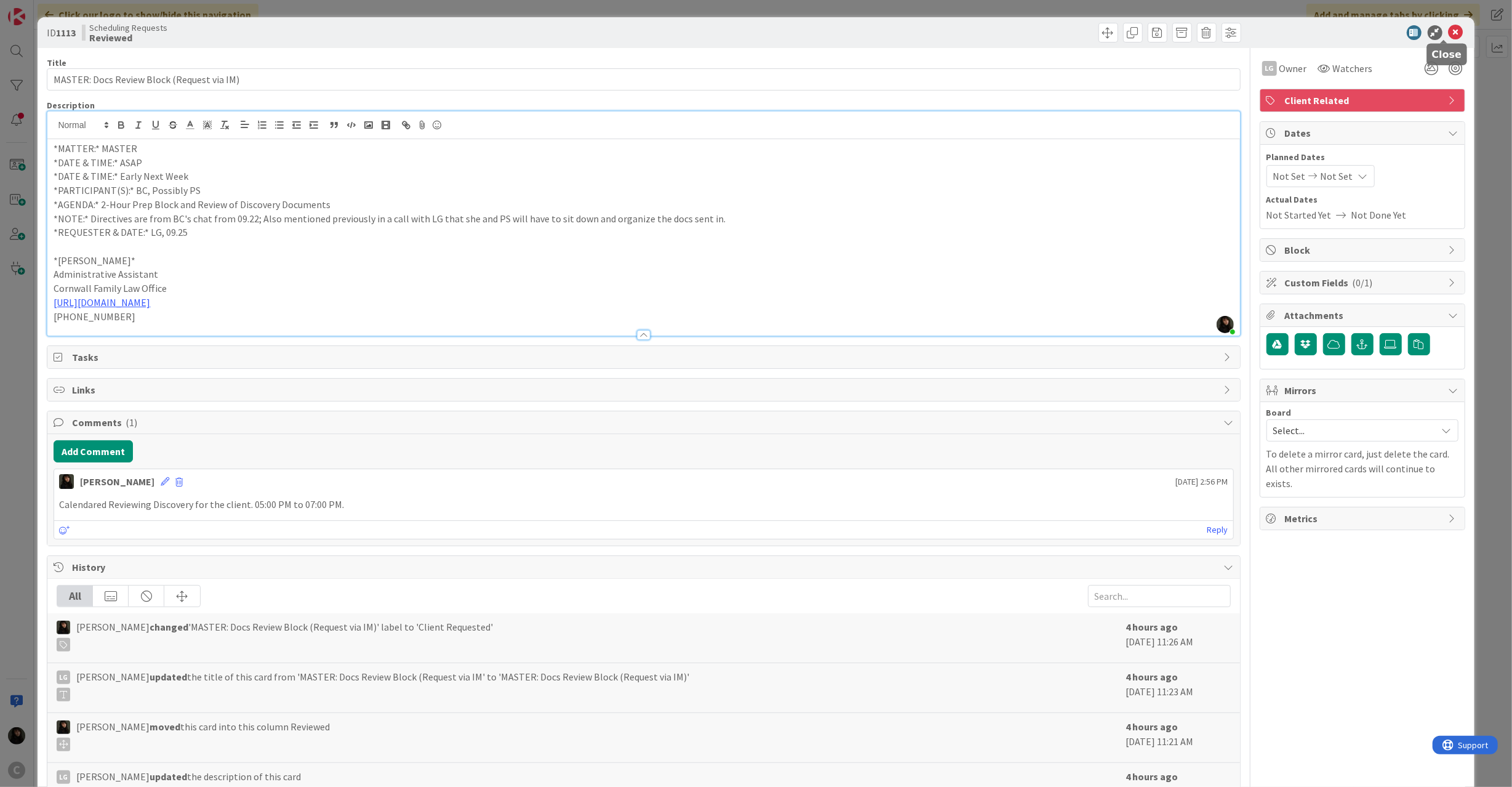
click at [1448, 35] on icon at bounding box center [1455, 32] width 14 height 14
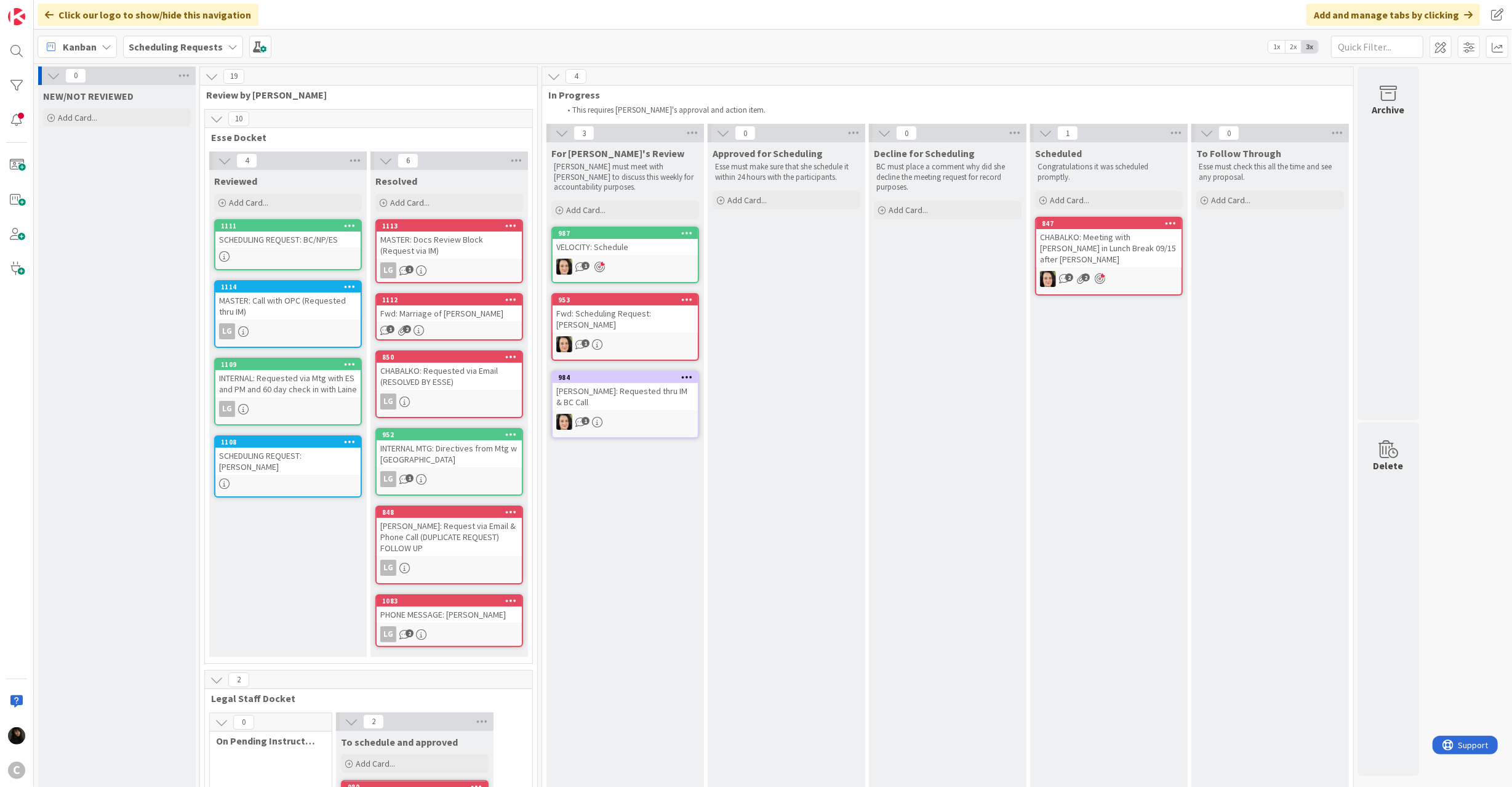
click at [274, 382] on div "INTERNAL: Requested via Mtg with ES and PM and 60 day check in with Laine" at bounding box center [288, 383] width 145 height 27
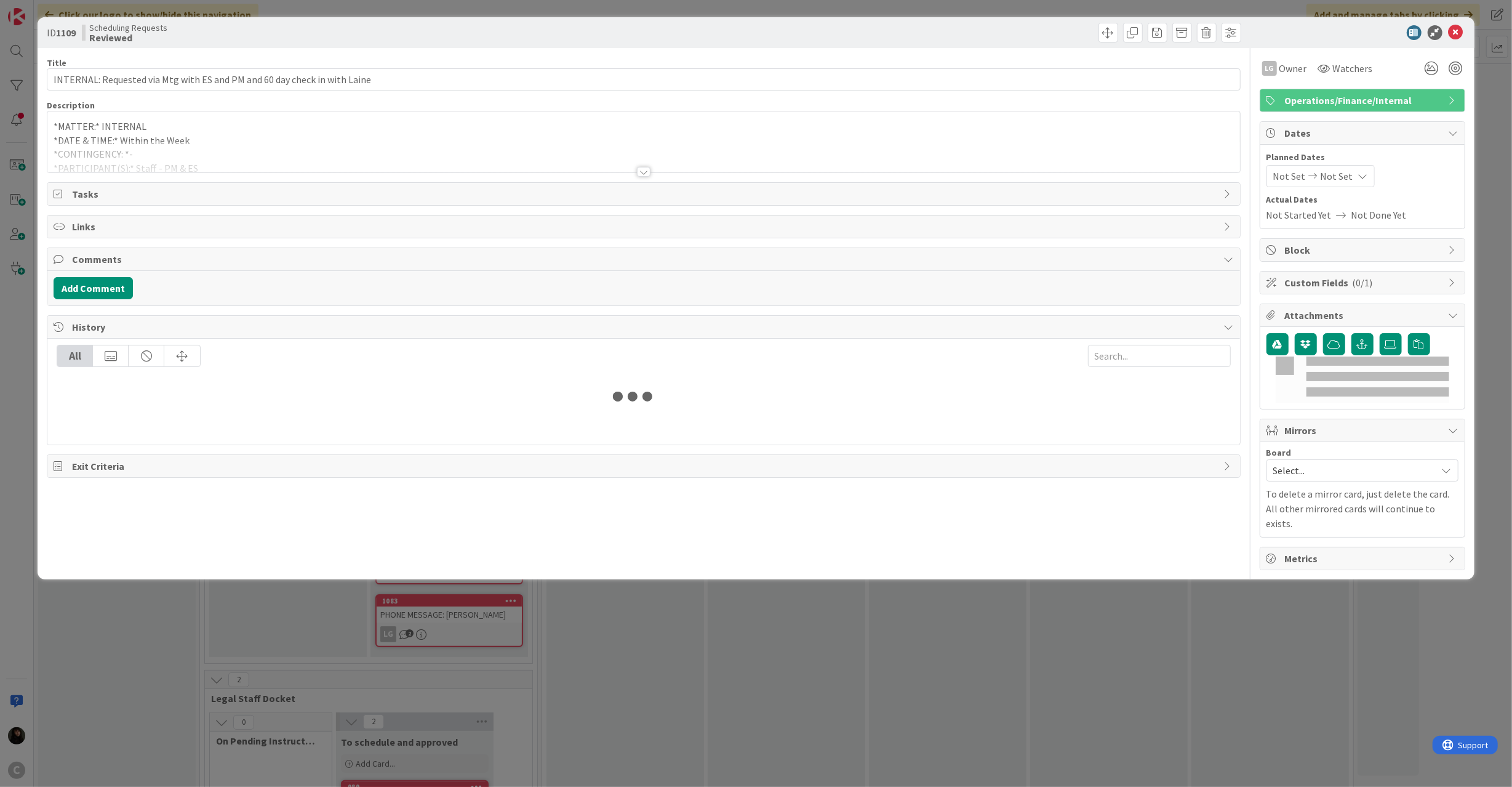
click at [145, 141] on p "*DATE & TIME:* Within the Week" at bounding box center [643, 140] width 1180 height 14
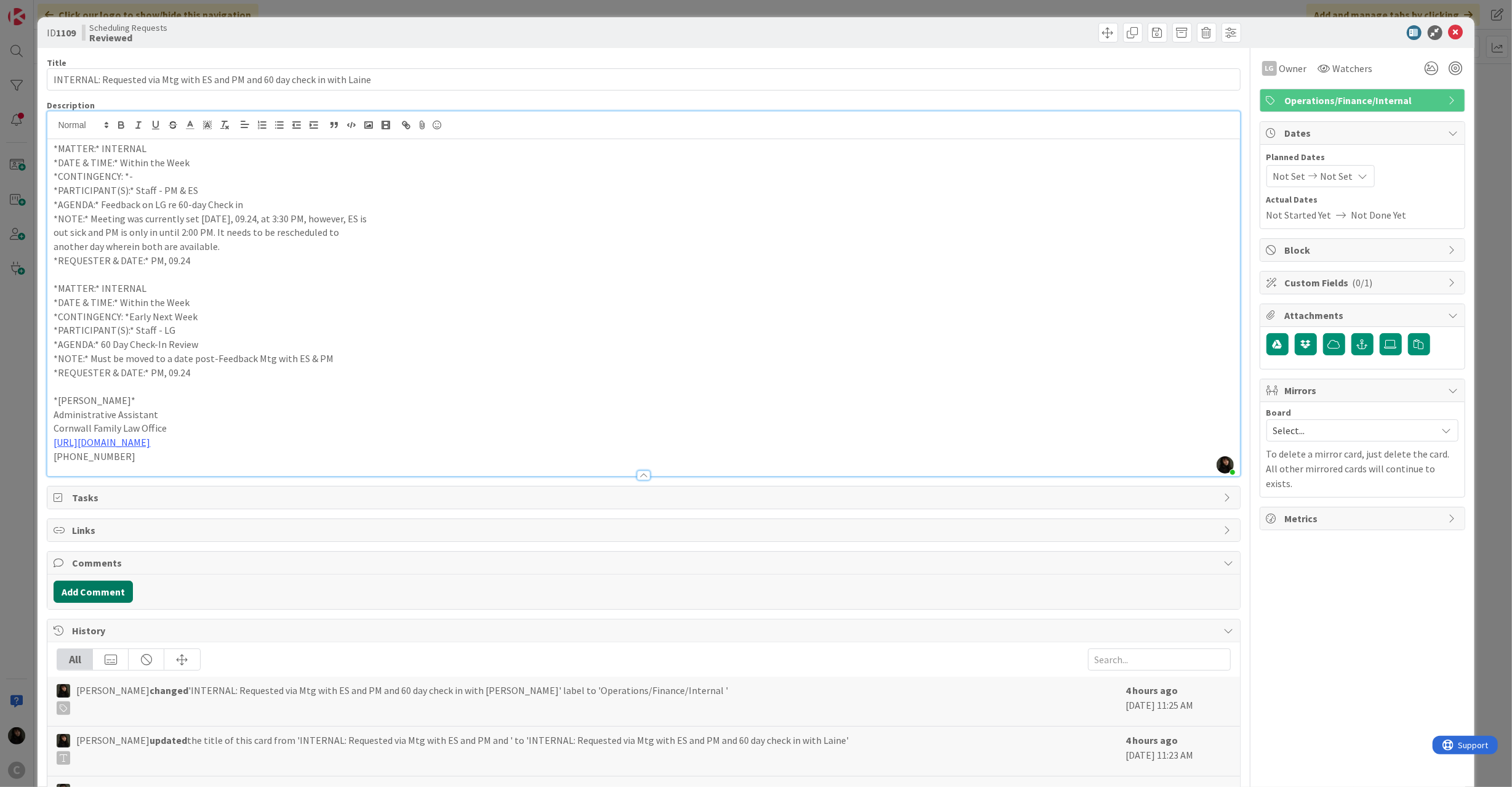
click at [79, 597] on button "Add Comment" at bounding box center [93, 592] width 79 height 22
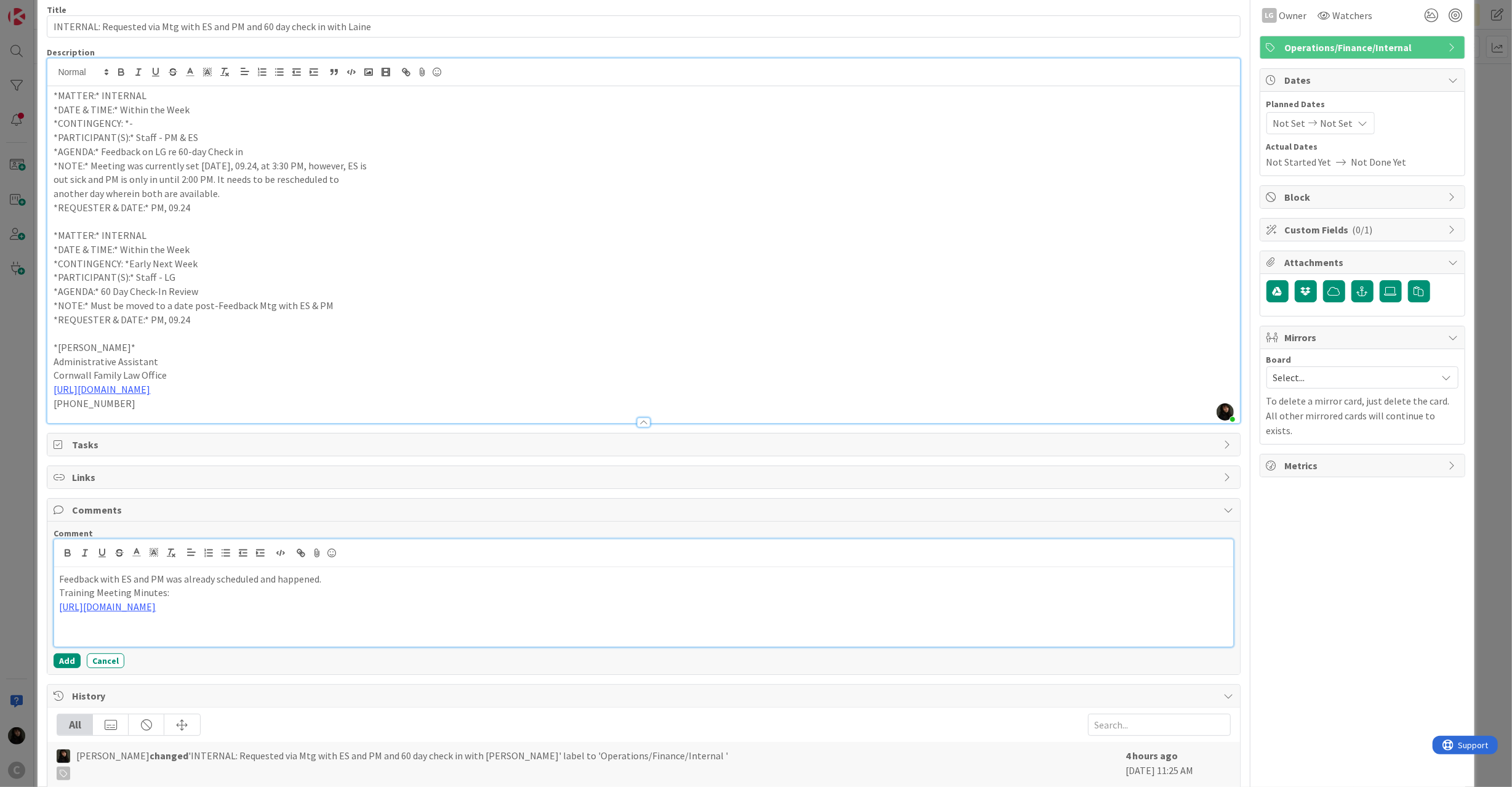
scroll to position [82, 0]
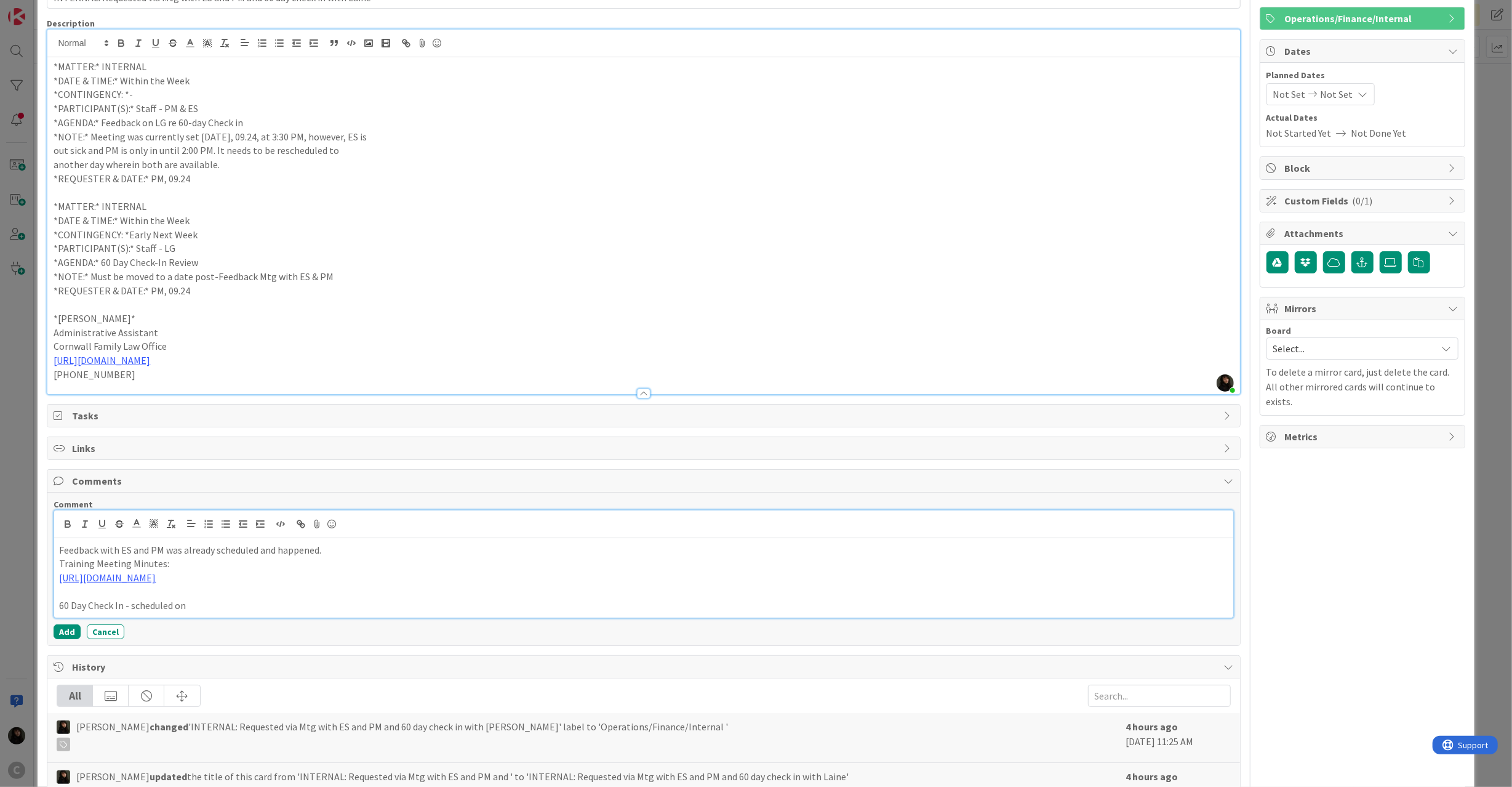
click at [240, 611] on p "60 Day Check In - scheduled on" at bounding box center [644, 605] width 1169 height 14
click at [65, 631] on button "Add" at bounding box center [67, 631] width 27 height 14
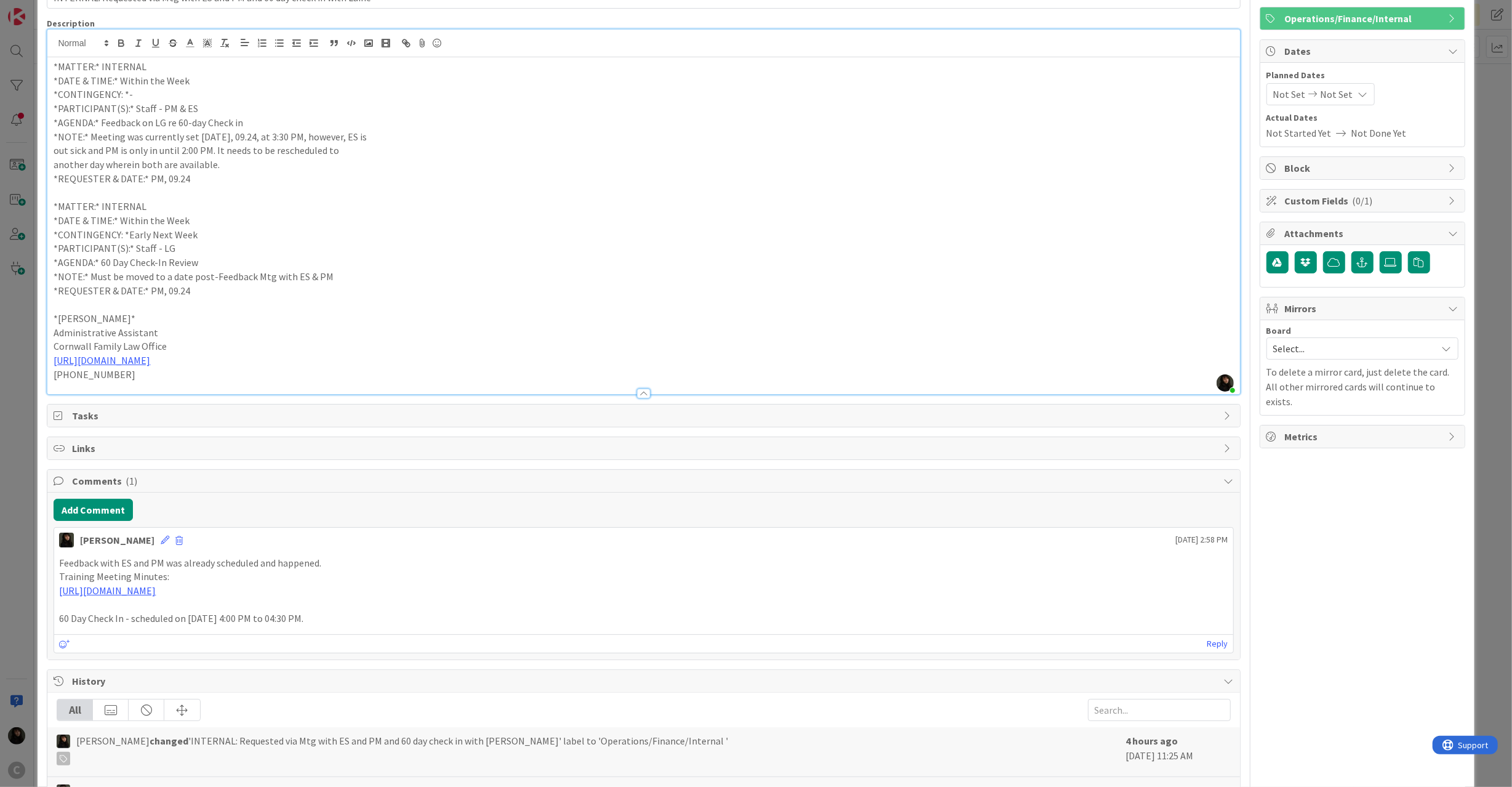
click at [140, 540] on div "Esse [PERSON_NAME] [DATE] 2:58 PM" at bounding box center [643, 537] width 1178 height 20
click at [161, 540] on icon at bounding box center [165, 540] width 8 height 8
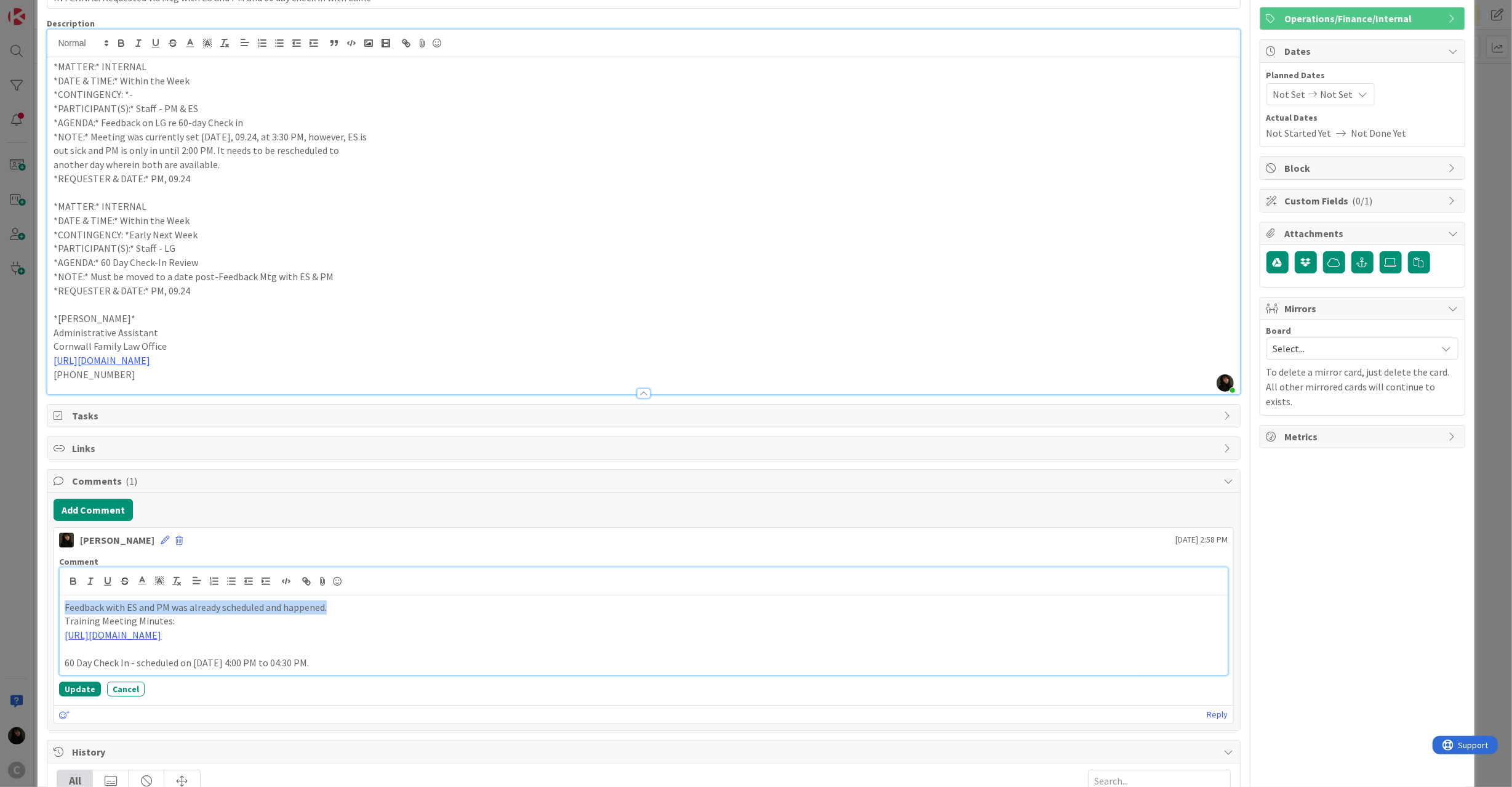
drag, startPoint x: 335, startPoint y: 613, endPoint x: 52, endPoint y: 606, distance: 283.1
click at [52, 606] on div "Add Comment [PERSON_NAME] [DATE] 2:58 PM Comment Feedback with ES and PM was al…" at bounding box center [643, 611] width 1192 height 238
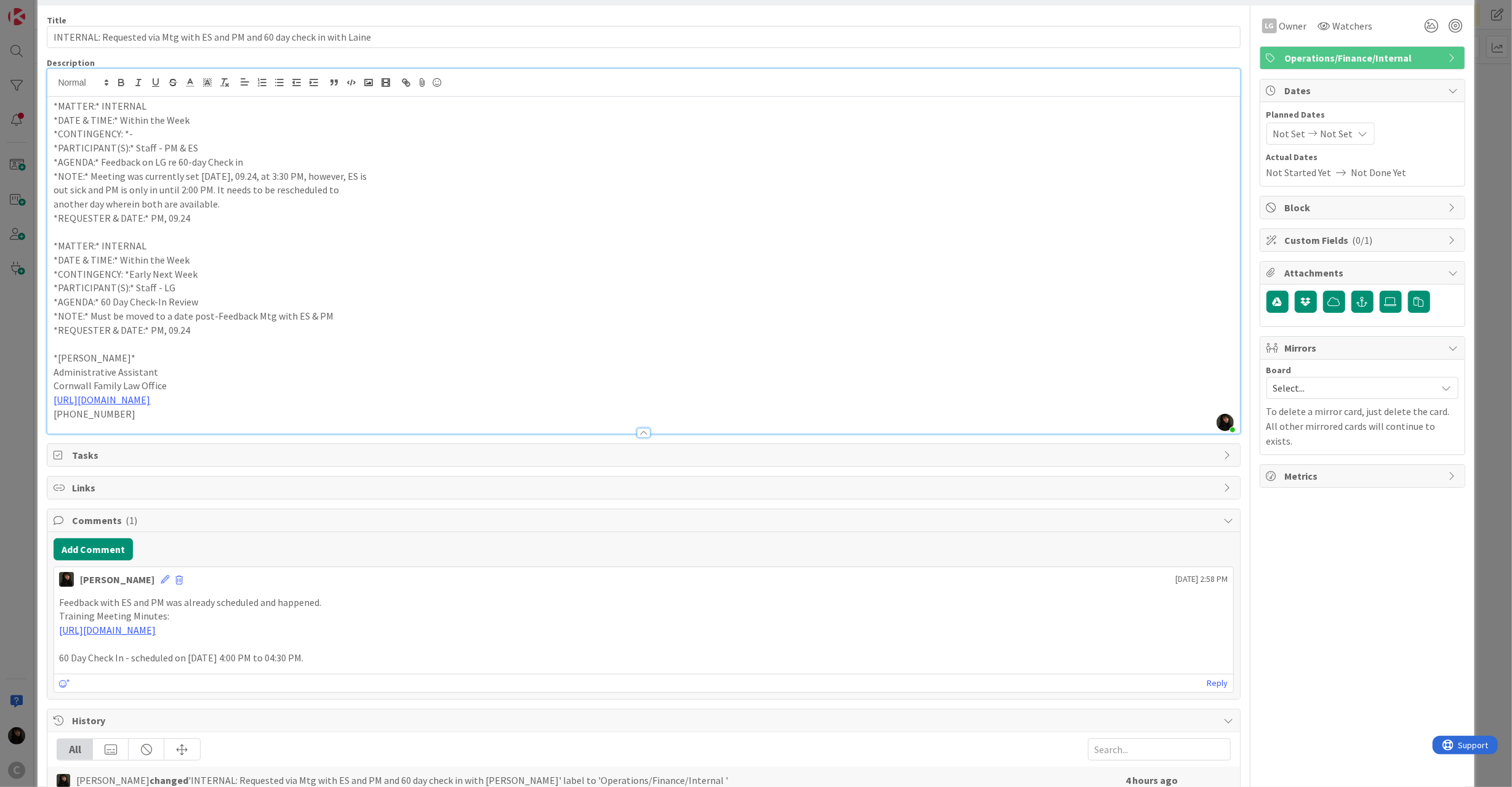
click at [285, 659] on p "60 Day Check In - scheduled on [DATE] 4:00 PM to 04:30 PM." at bounding box center [644, 658] width 1169 height 14
drag, startPoint x: 309, startPoint y: 661, endPoint x: 32, endPoint y: 659, distance: 277.0
click at [32, 659] on div "ID 1109 Scheduling Requests Reviewed Title 73 / 128 INTERNAL: Requested via Mtg…" at bounding box center [756, 394] width 1512 height 787
click at [790, 546] on div "Add Comment" at bounding box center [643, 549] width 1180 height 22
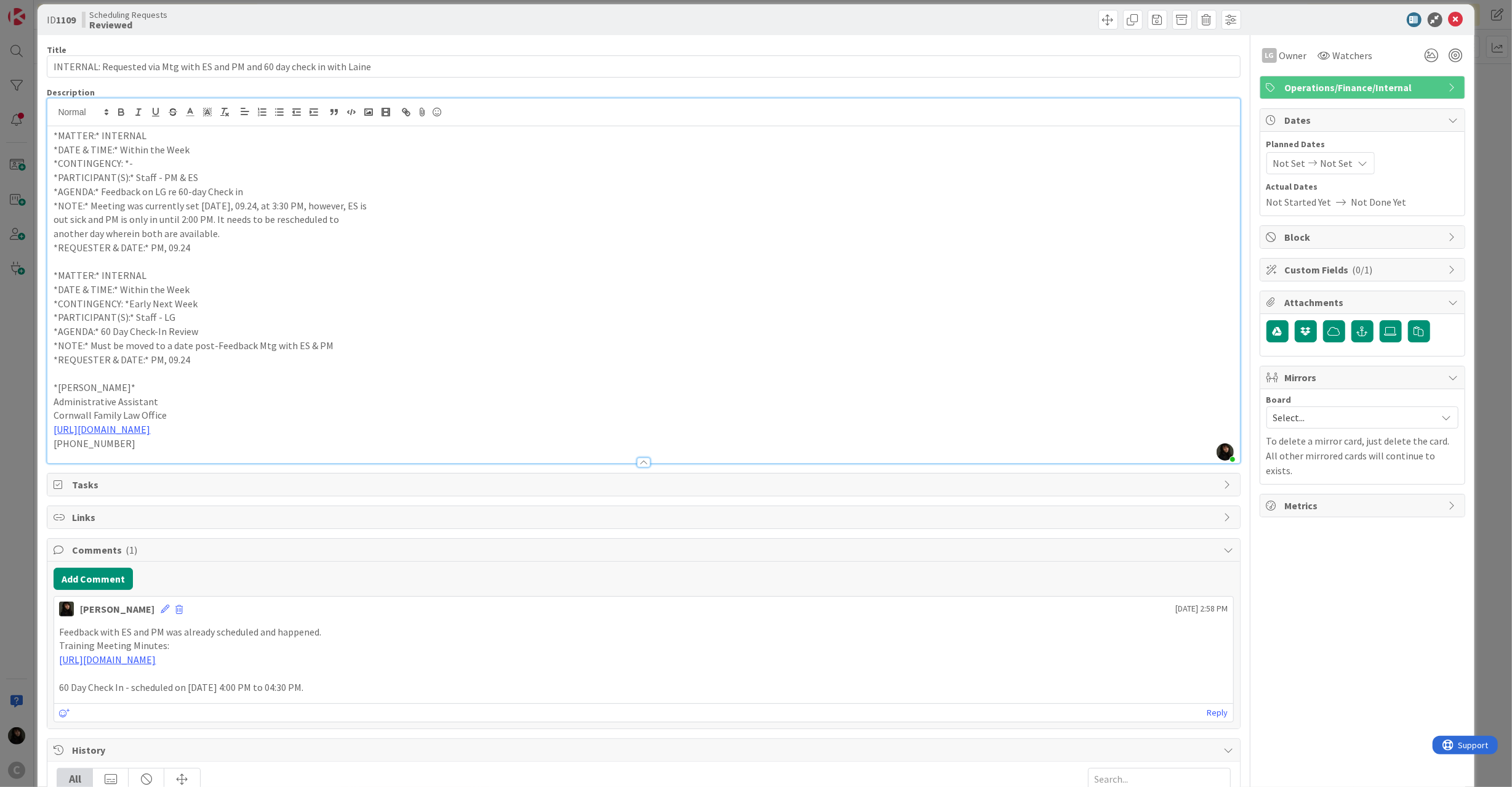
scroll to position [0, 0]
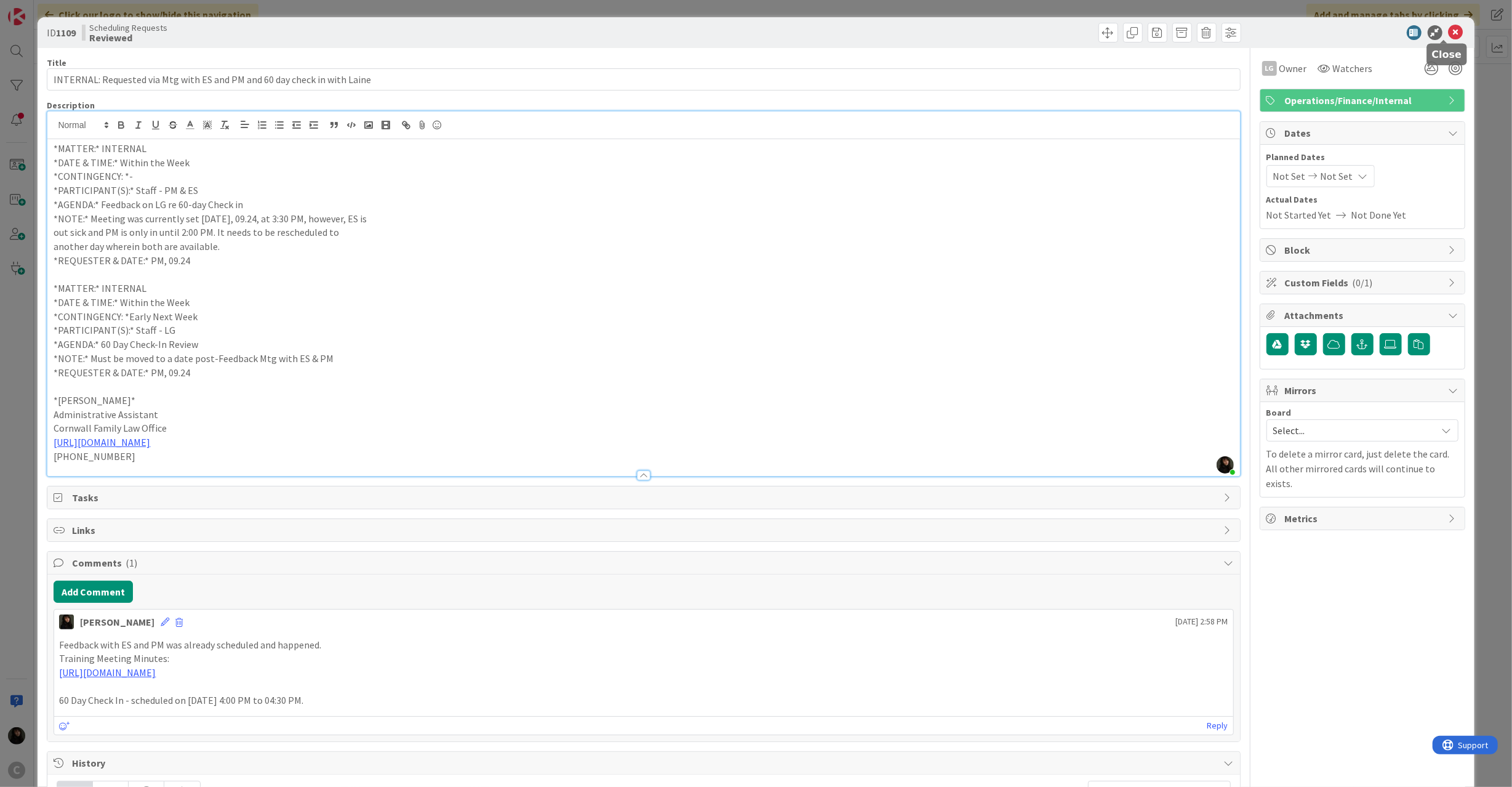
click at [1448, 35] on icon at bounding box center [1455, 32] width 14 height 14
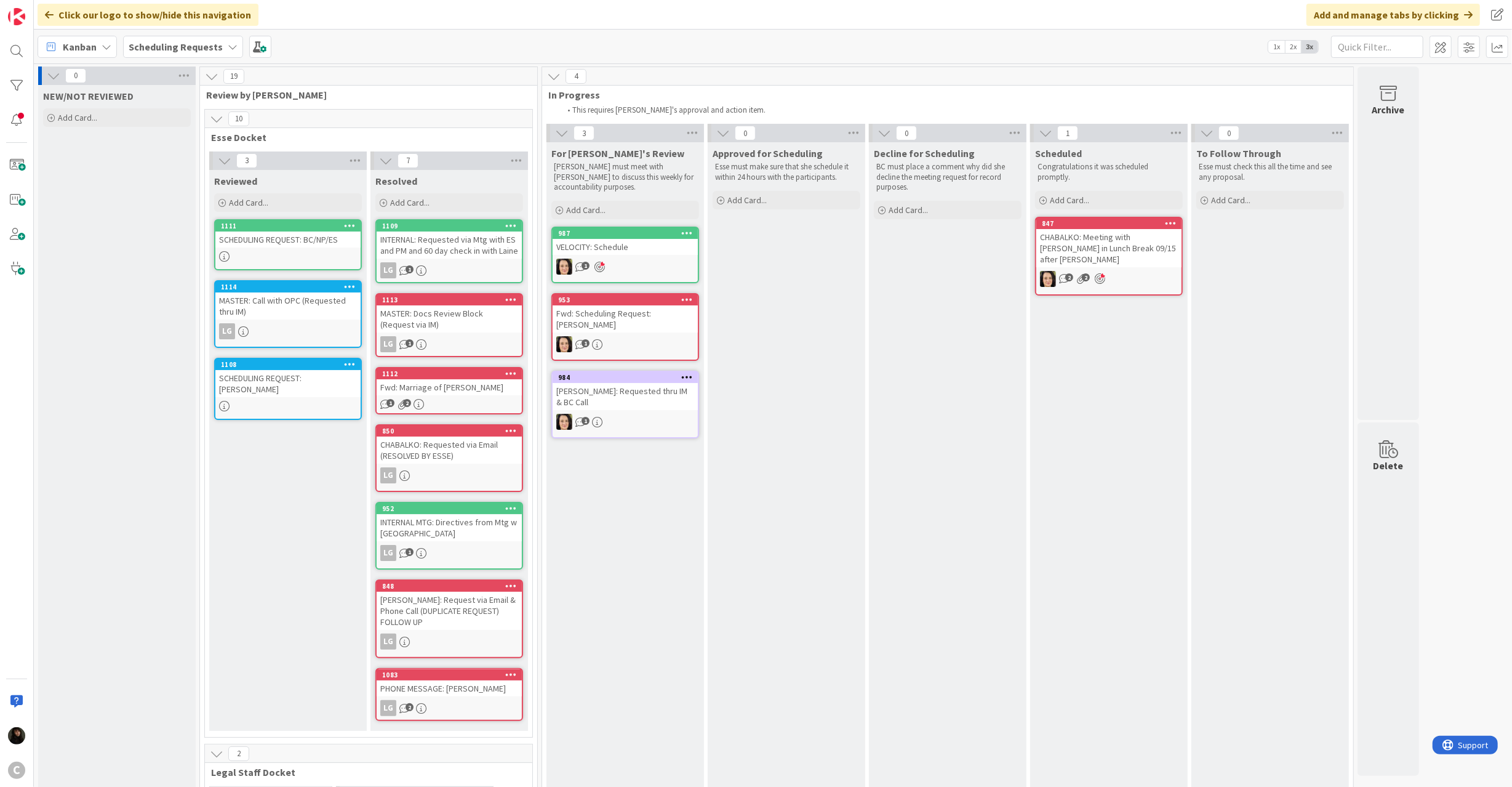
click at [628, 394] on div "[PERSON_NAME]: Requested thru IM & BC Call" at bounding box center [624, 397] width 145 height 27
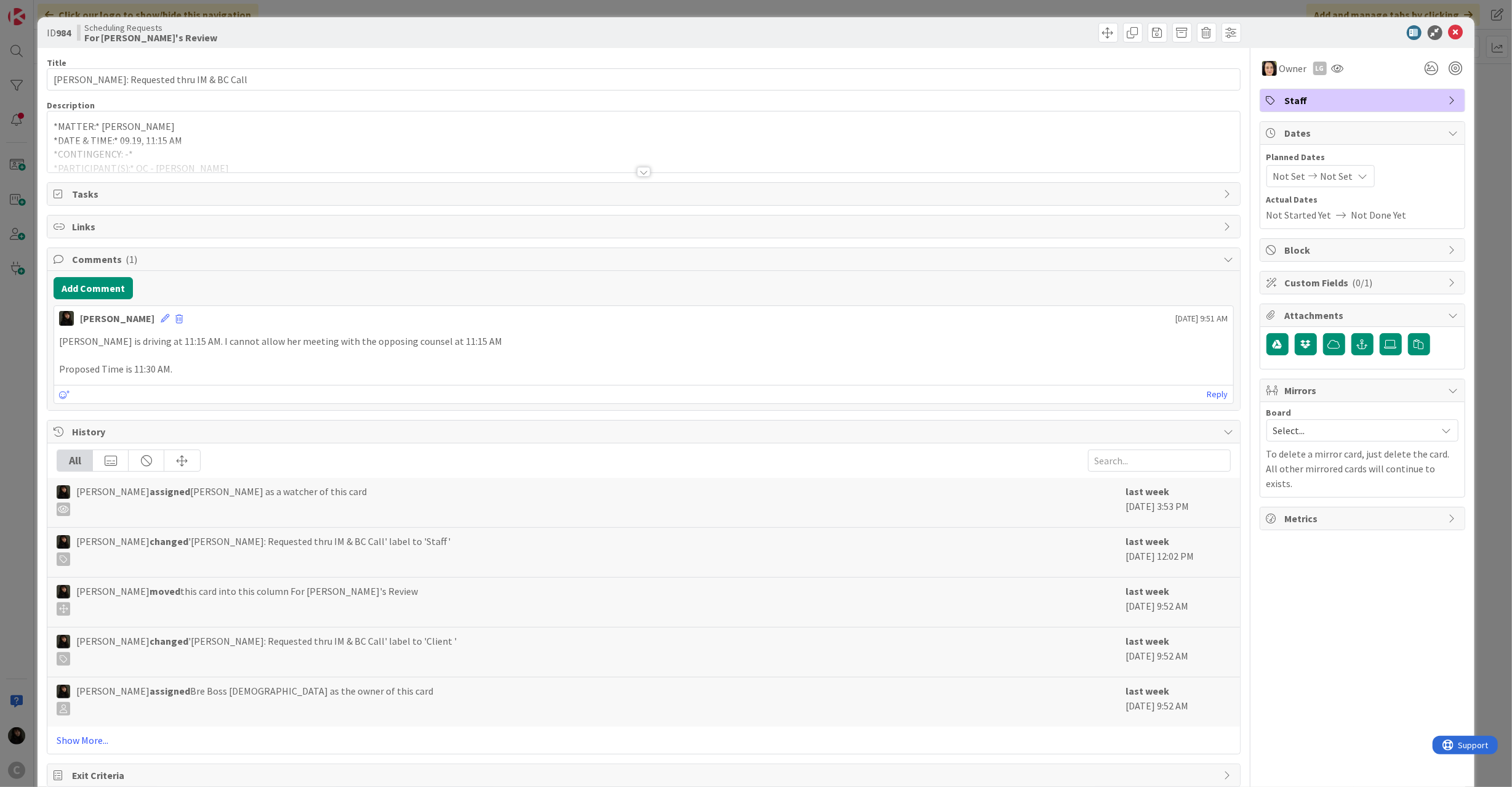
click at [200, 156] on div at bounding box center [643, 156] width 1192 height 31
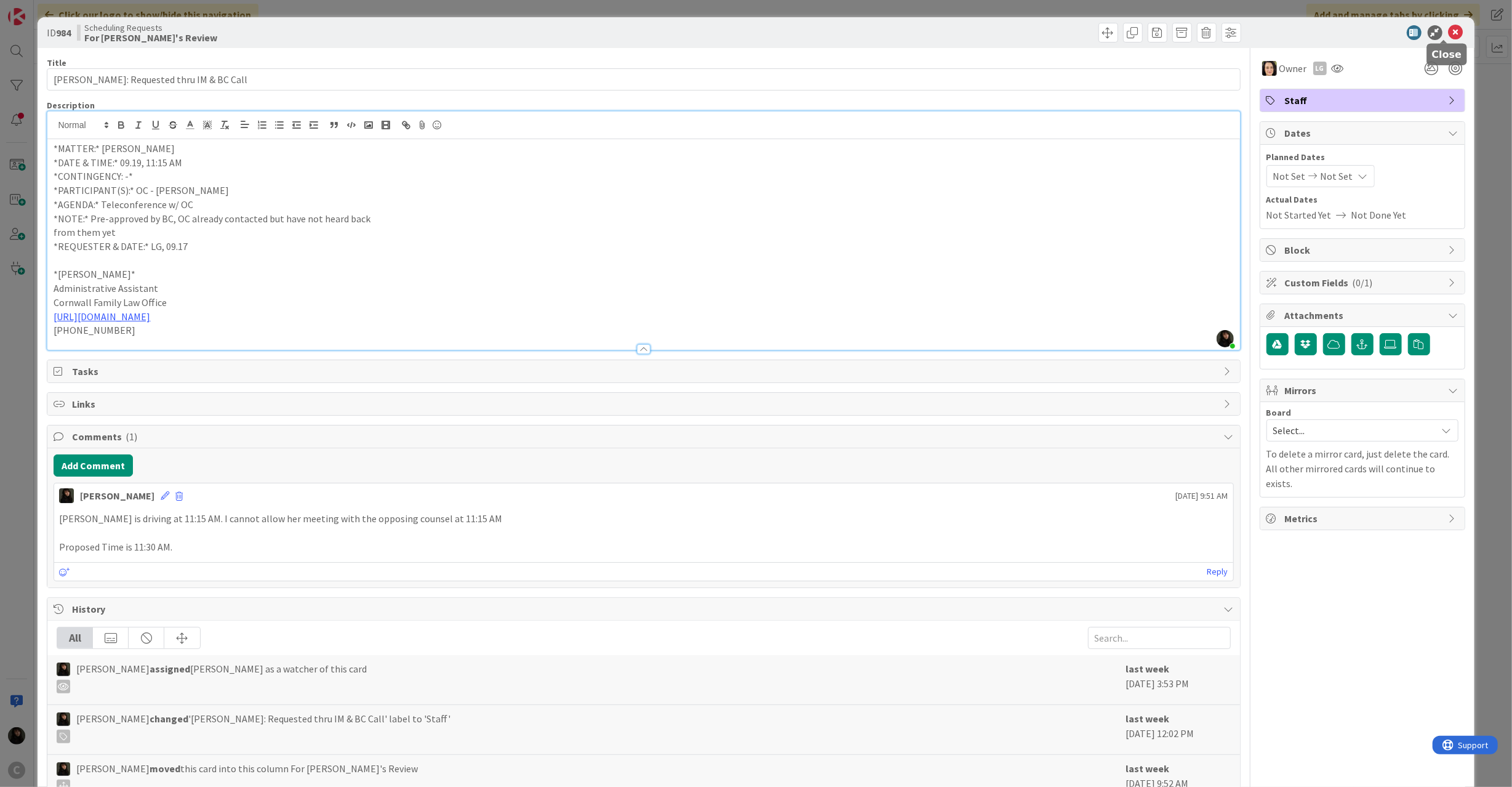
click at [1448, 27] on icon at bounding box center [1455, 32] width 14 height 14
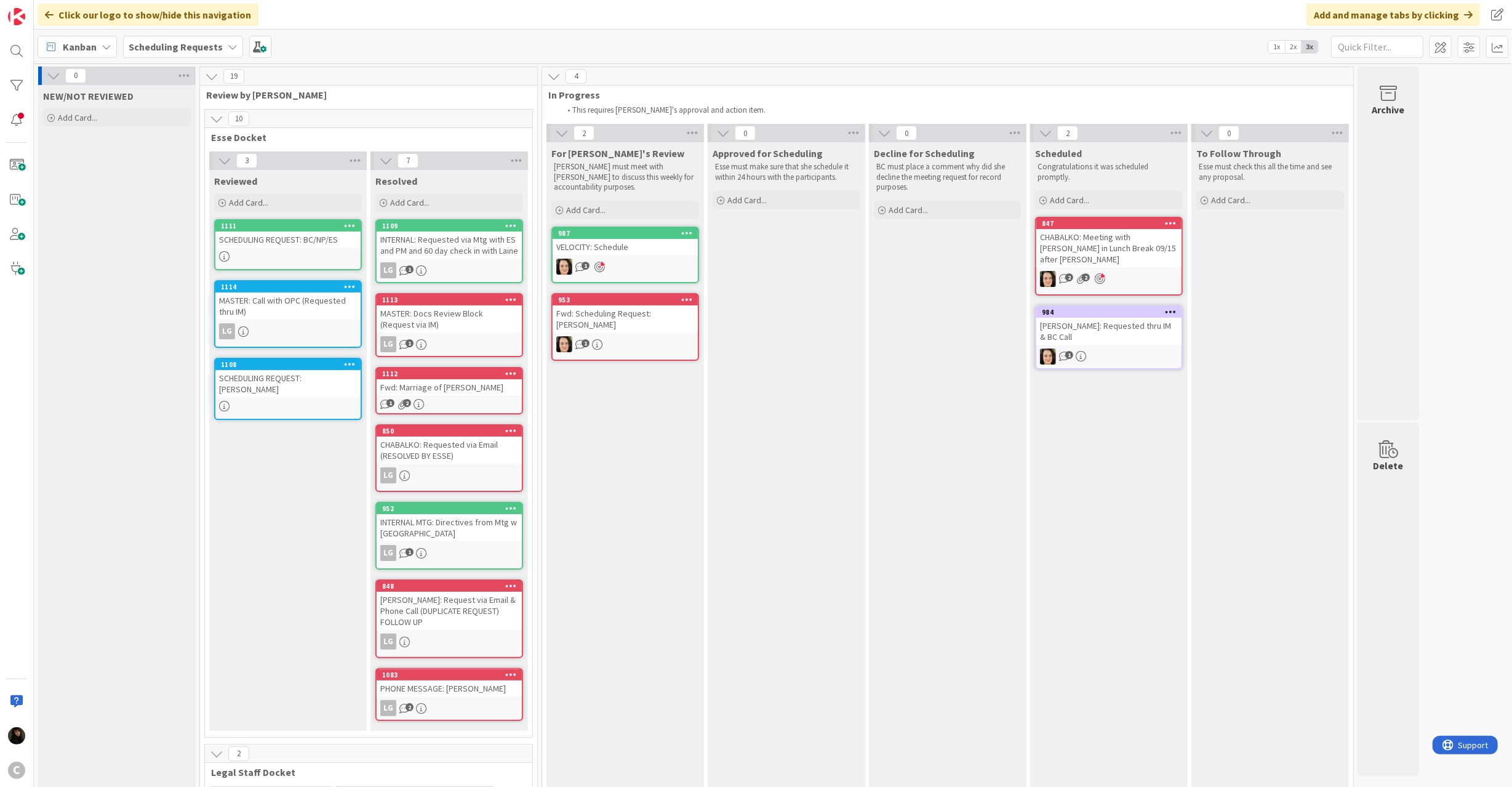
click at [611, 305] on div "Fwd: Scheduling Request: [PERSON_NAME]" at bounding box center [624, 319] width 145 height 27
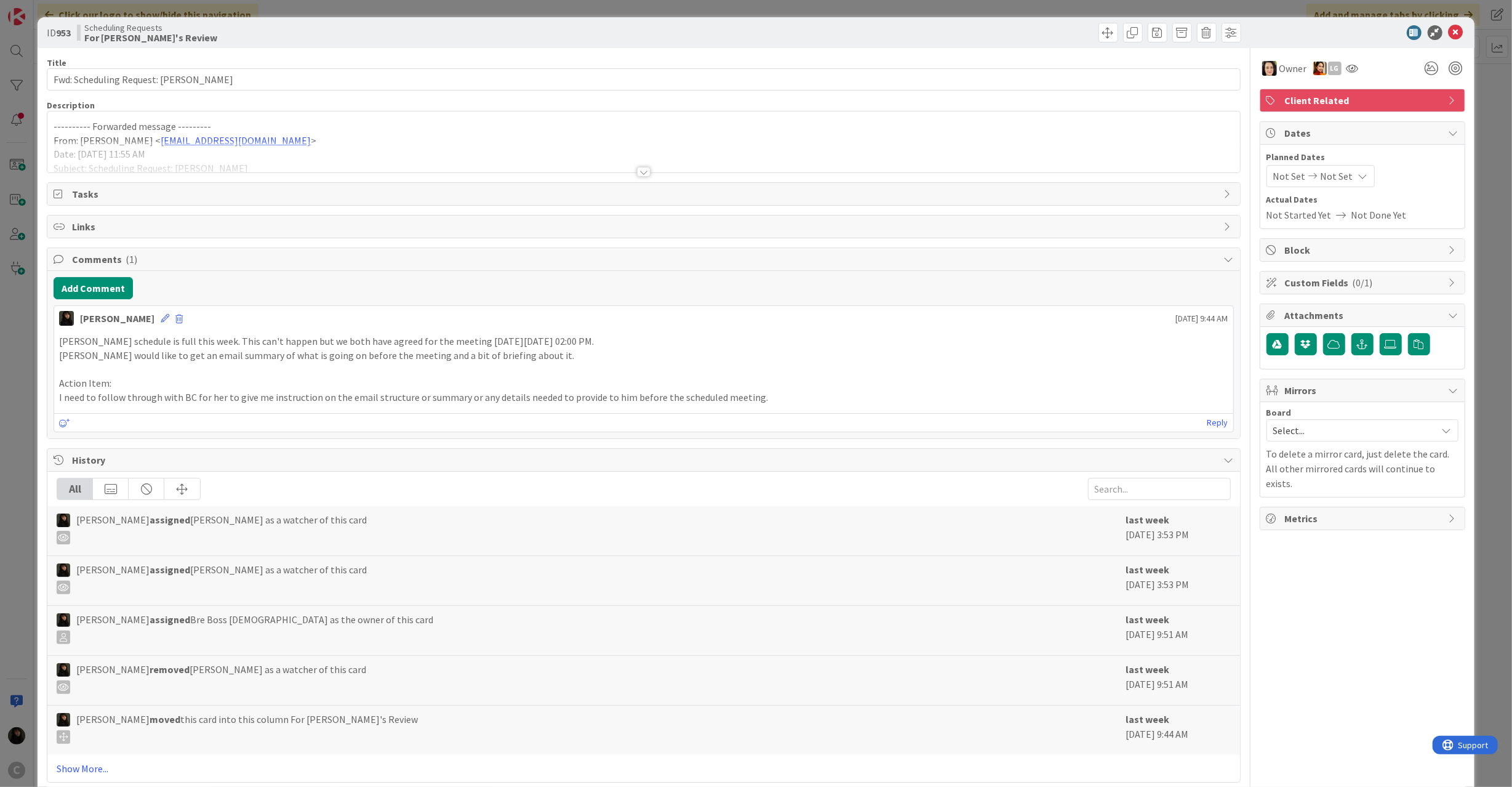
click at [381, 123] on div "---------- Forwarded message --------- From: [PERSON_NAME] < [PERSON_NAME][EMAI…" at bounding box center [643, 142] width 1192 height 61
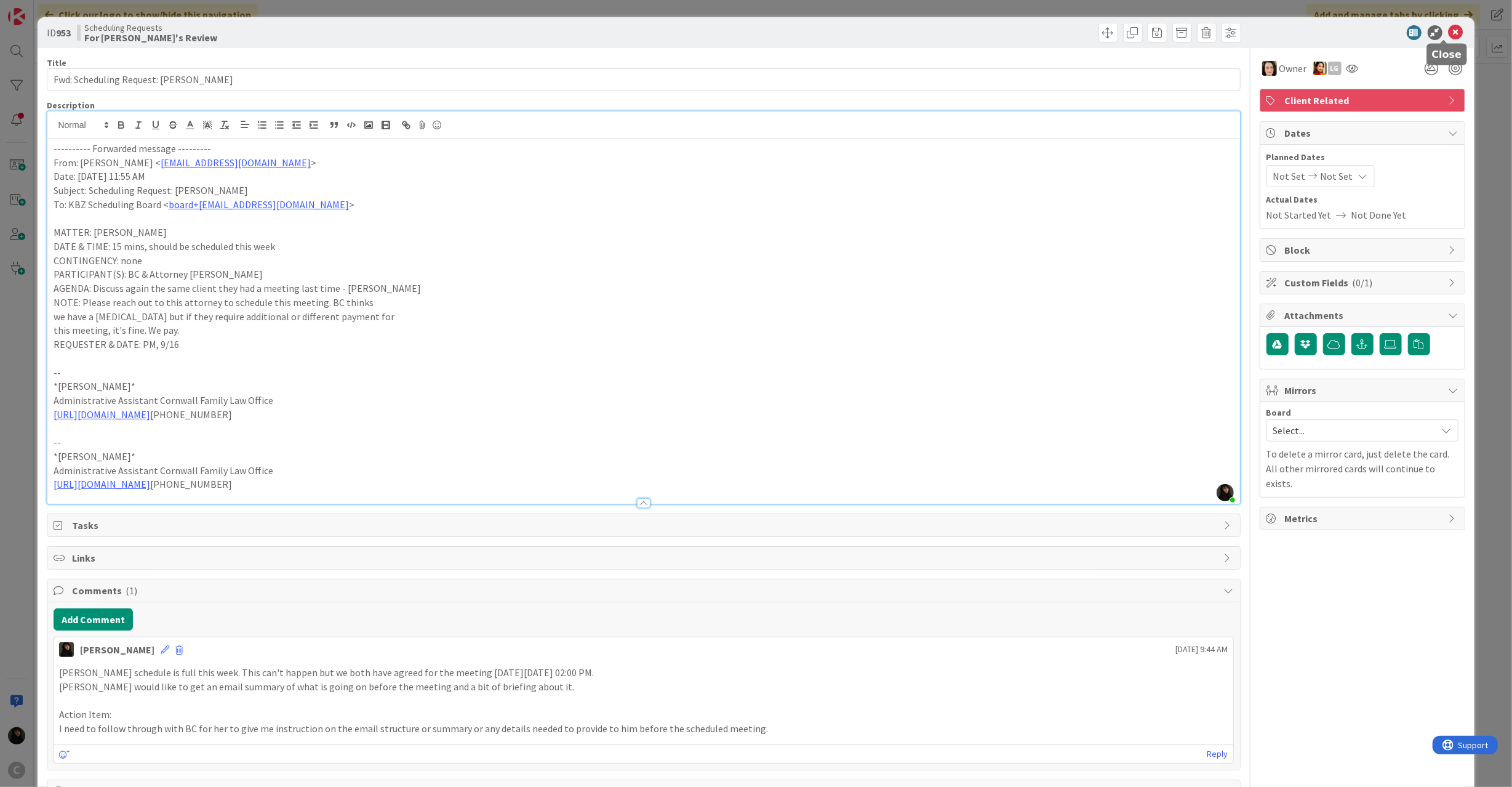
click at [1448, 28] on icon at bounding box center [1455, 32] width 14 height 14
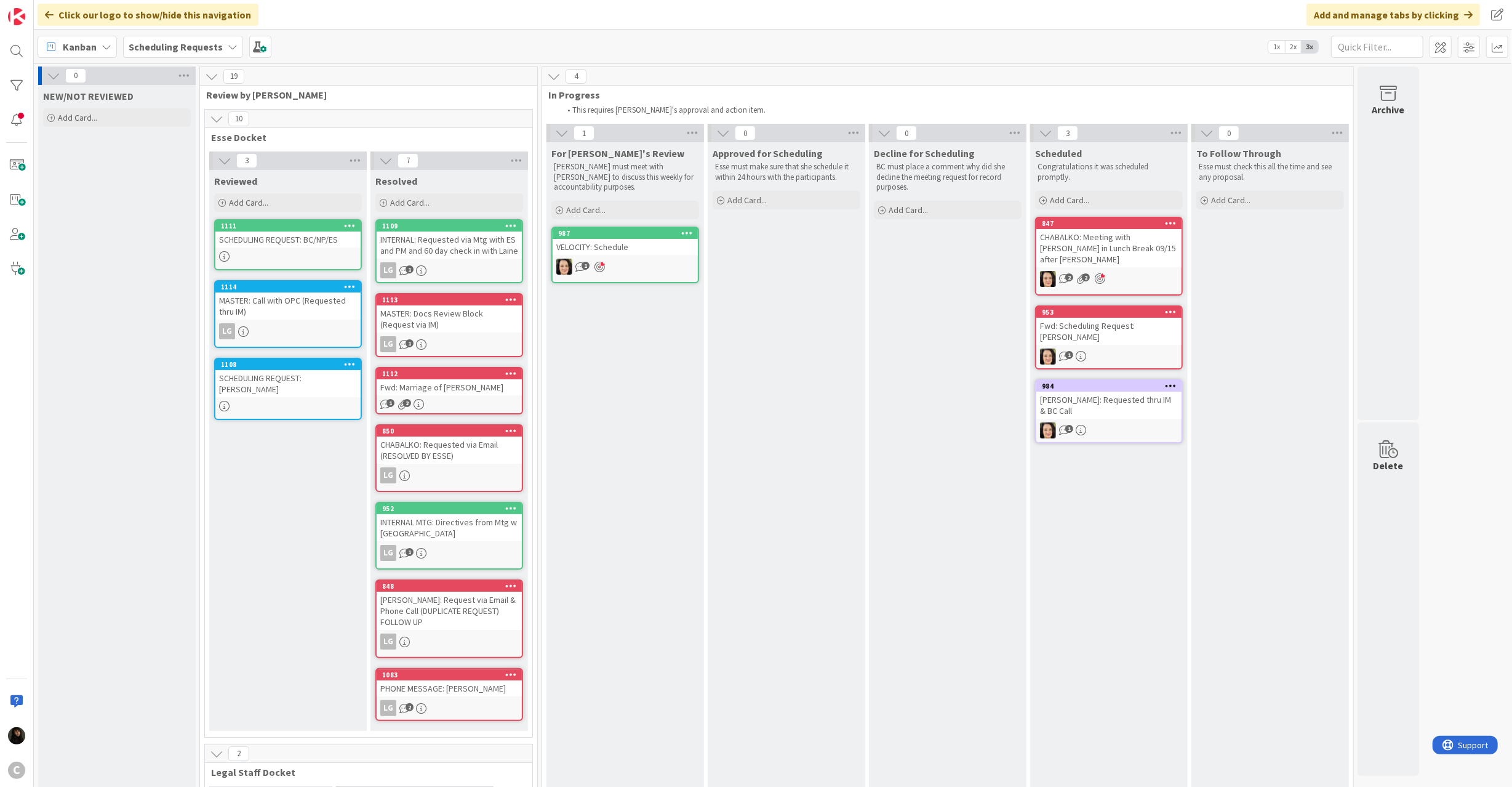
click at [633, 249] on div "VELOCITY: Schedule" at bounding box center [624, 246] width 145 height 16
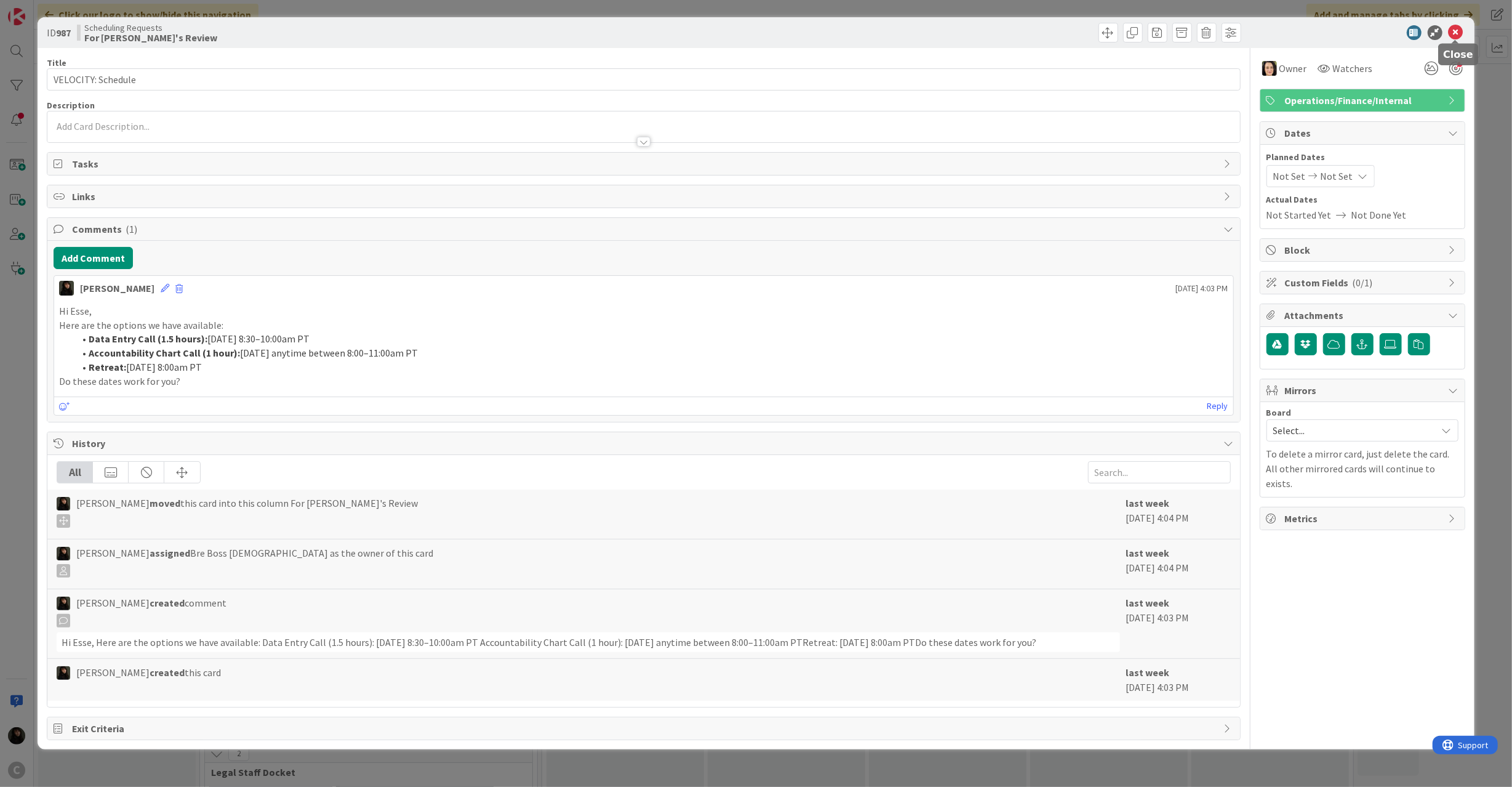
click at [1461, 37] on icon at bounding box center [1455, 32] width 14 height 14
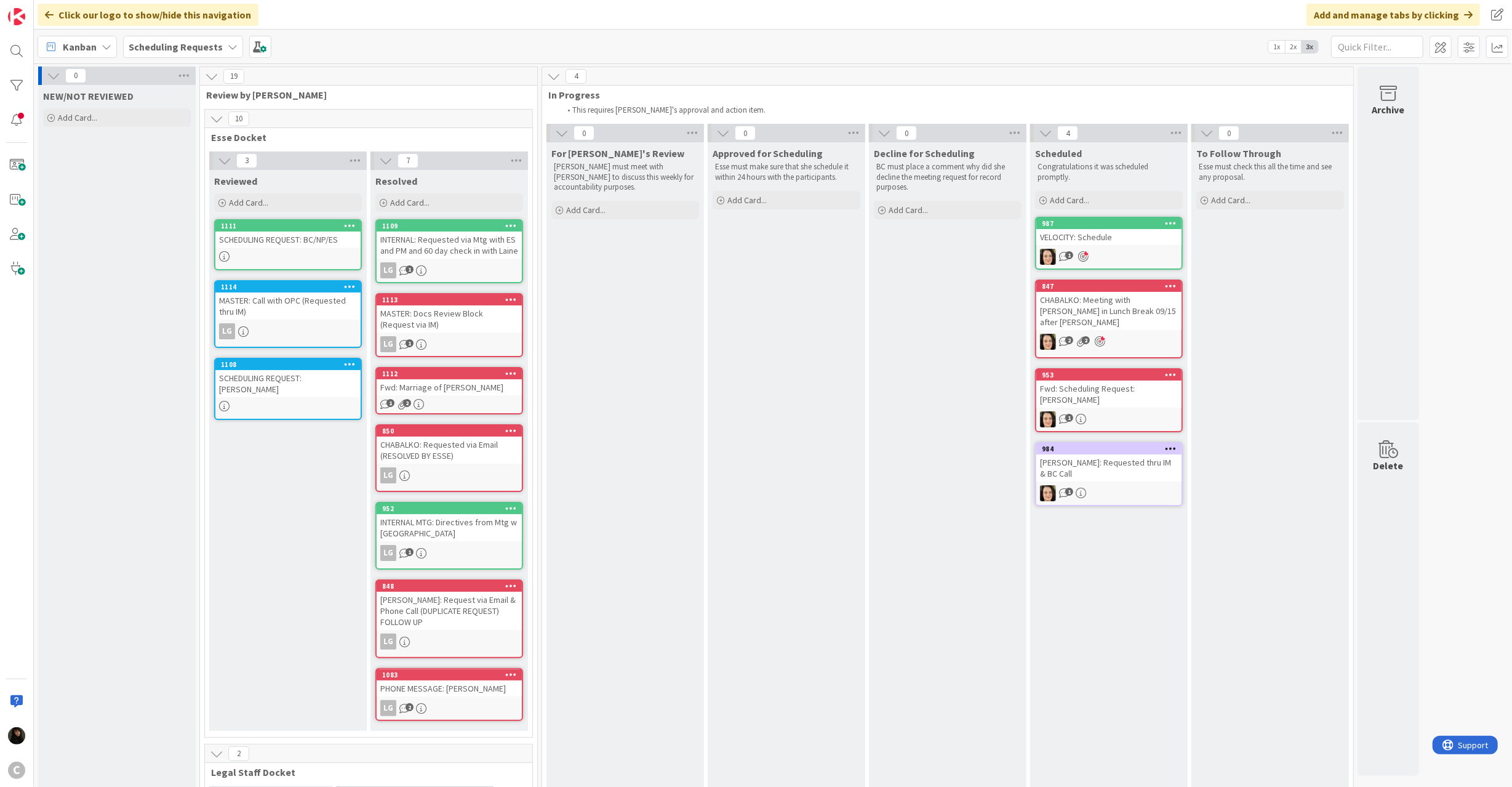
click at [1165, 220] on icon at bounding box center [1171, 223] width 12 height 8
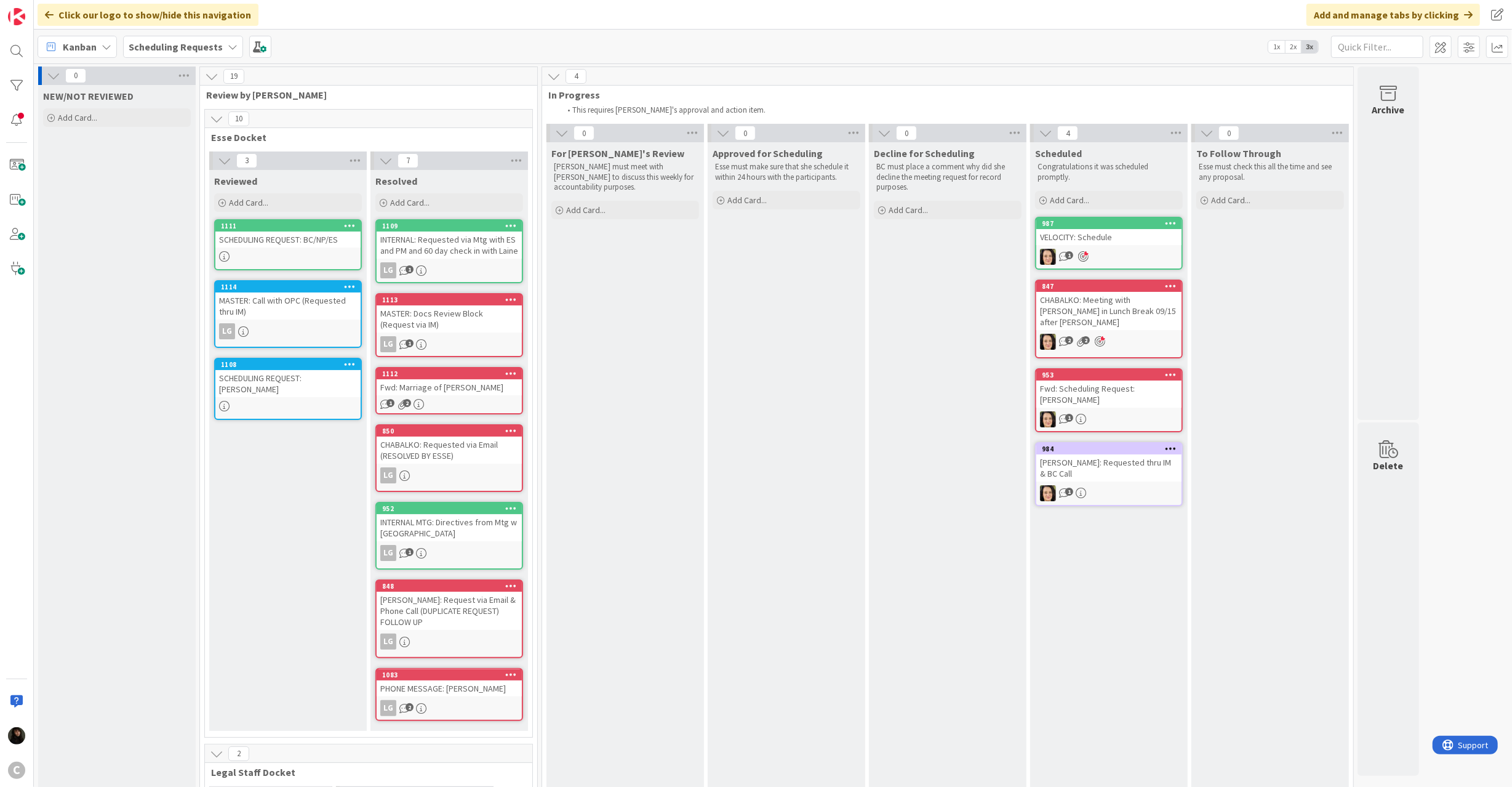
click at [1135, 455] on div "[PERSON_NAME]: Requested thru IM & BC Call" at bounding box center [1109, 468] width 145 height 27
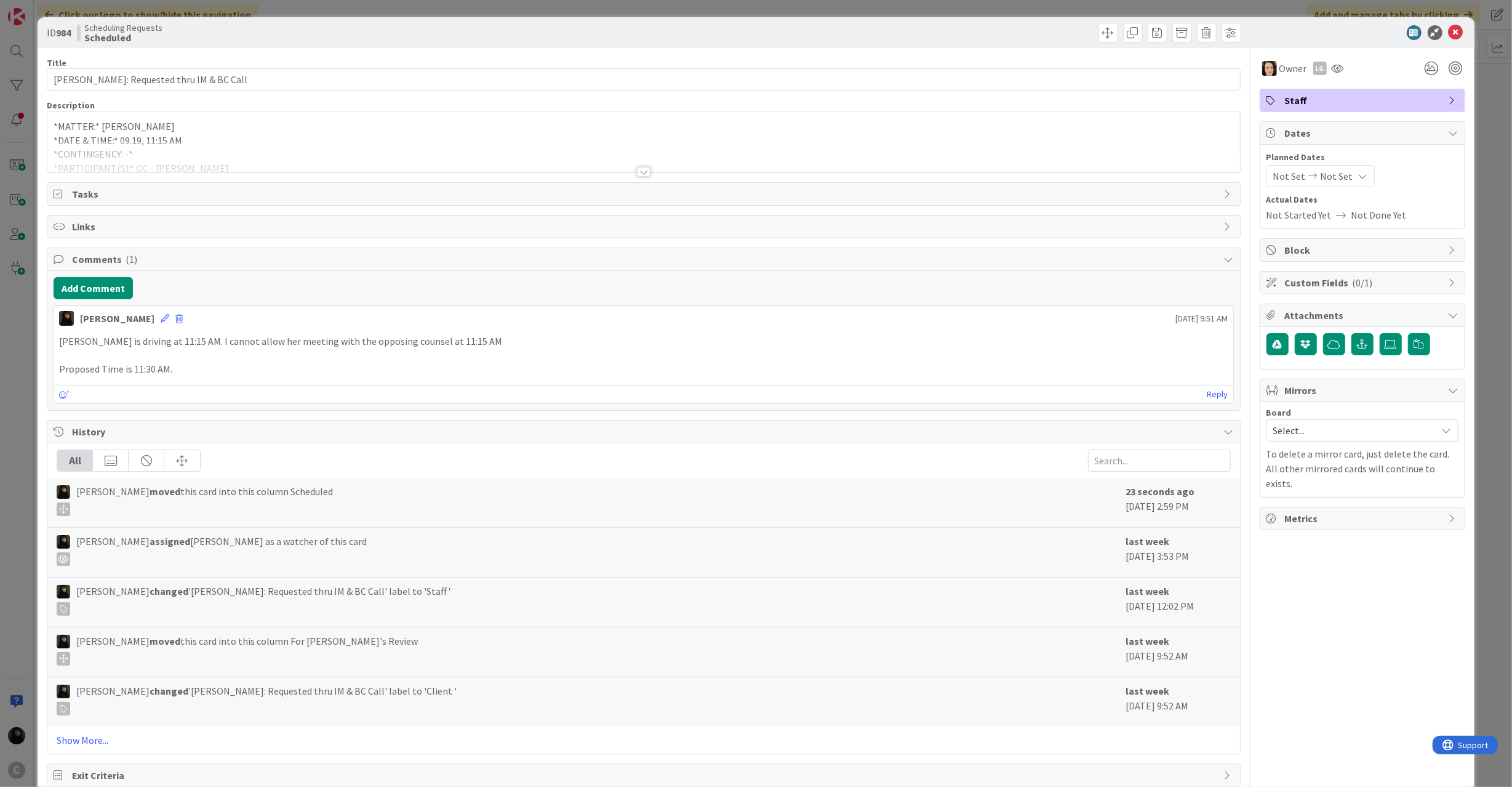
click at [1318, 96] on span "Staff" at bounding box center [1362, 99] width 157 height 14
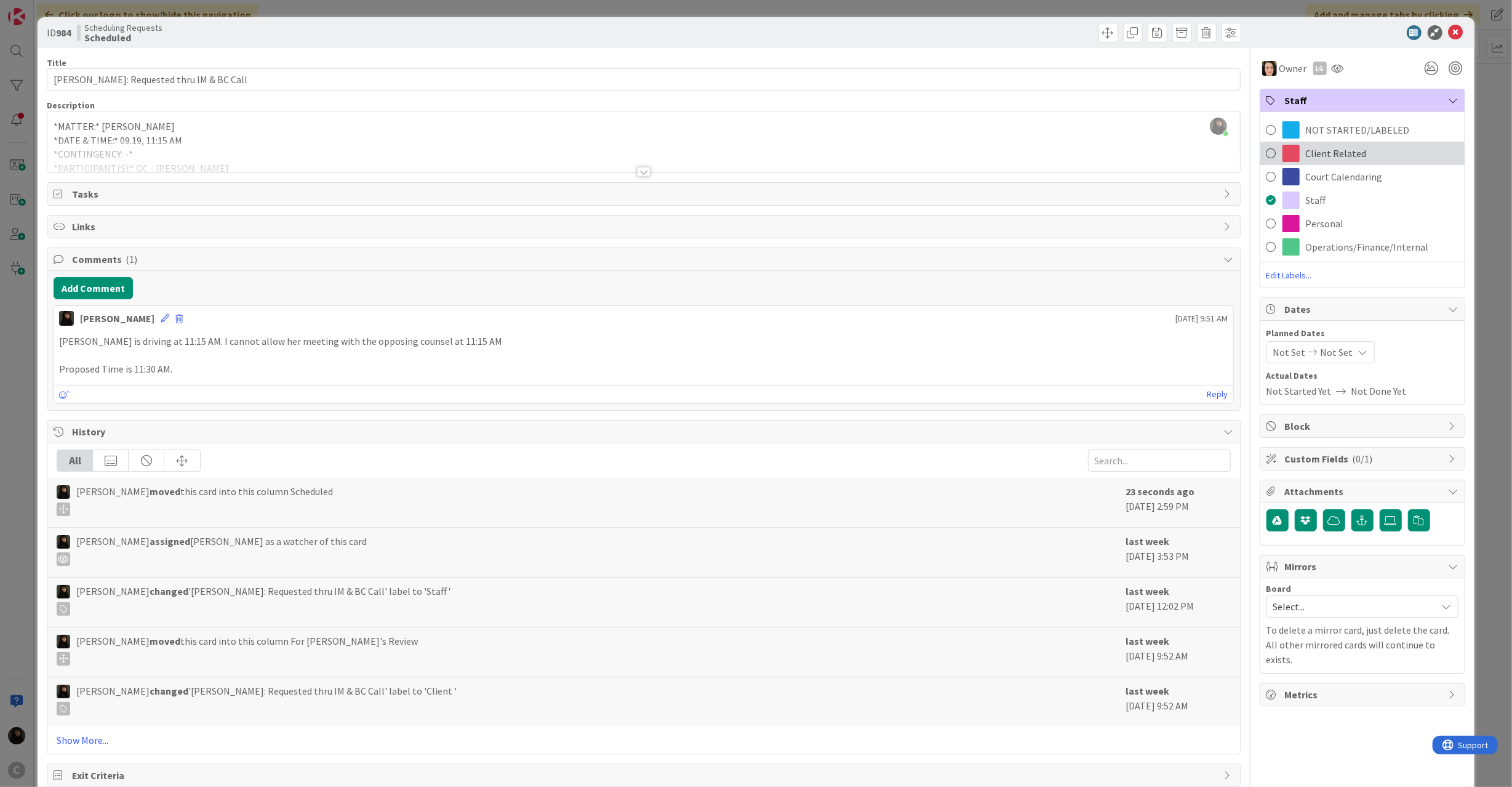
click at [1283, 159] on span at bounding box center [1291, 153] width 17 height 17
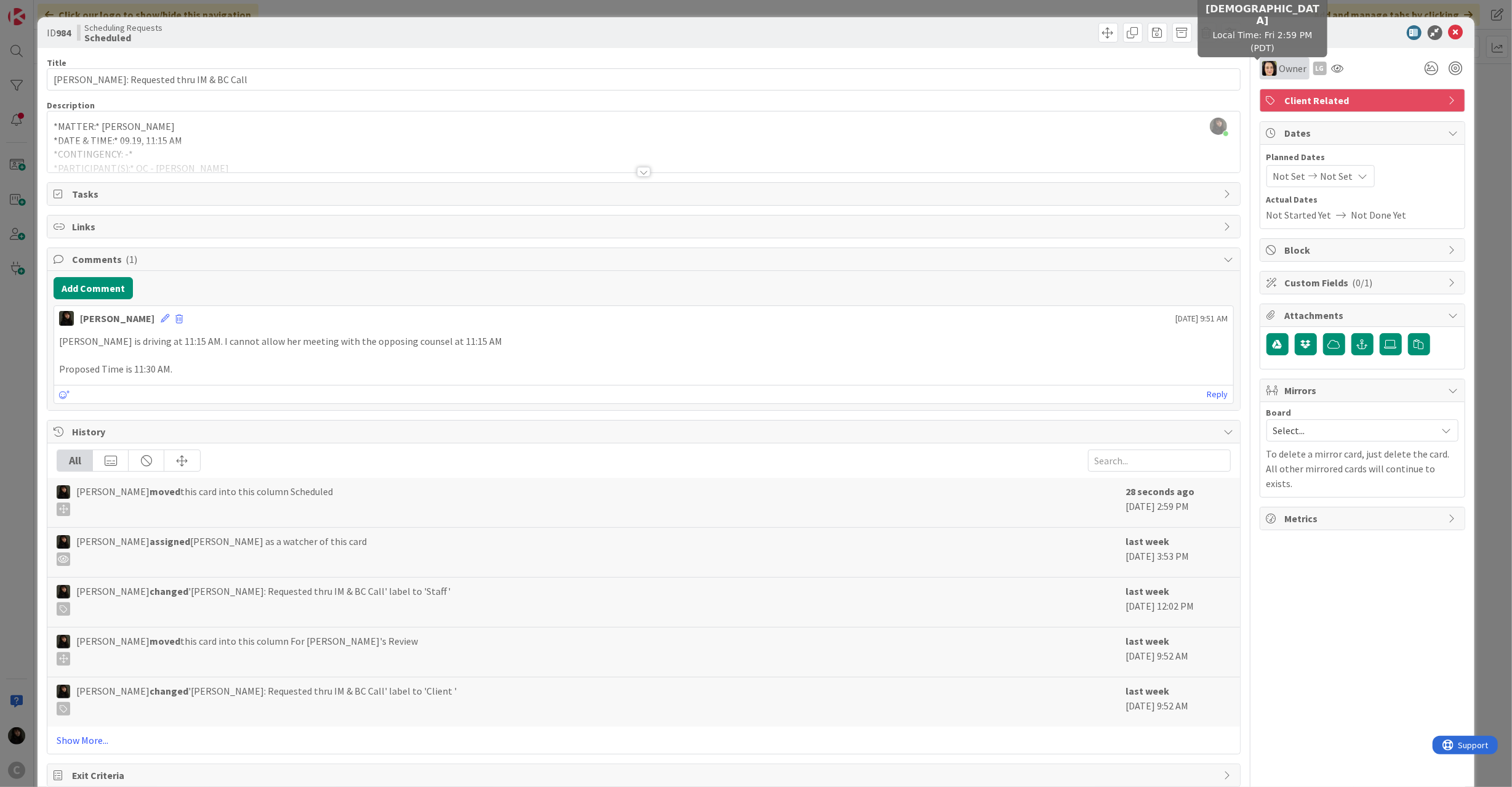
click at [1262, 67] on img at bounding box center [1269, 68] width 14 height 14
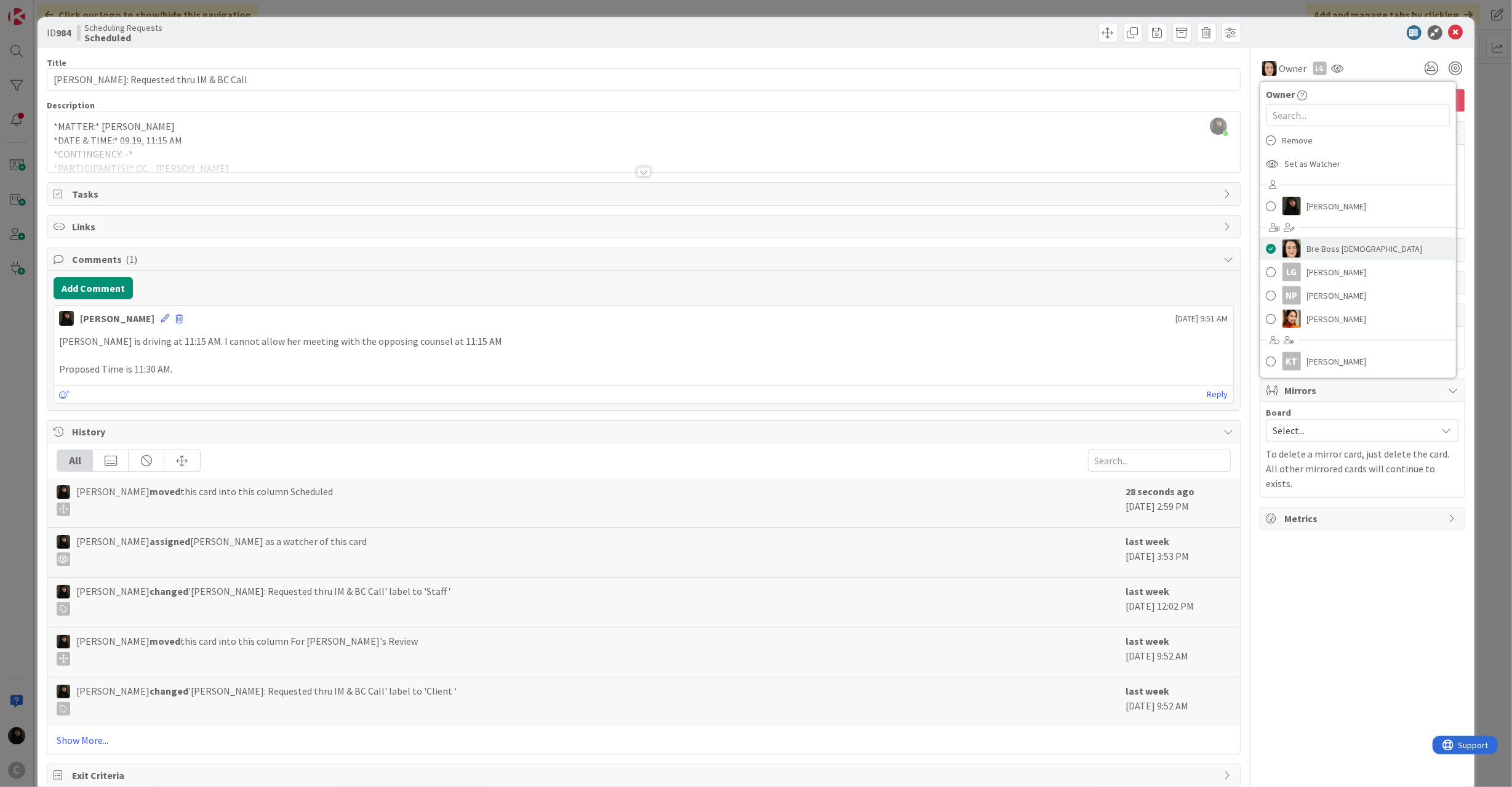
click at [1267, 246] on span at bounding box center [1272, 249] width 10 height 19
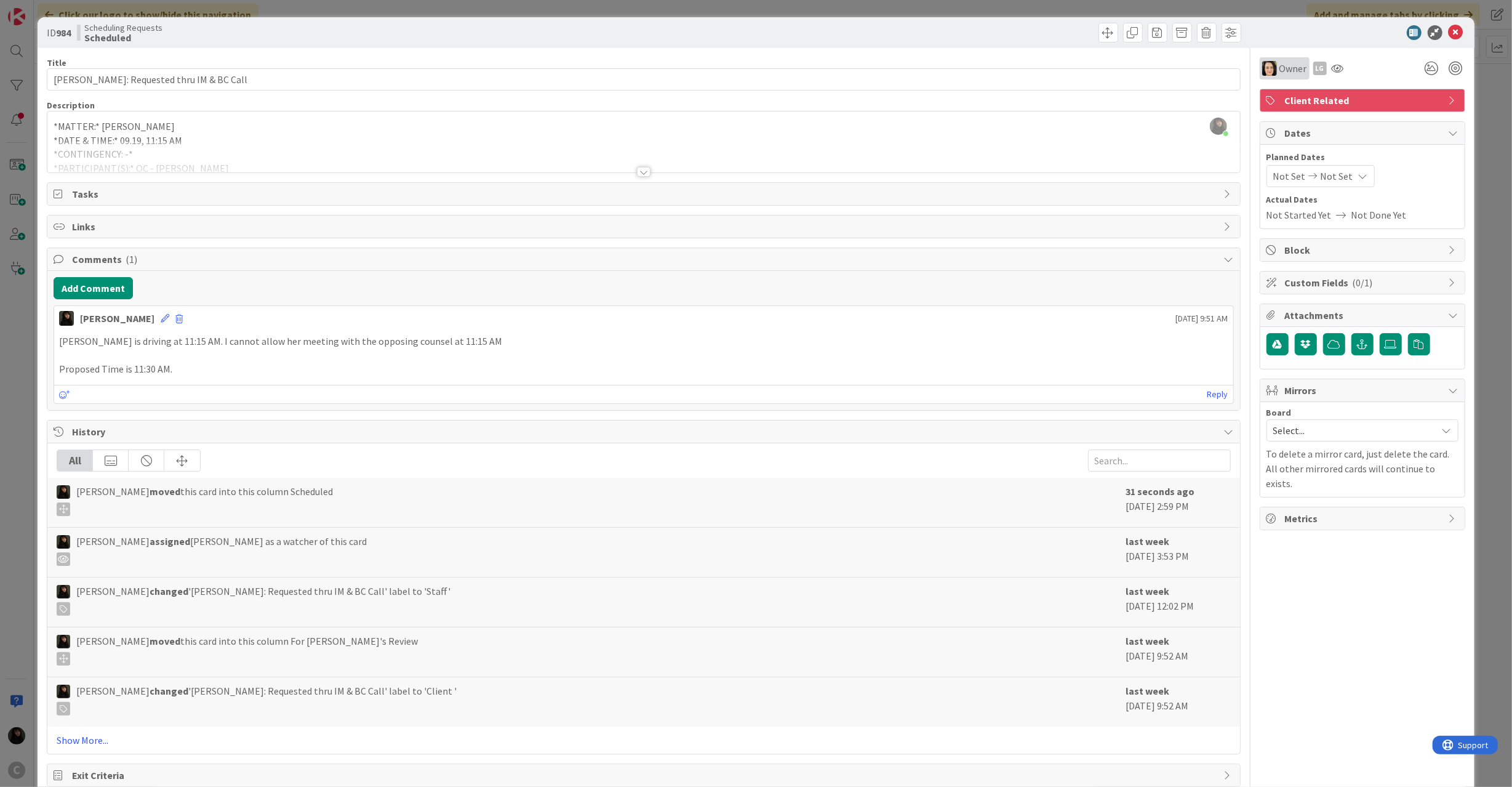
click at [1280, 69] on span "Owner" at bounding box center [1293, 68] width 28 height 14
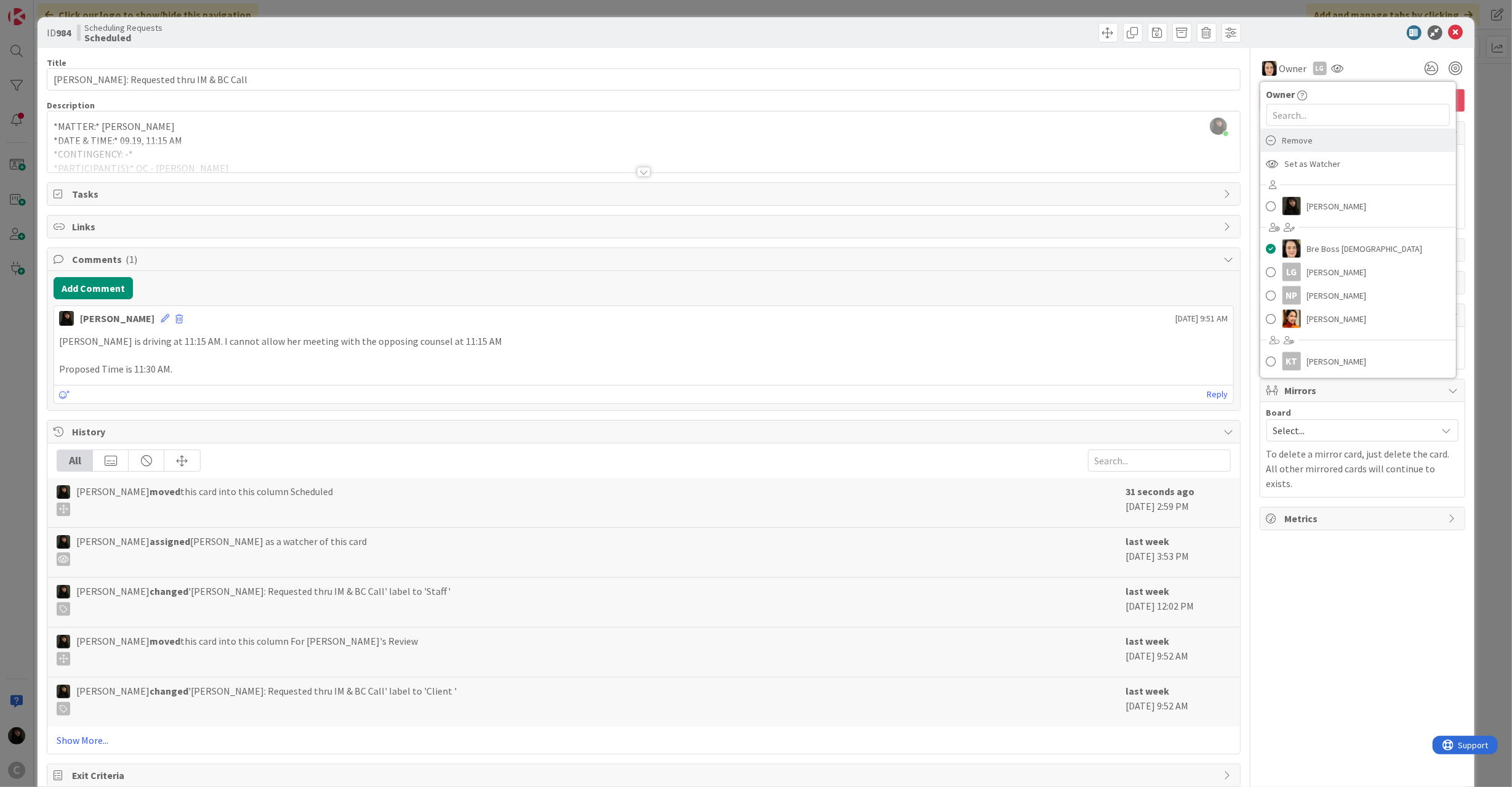
click at [1283, 140] on span "Remove" at bounding box center [1298, 140] width 31 height 19
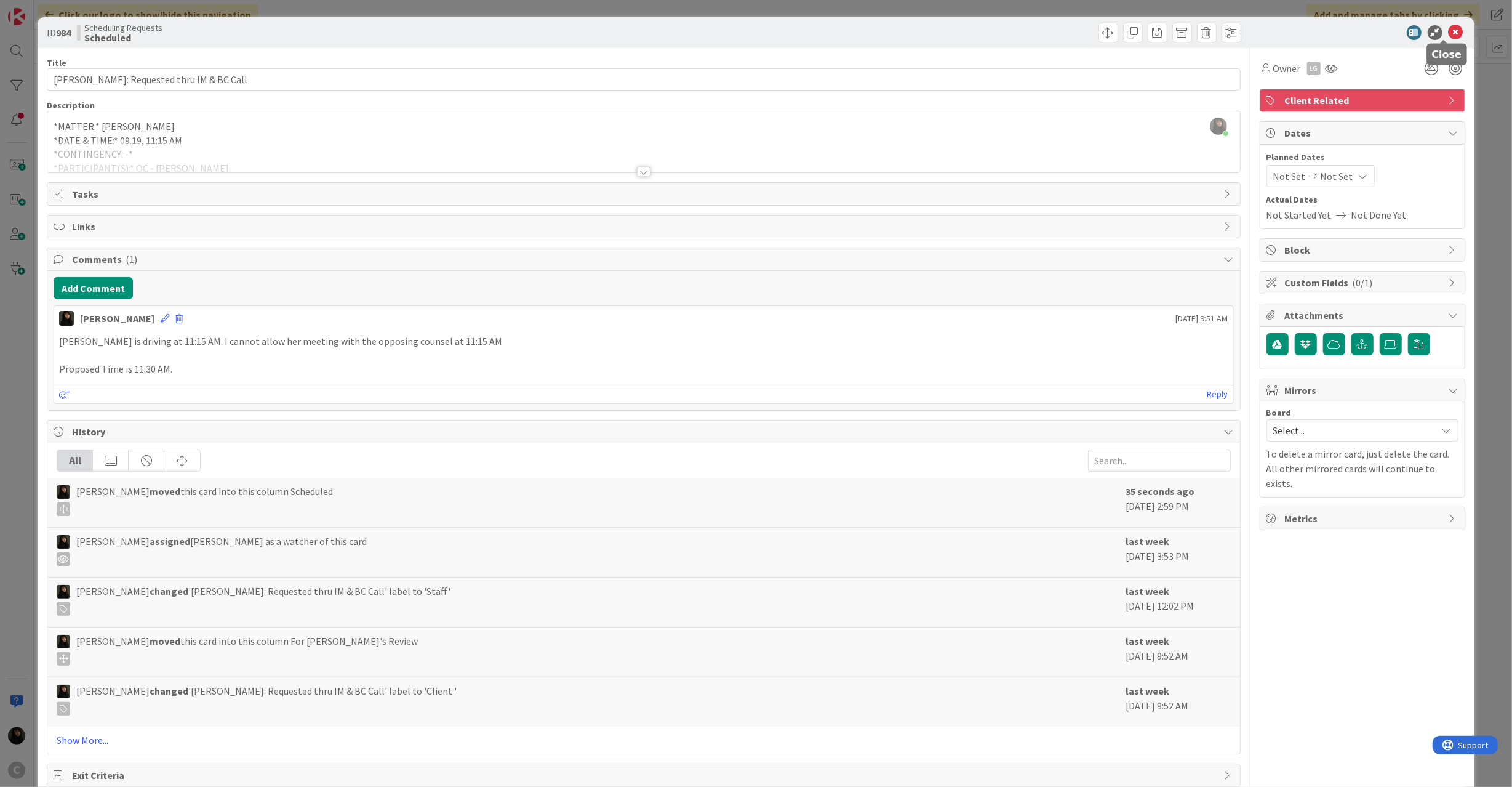
click at [1448, 25] on icon at bounding box center [1455, 32] width 14 height 14
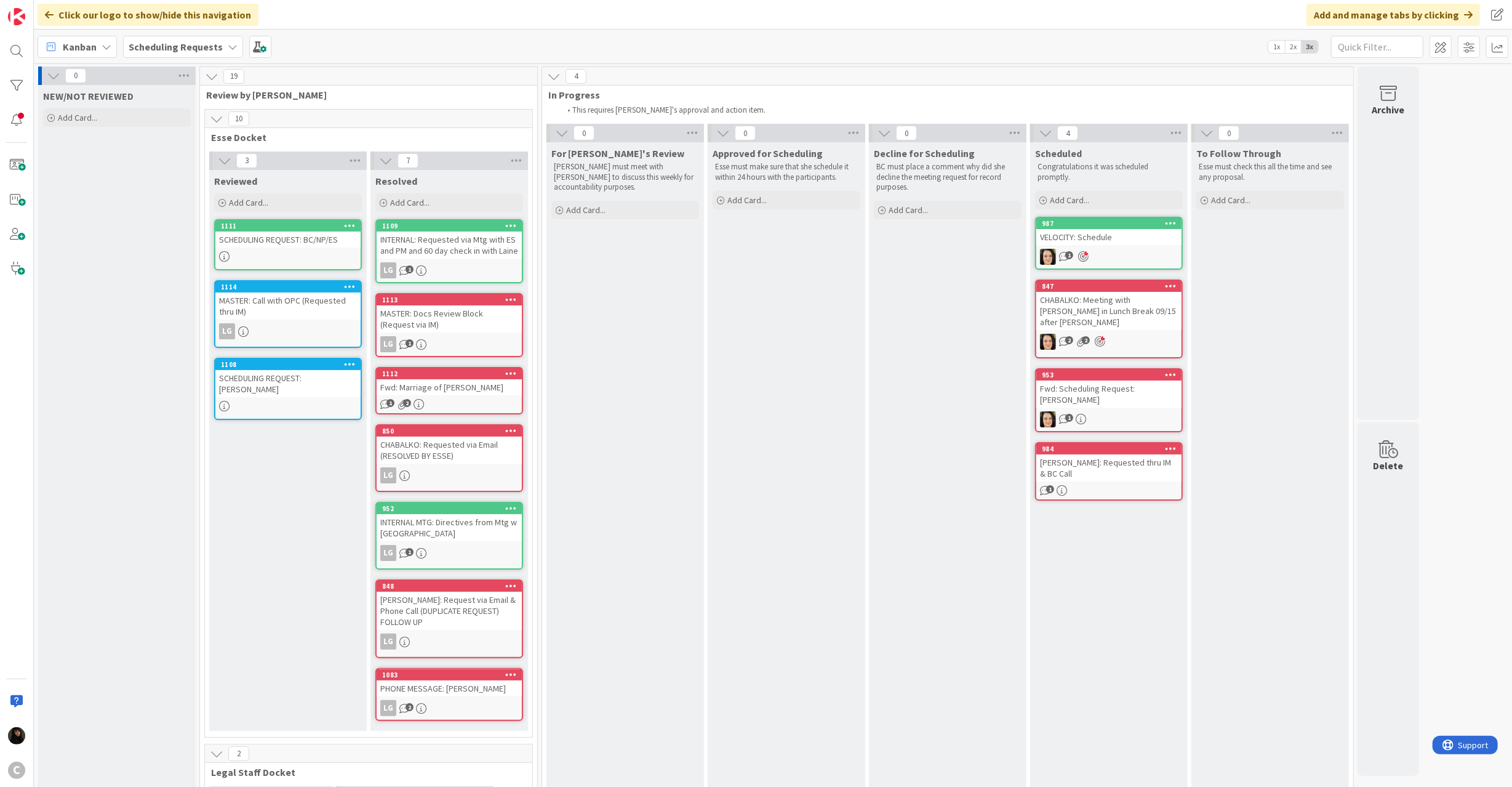
click at [1127, 318] on div "CHABALKO: Meeting with [PERSON_NAME] in Lunch Break 09/15 after [PERSON_NAME]" at bounding box center [1109, 310] width 145 height 38
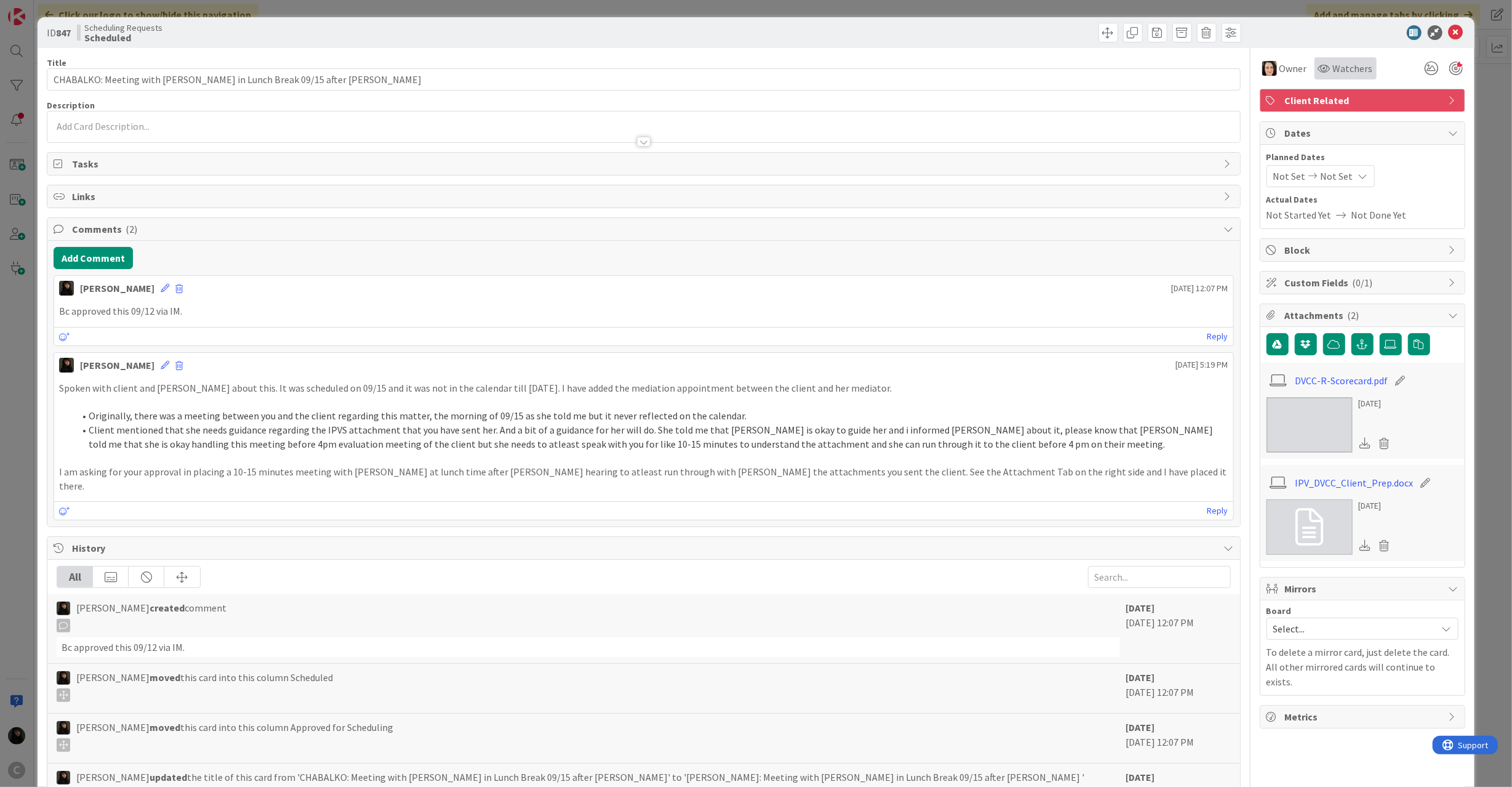
click at [1338, 68] on span "Watchers" at bounding box center [1352, 68] width 40 height 14
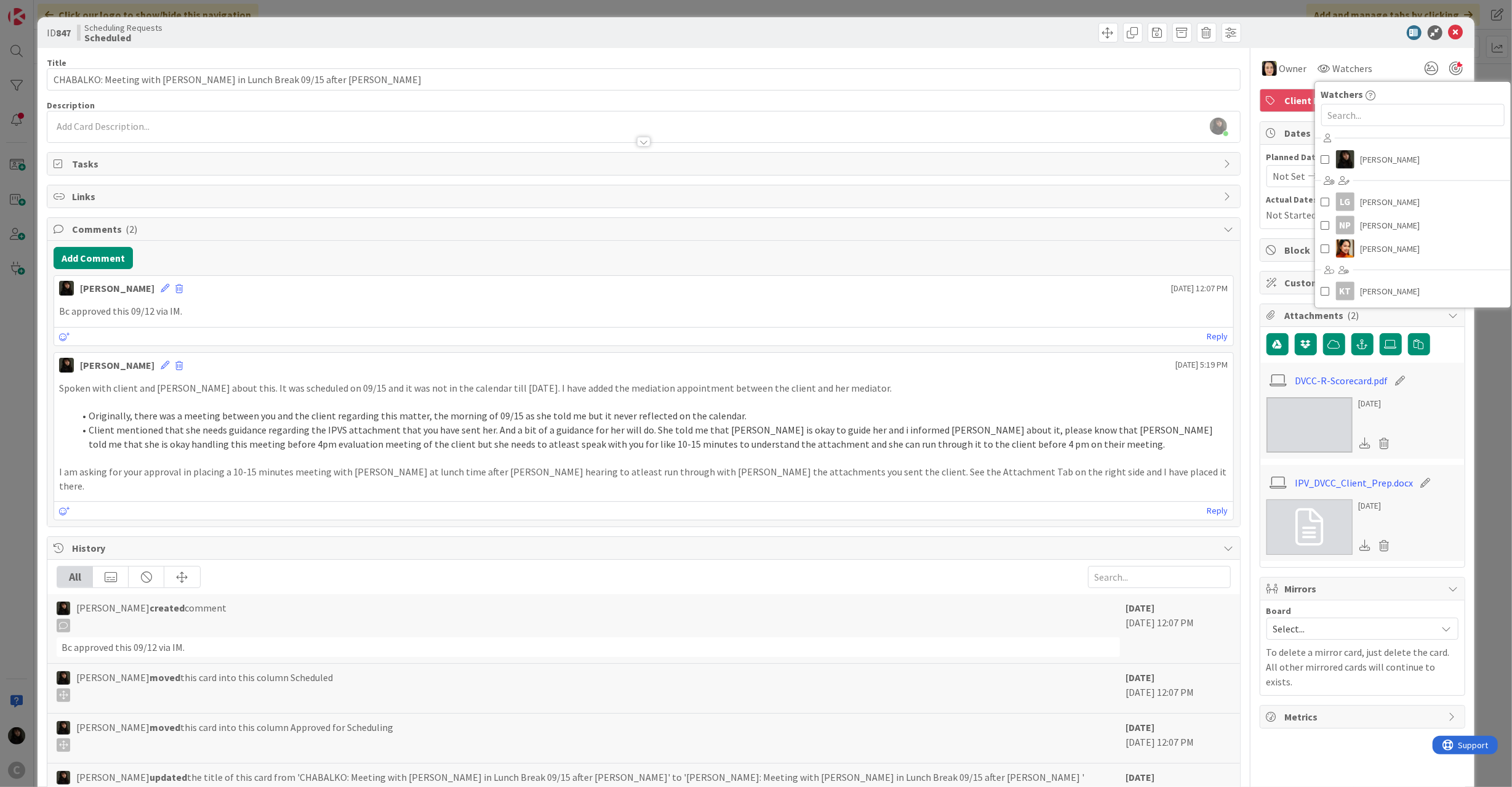
click at [1376, 54] on div "Owner Watchers Watchers [PERSON_NAME] [PERSON_NAME] NP [PERSON_NAME] [PERSON_NA…" at bounding box center [1362, 64] width 206 height 31
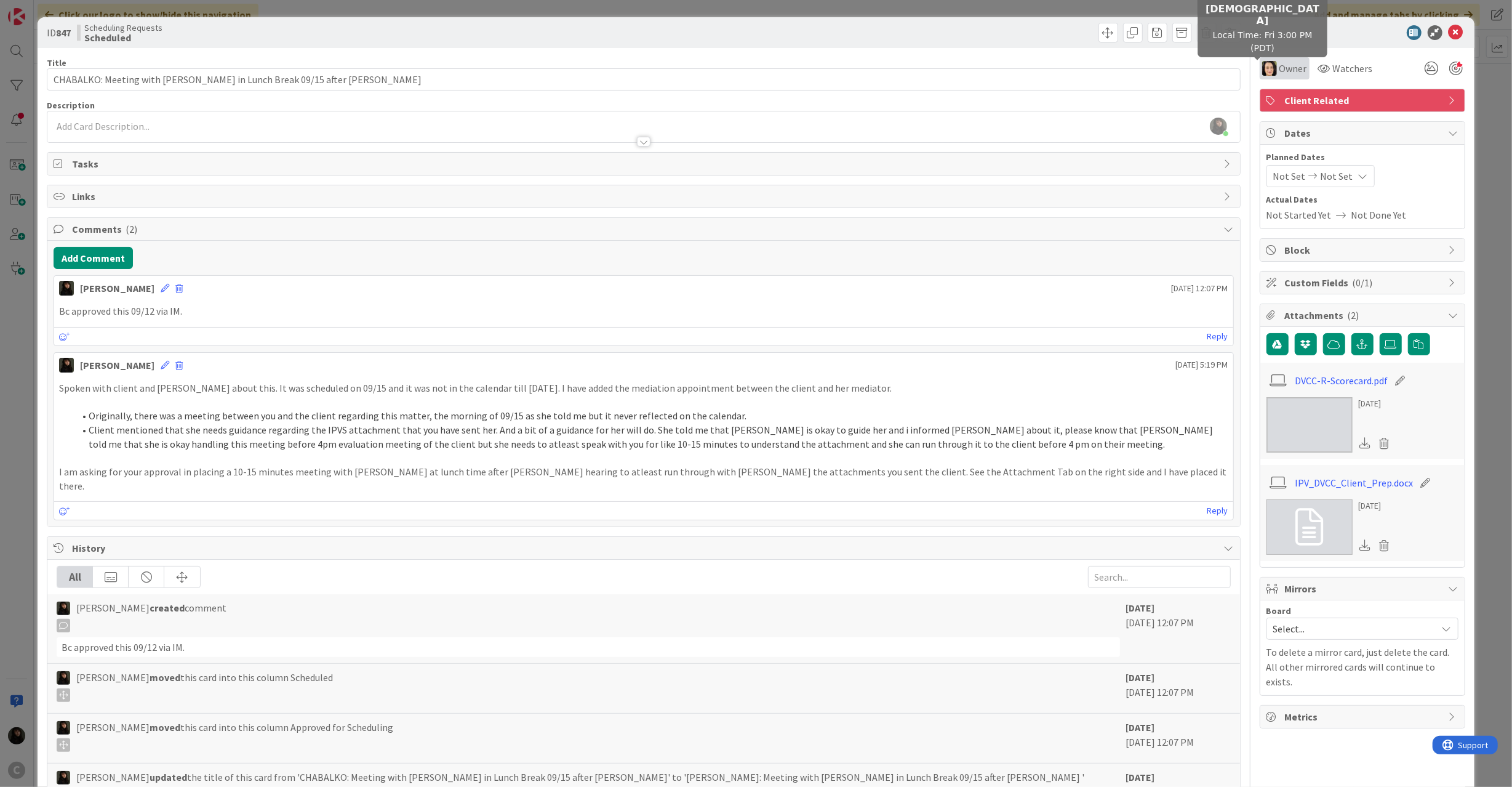
click at [1264, 63] on img at bounding box center [1269, 68] width 14 height 14
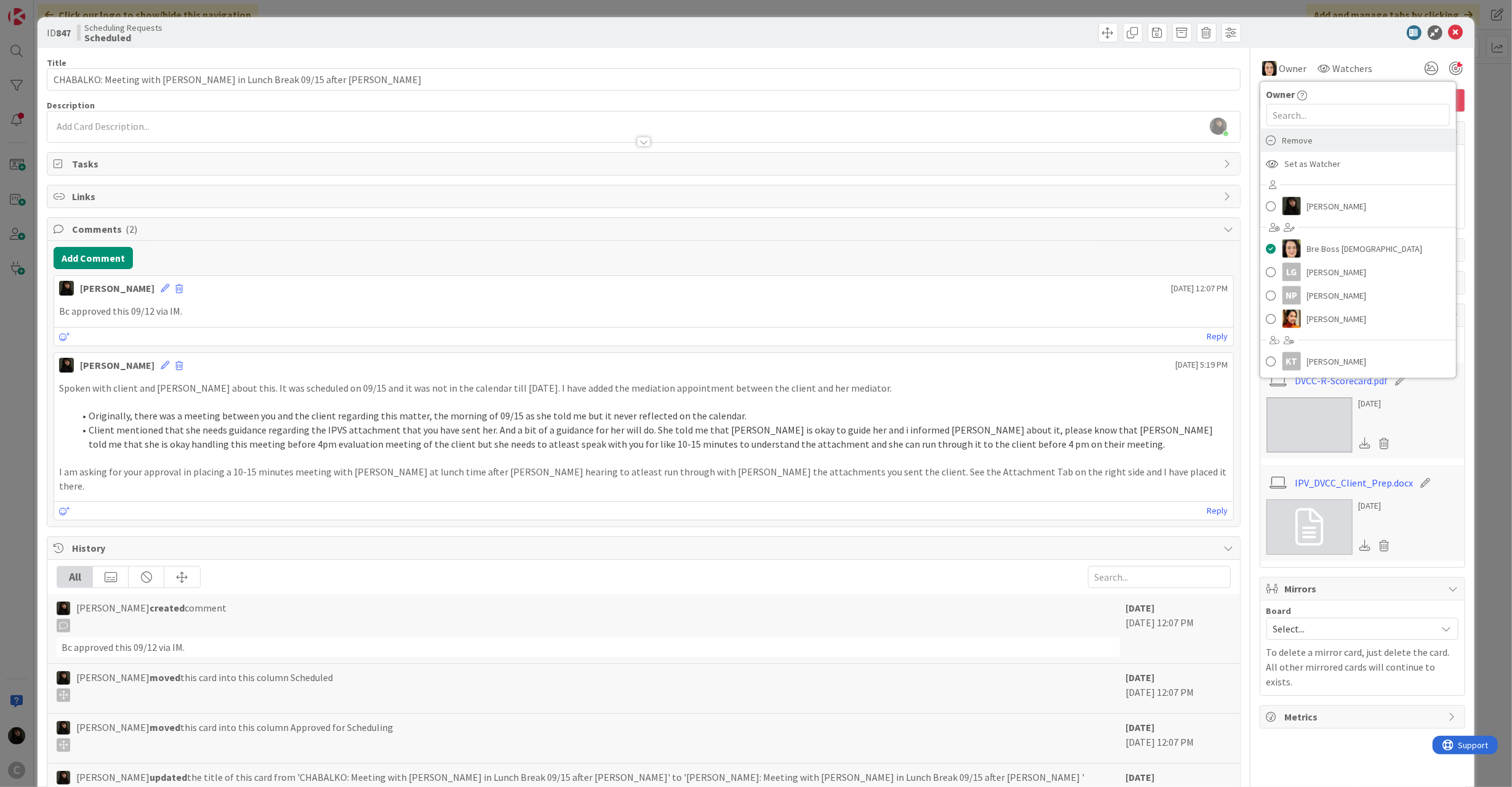
click at [1267, 139] on div "Remove" at bounding box center [1357, 140] width 195 height 24
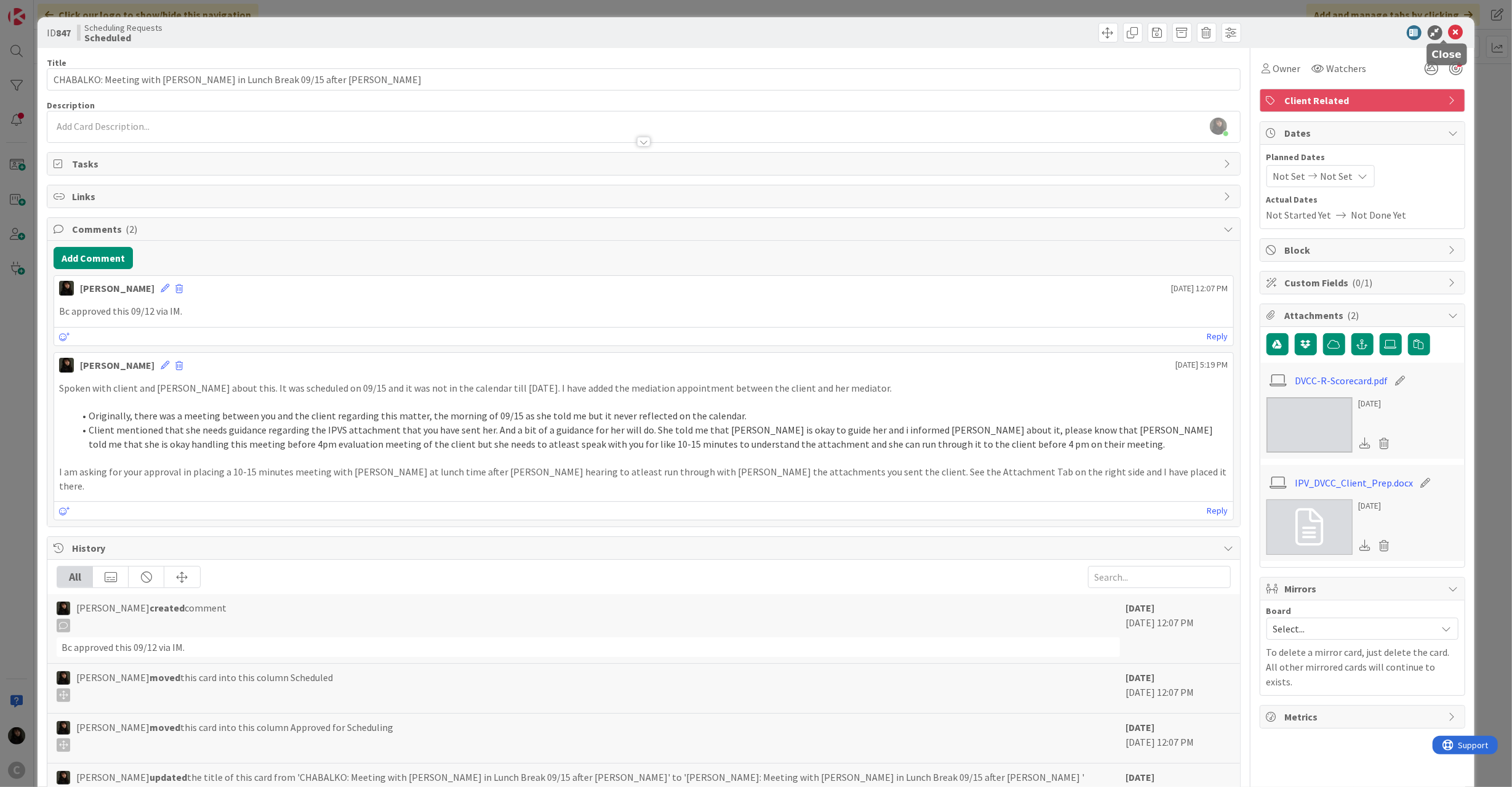
click at [1448, 25] on icon at bounding box center [1455, 32] width 14 height 14
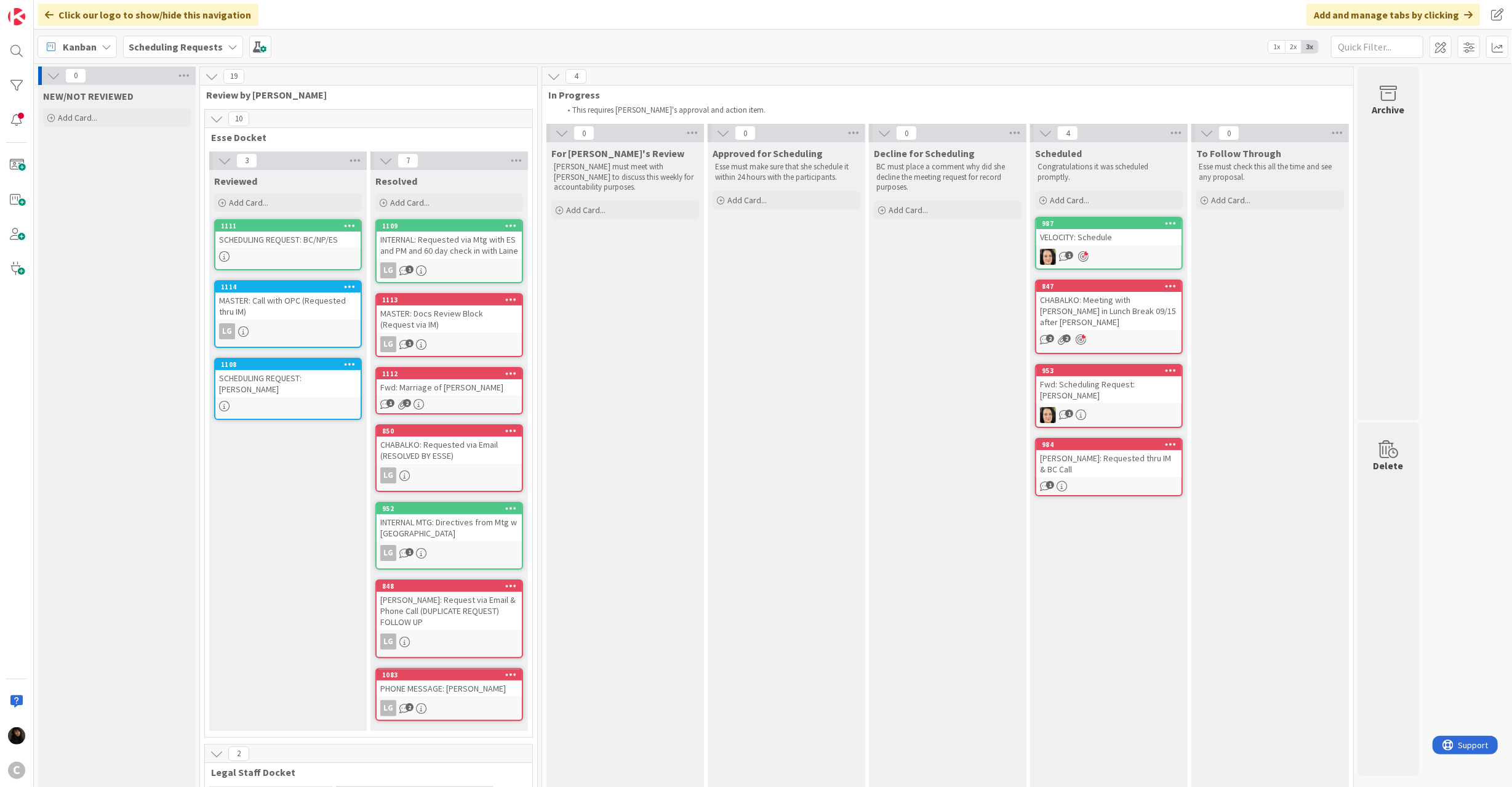
click at [1108, 387] on div "Fwd: Scheduling Request: [PERSON_NAME]" at bounding box center [1109, 390] width 145 height 27
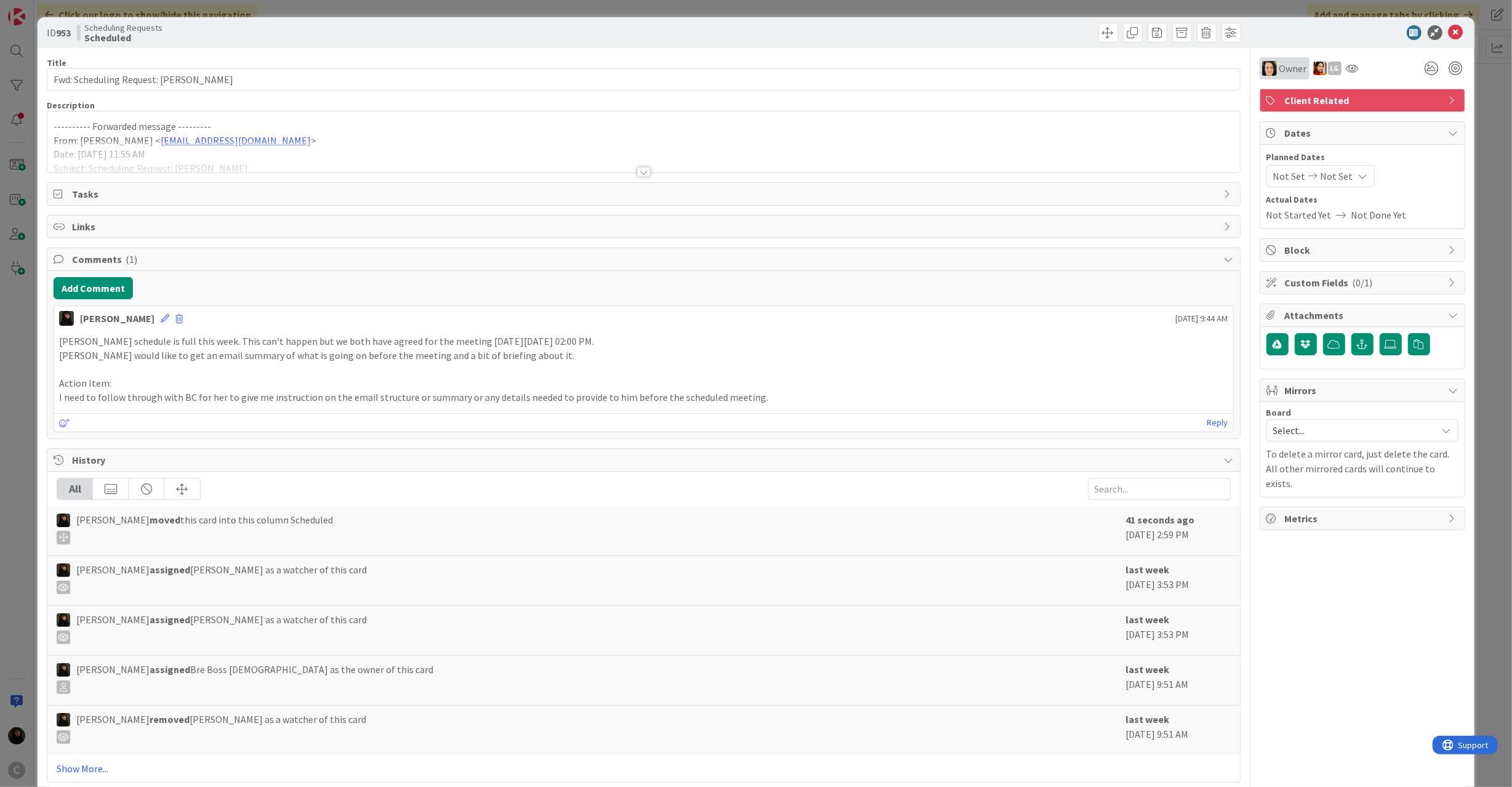
click at [1271, 59] on div "Owner" at bounding box center [1284, 68] width 50 height 22
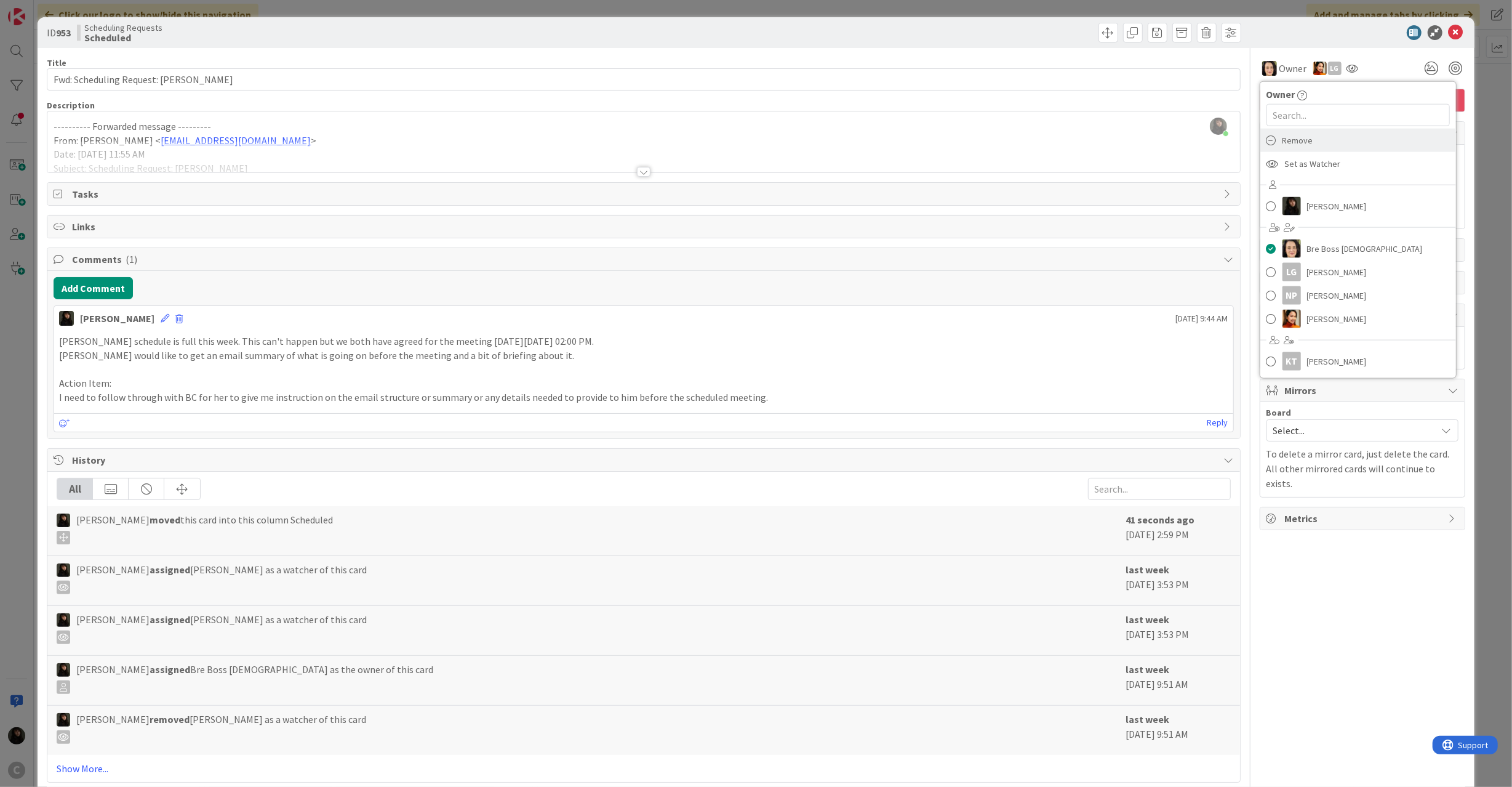
click at [1283, 146] on span "Remove" at bounding box center [1298, 140] width 31 height 19
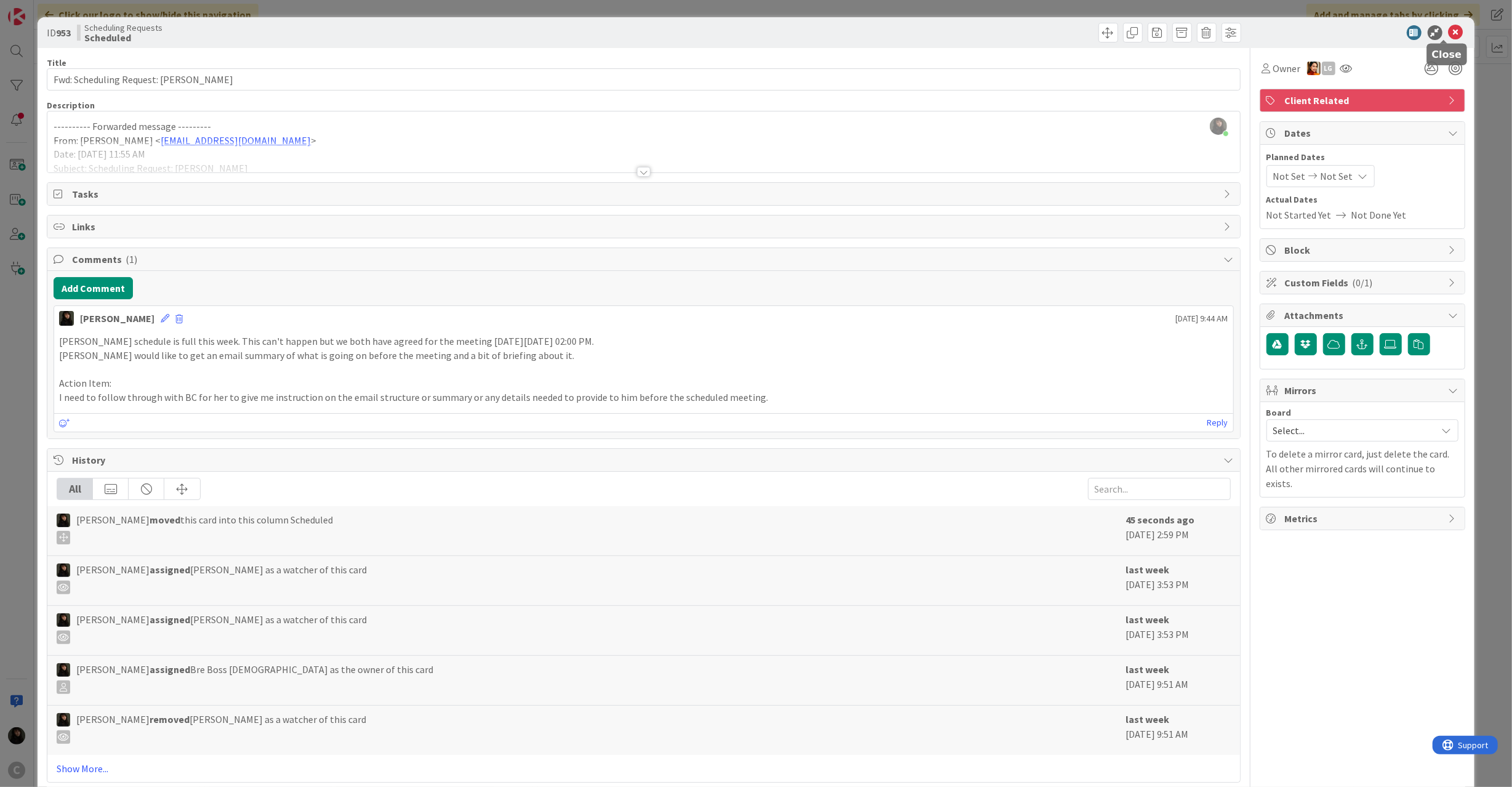
click at [1434, 25] on div at bounding box center [1356, 32] width 217 height 14
click at [1448, 27] on icon at bounding box center [1455, 32] width 14 height 14
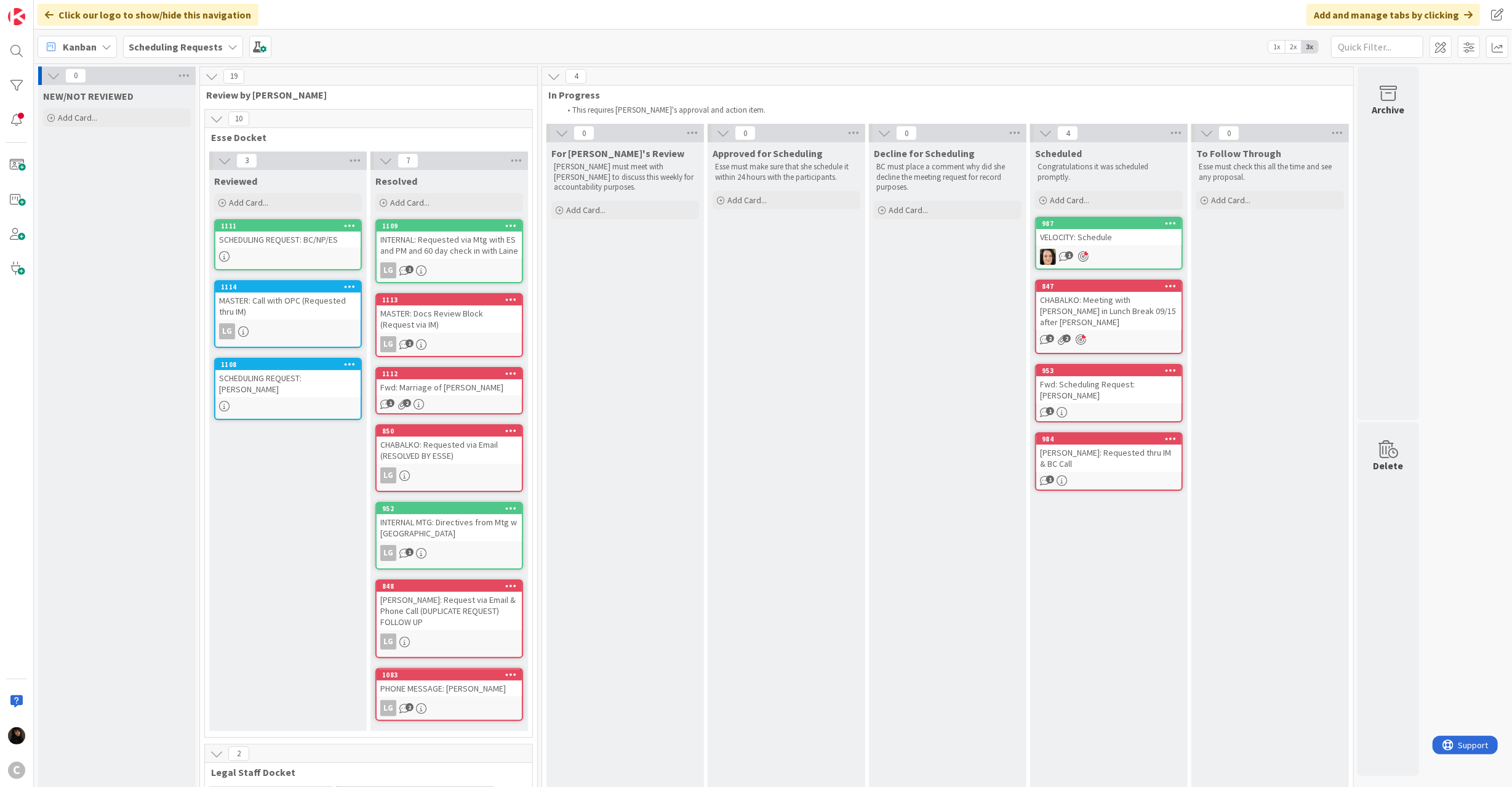
click at [1108, 234] on div "VELOCITY: Schedule" at bounding box center [1109, 236] width 145 height 16
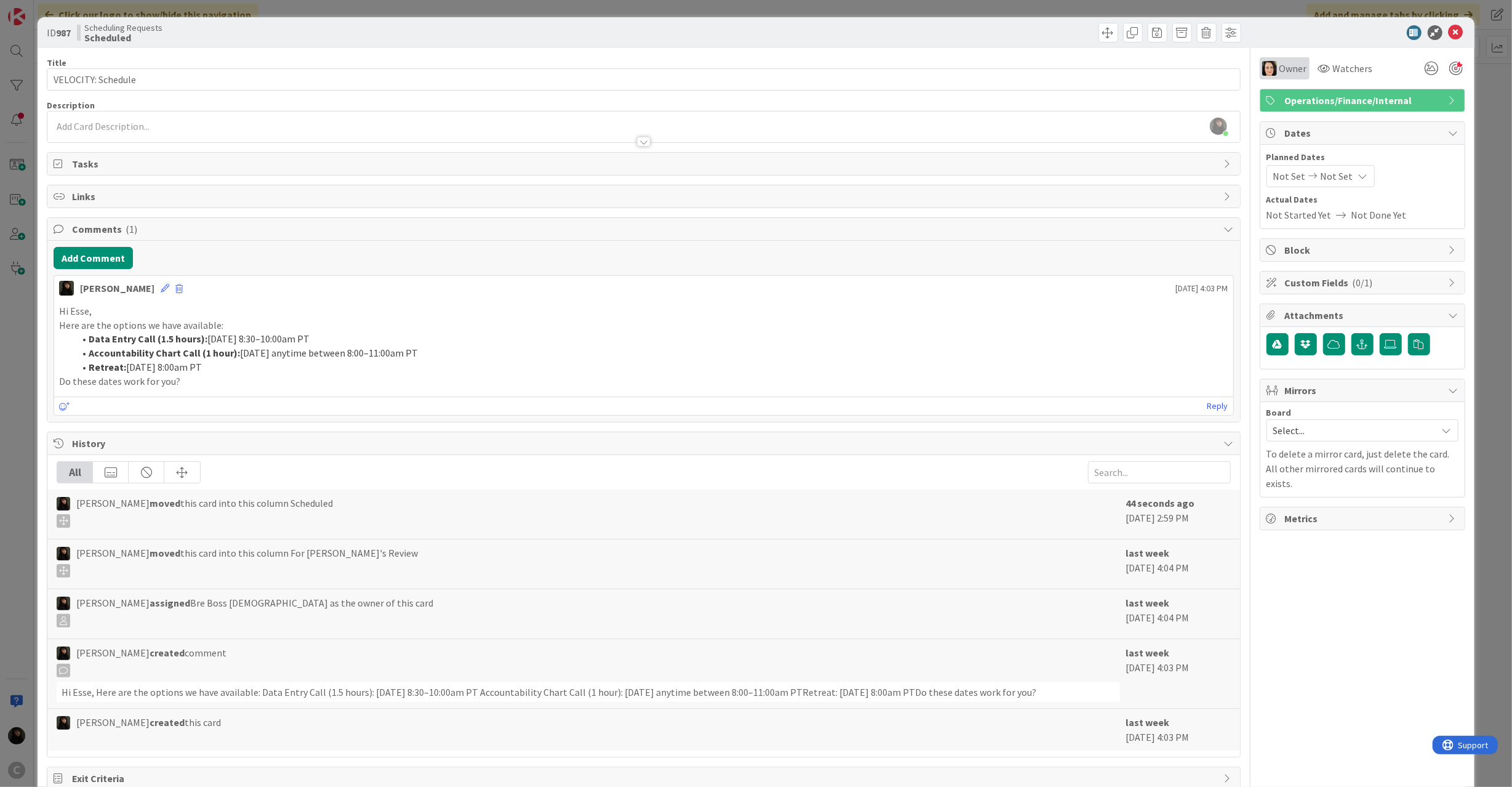
click at [1287, 66] on span "Owner" at bounding box center [1293, 68] width 28 height 14
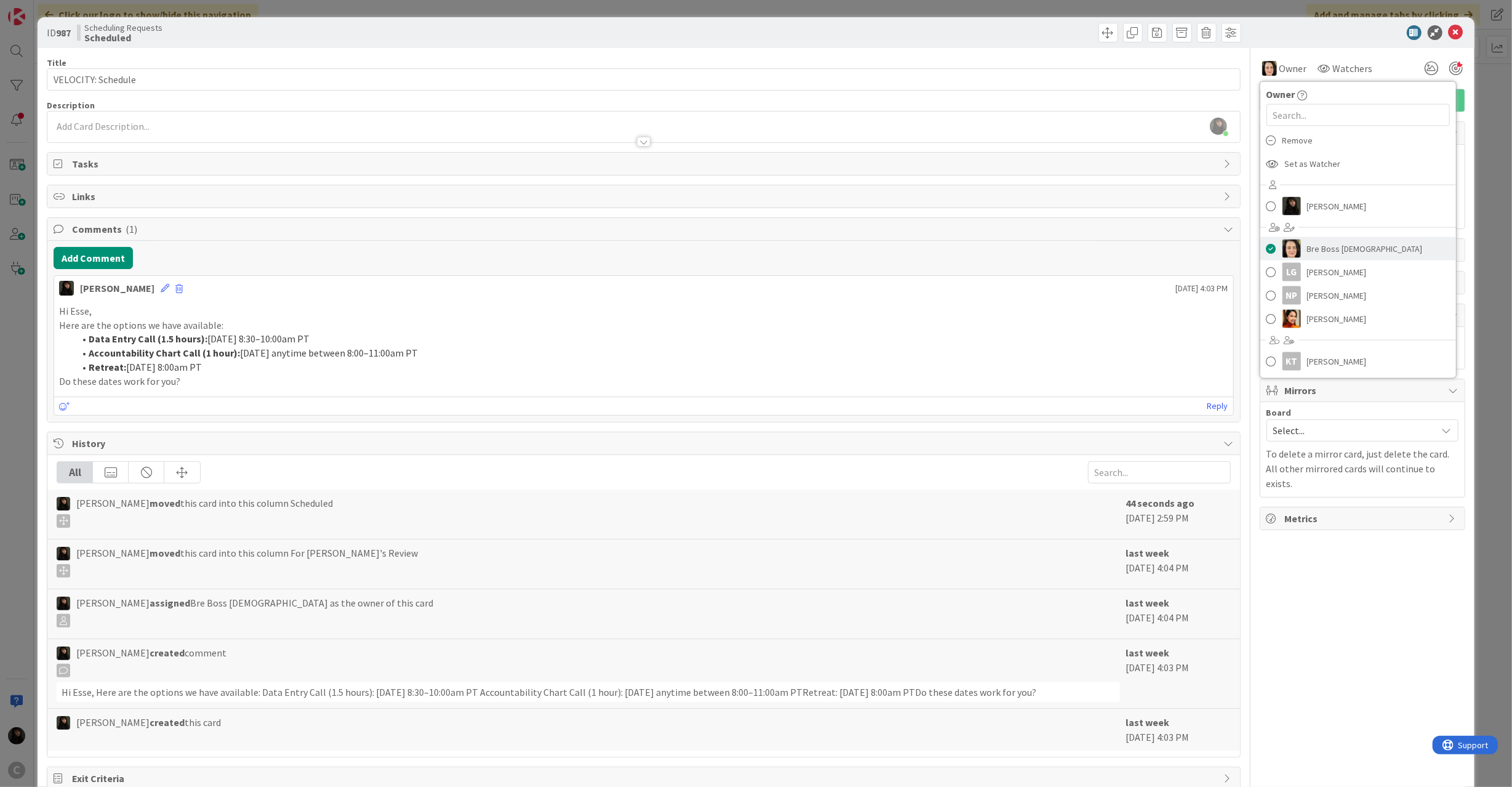
click at [1267, 247] on span at bounding box center [1272, 249] width 10 height 19
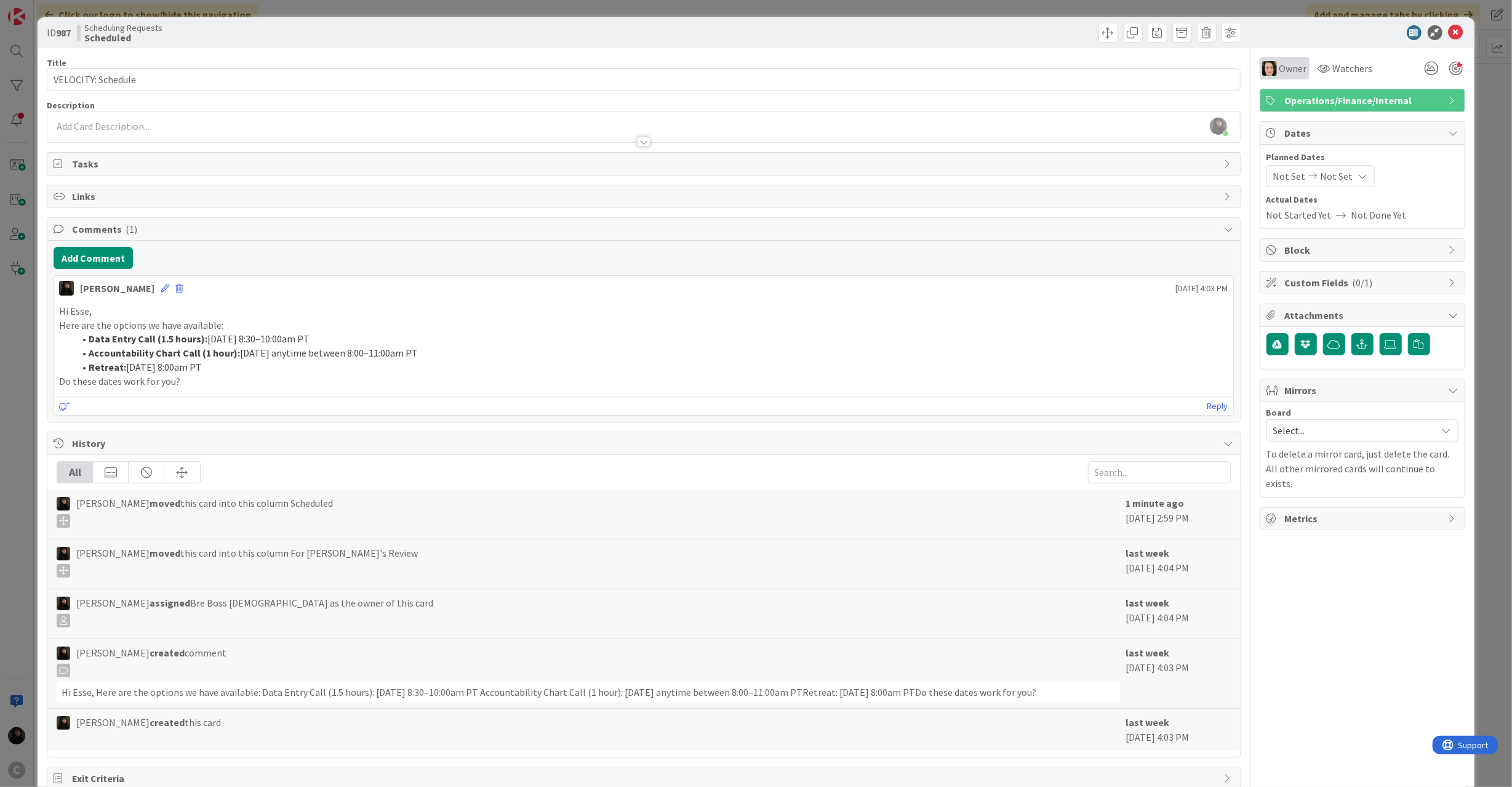
click at [1280, 67] on span "Owner" at bounding box center [1293, 68] width 28 height 14
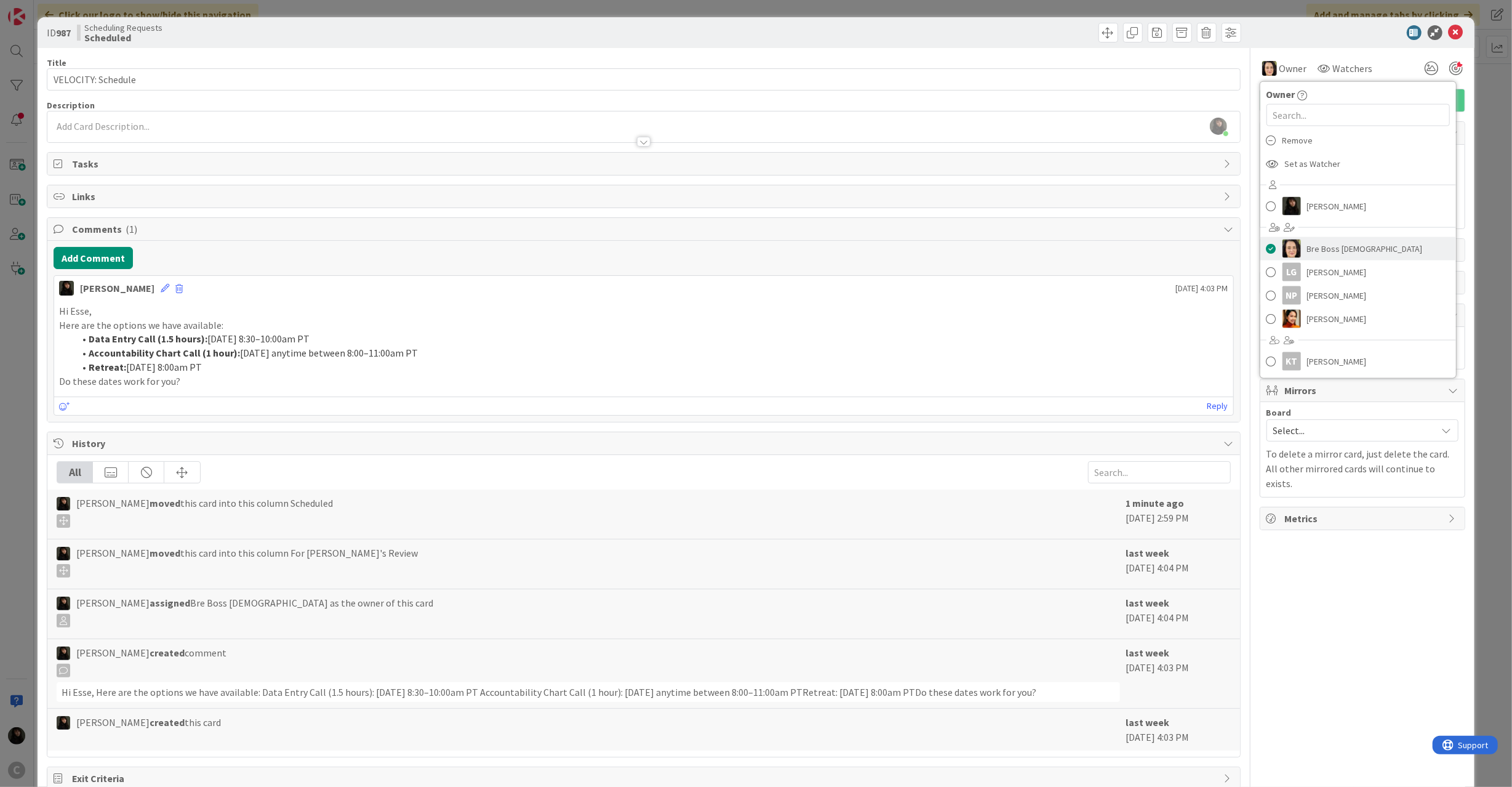
click at [1267, 252] on span at bounding box center [1272, 249] width 10 height 19
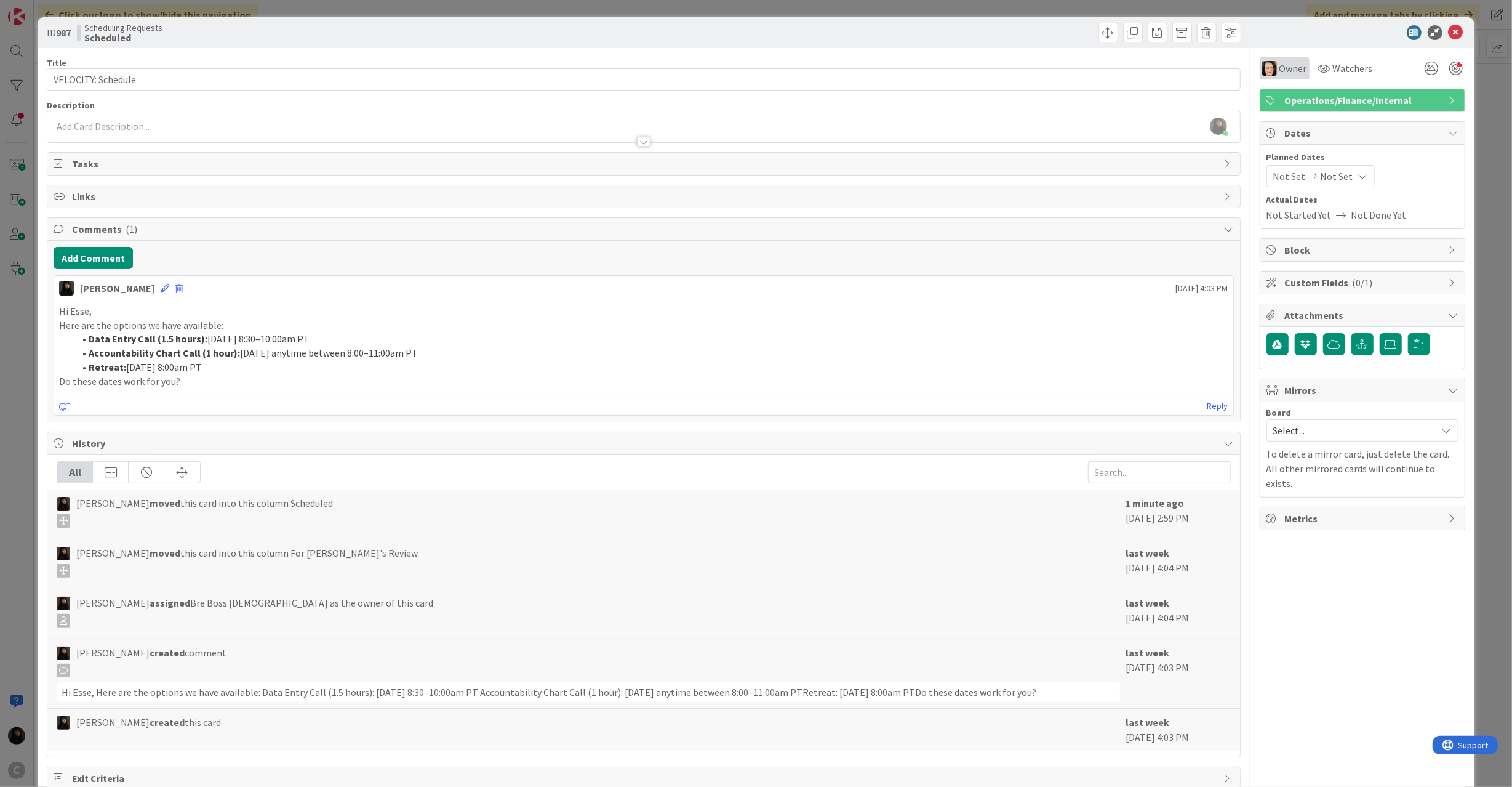
click at [1279, 64] on span "Owner" at bounding box center [1293, 68] width 28 height 14
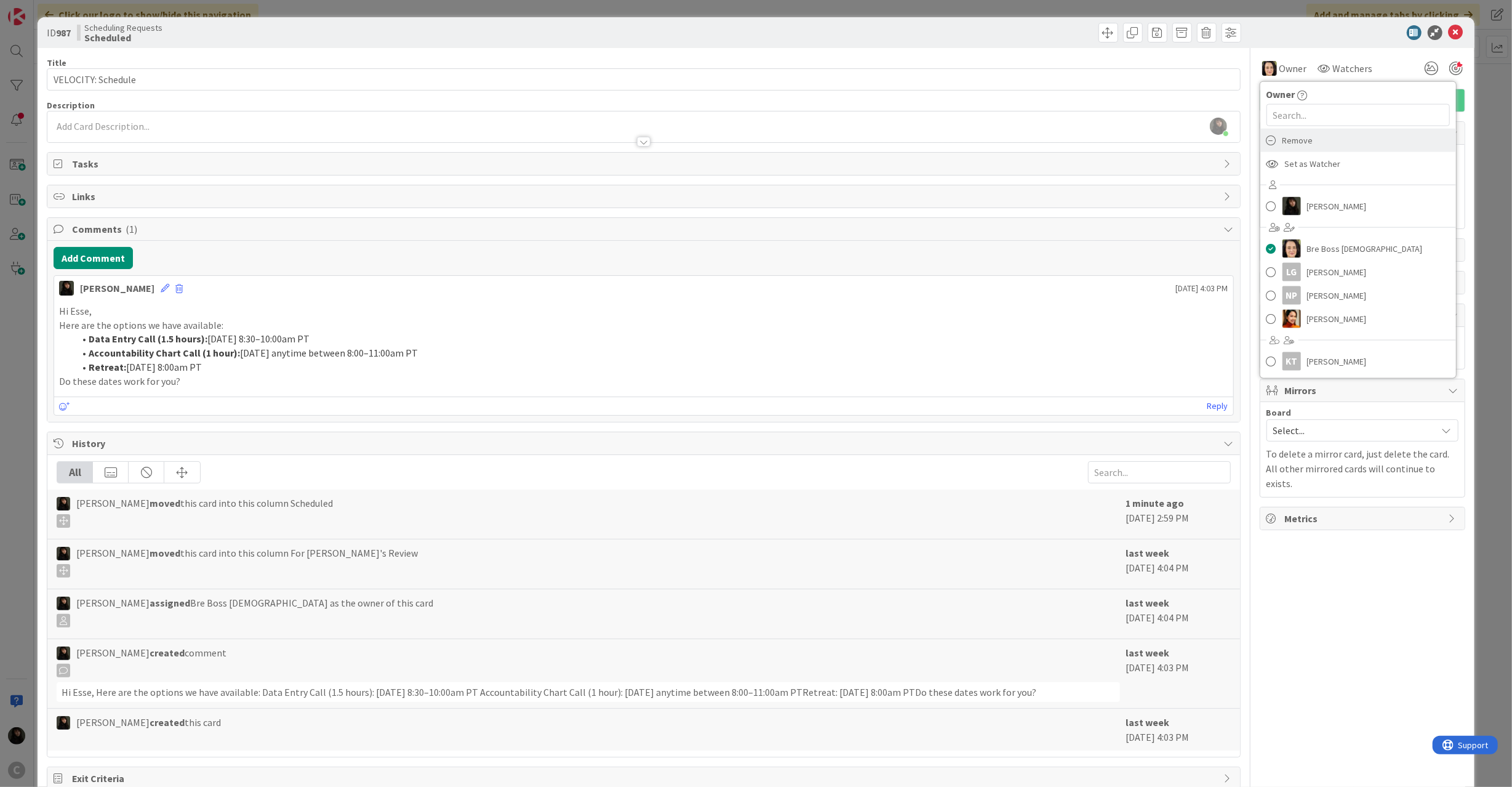
click at [1268, 139] on div "Remove" at bounding box center [1357, 140] width 195 height 24
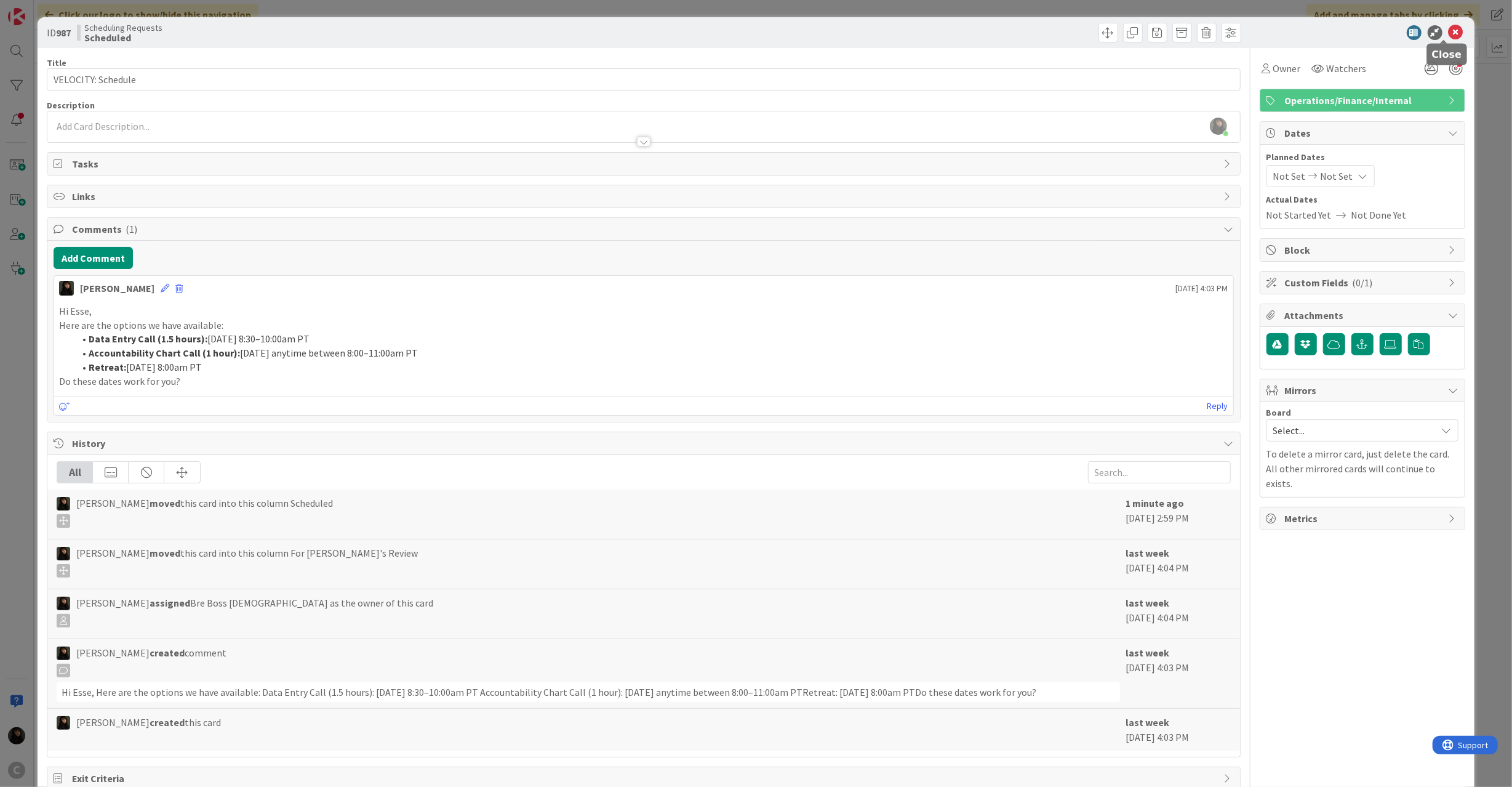
click at [1448, 28] on icon at bounding box center [1455, 32] width 14 height 14
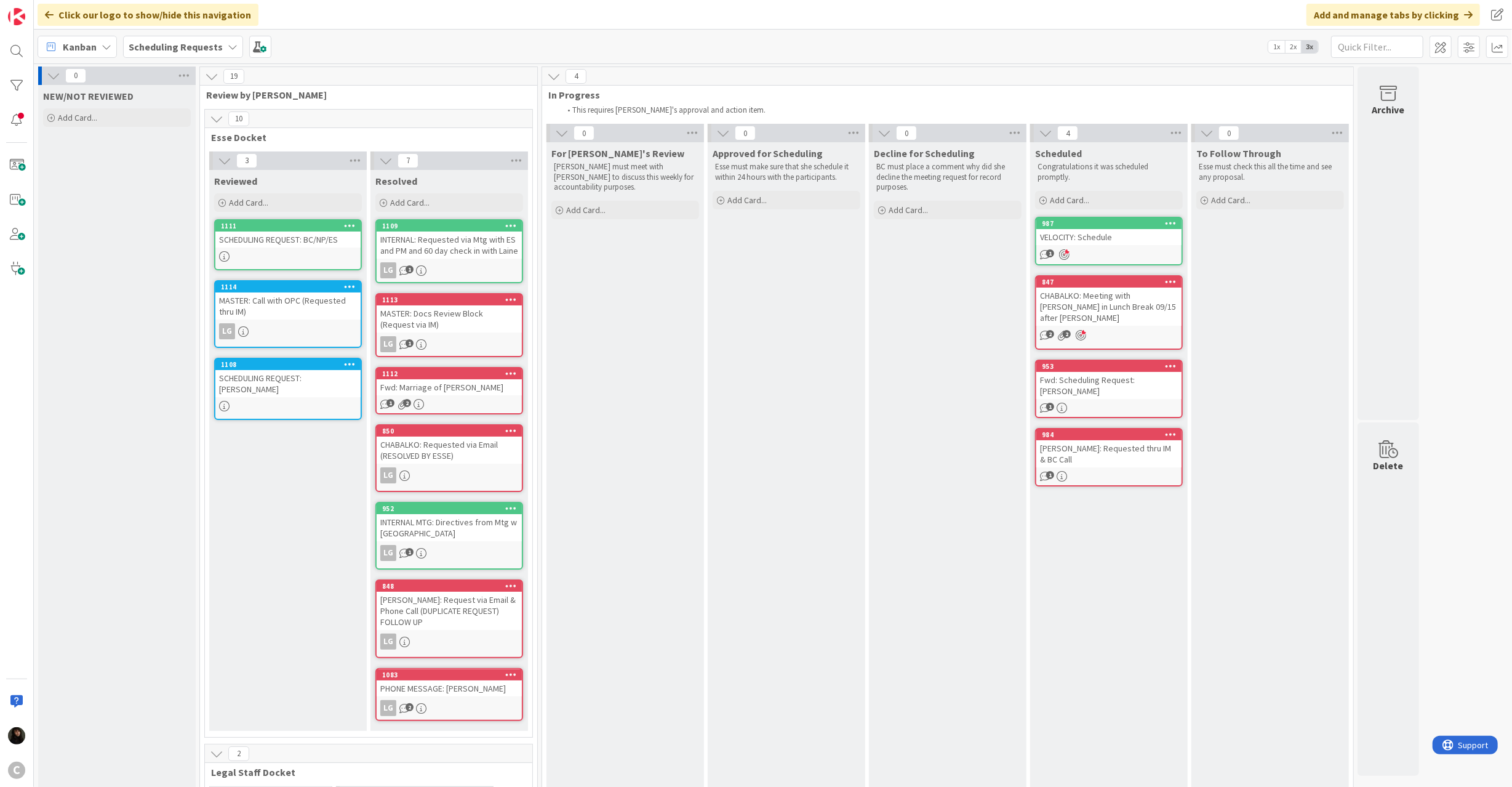
click at [271, 383] on div "SCHEDULING REQUEST: [PERSON_NAME]" at bounding box center [288, 383] width 145 height 27
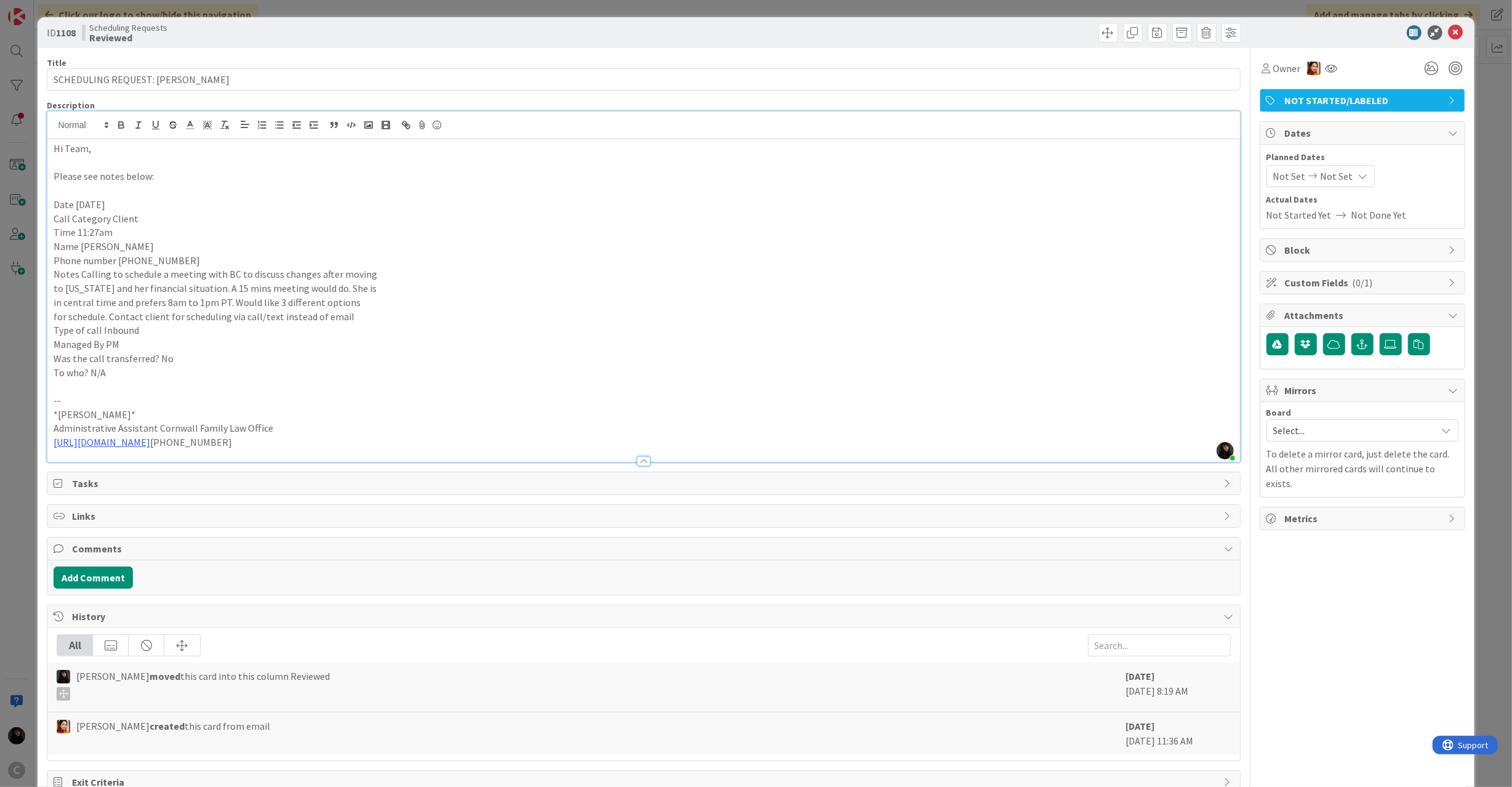
click at [249, 136] on div "[PERSON_NAME] just joined Hi Team, Please see notes below: Date [DATE] Call Cat…" at bounding box center [643, 286] width 1192 height 350
click at [181, 332] on p "Type of call Inbound" at bounding box center [643, 330] width 1180 height 14
drag, startPoint x: 229, startPoint y: 305, endPoint x: 242, endPoint y: 329, distance: 27.3
click at [242, 329] on div "Hi Team, Please see notes below: Date [DATE] Call Category Client Time 11:27am …" at bounding box center [643, 301] width 1192 height 323
click at [242, 329] on p "Type of call Inbound" at bounding box center [643, 330] width 1180 height 14
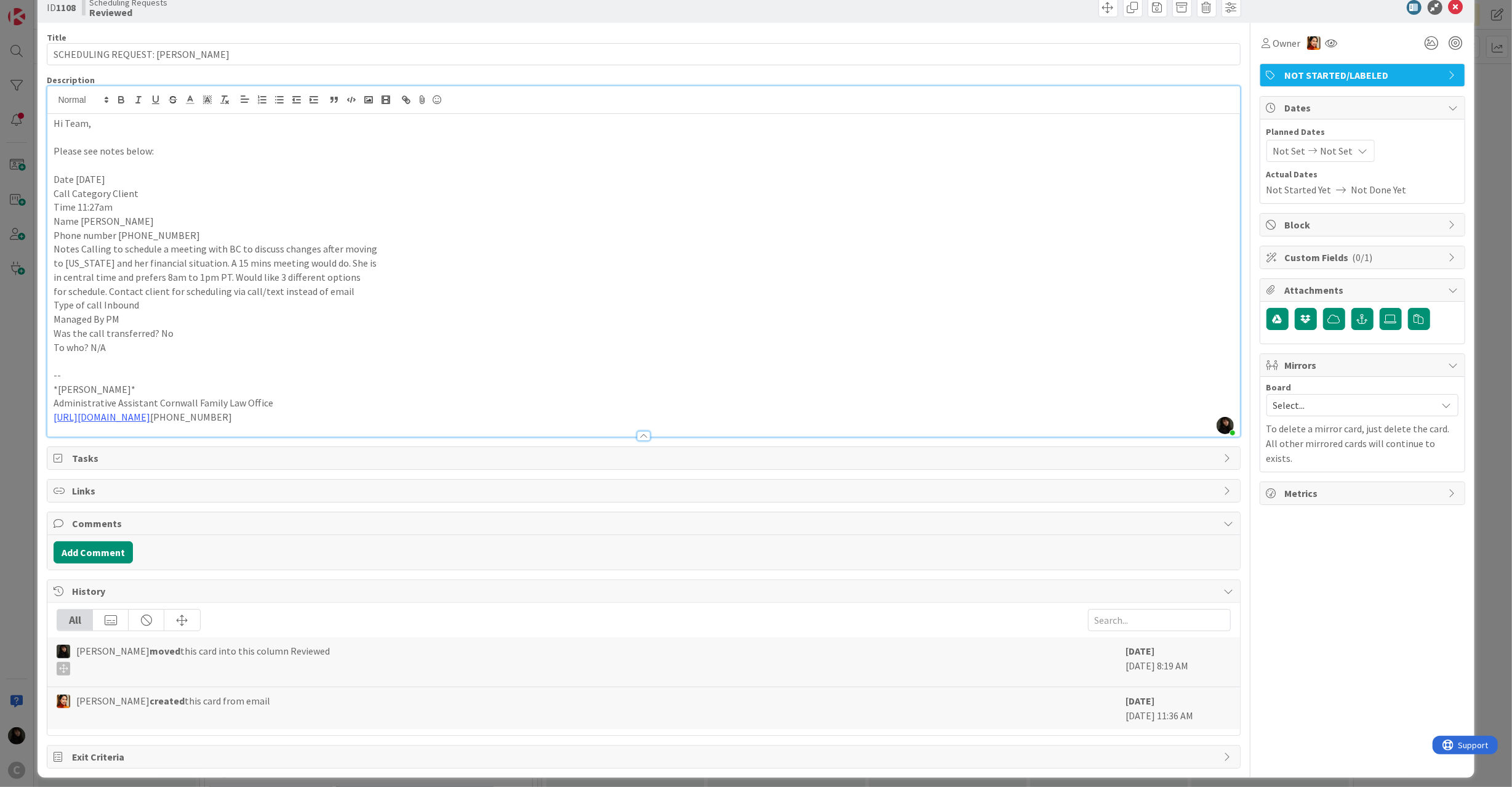
scroll to position [37, 0]
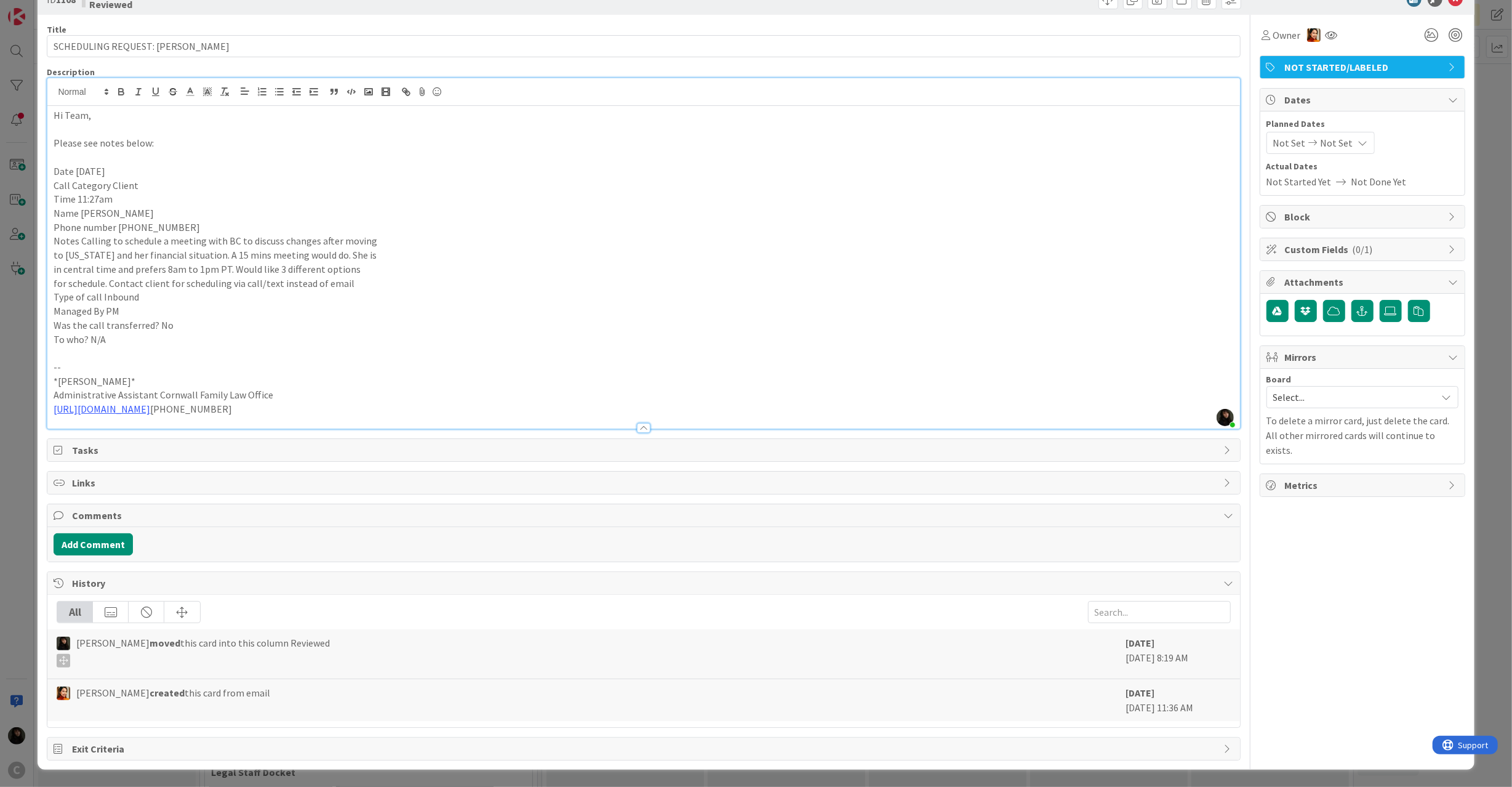
click at [274, 235] on p "Notes Calling to schedule a meeting with BC to discuss changes after moving" at bounding box center [643, 241] width 1180 height 14
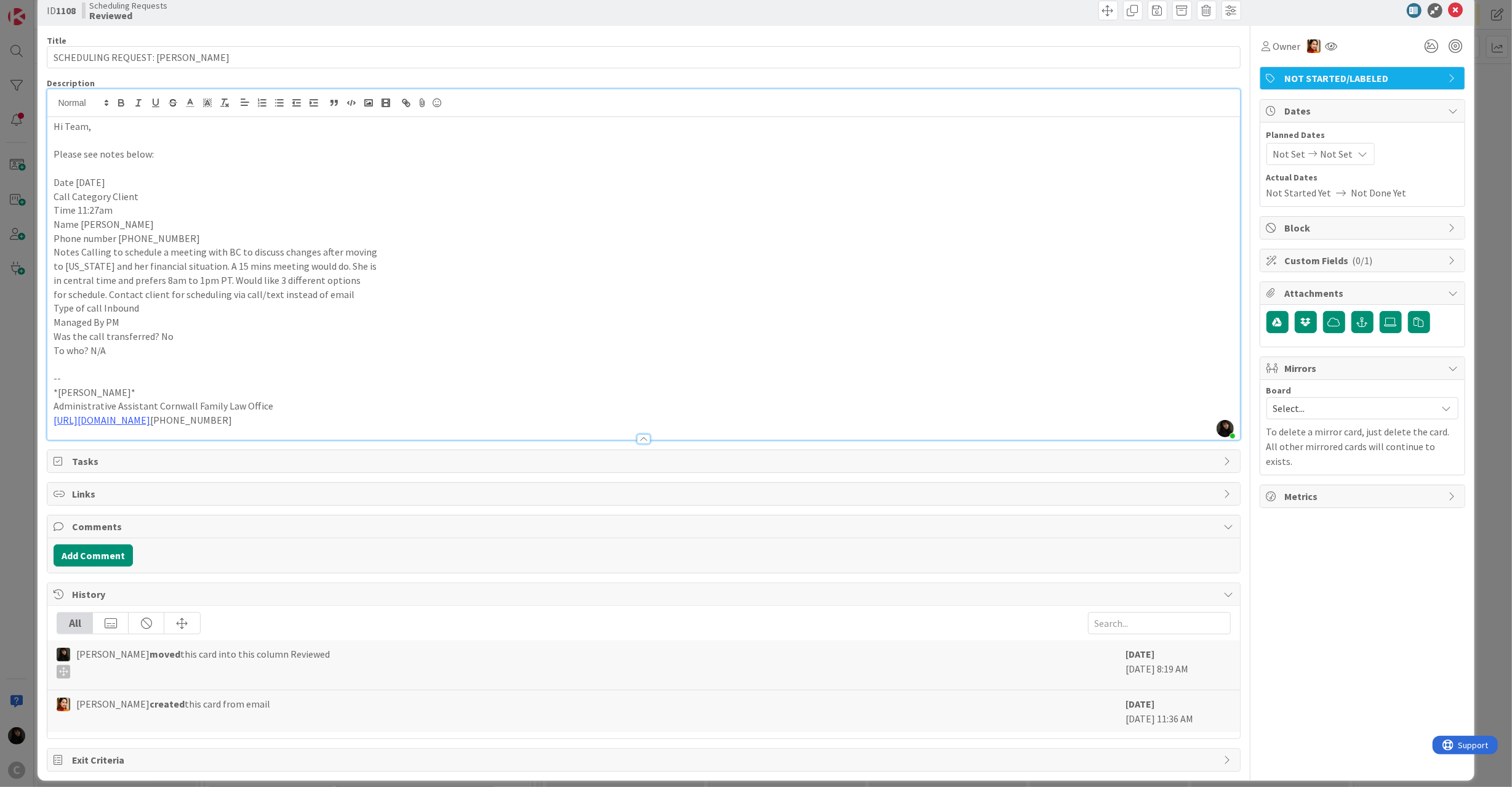
scroll to position [0, 0]
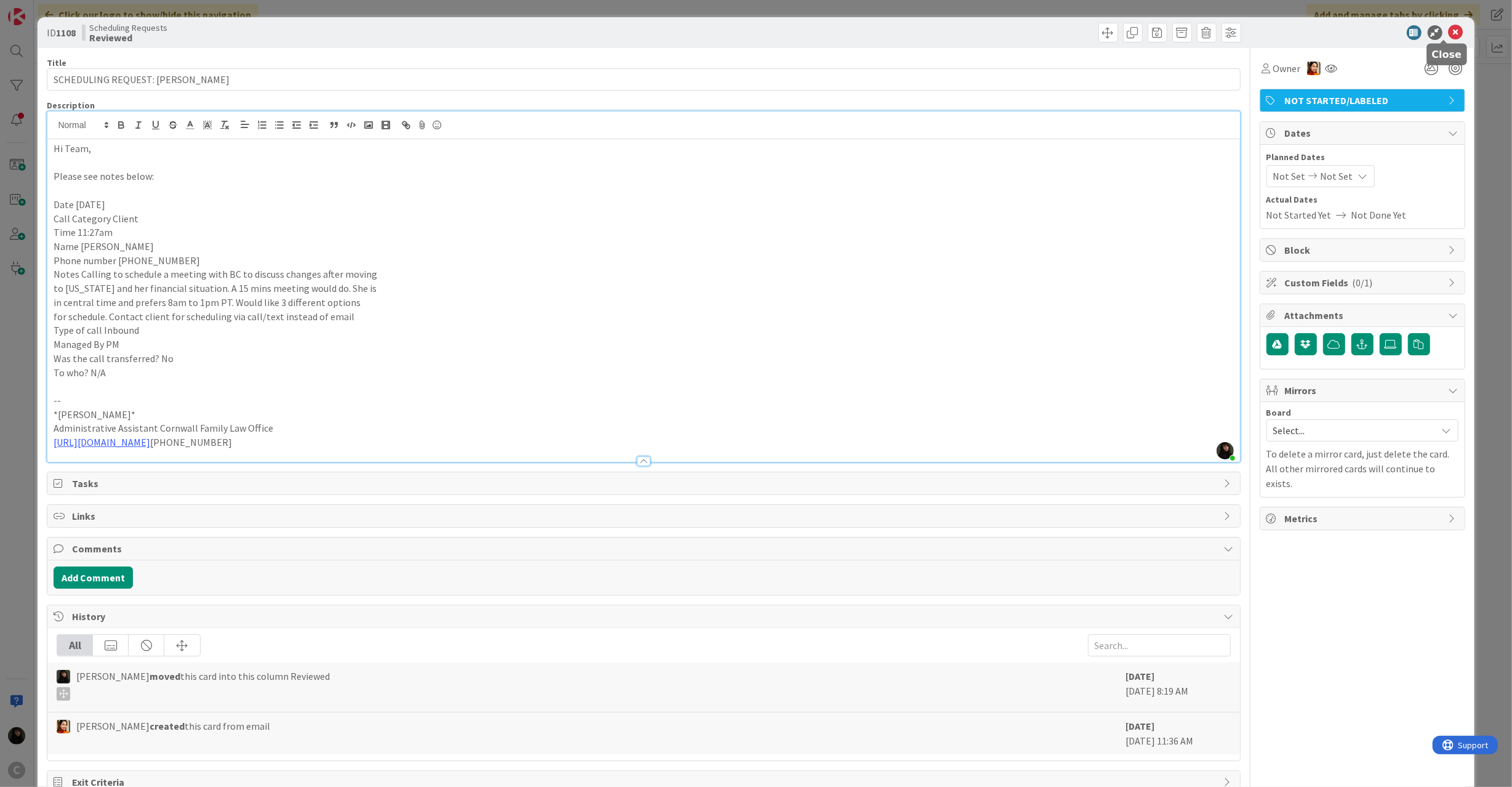
click at [1450, 31] on icon at bounding box center [1455, 32] width 14 height 14
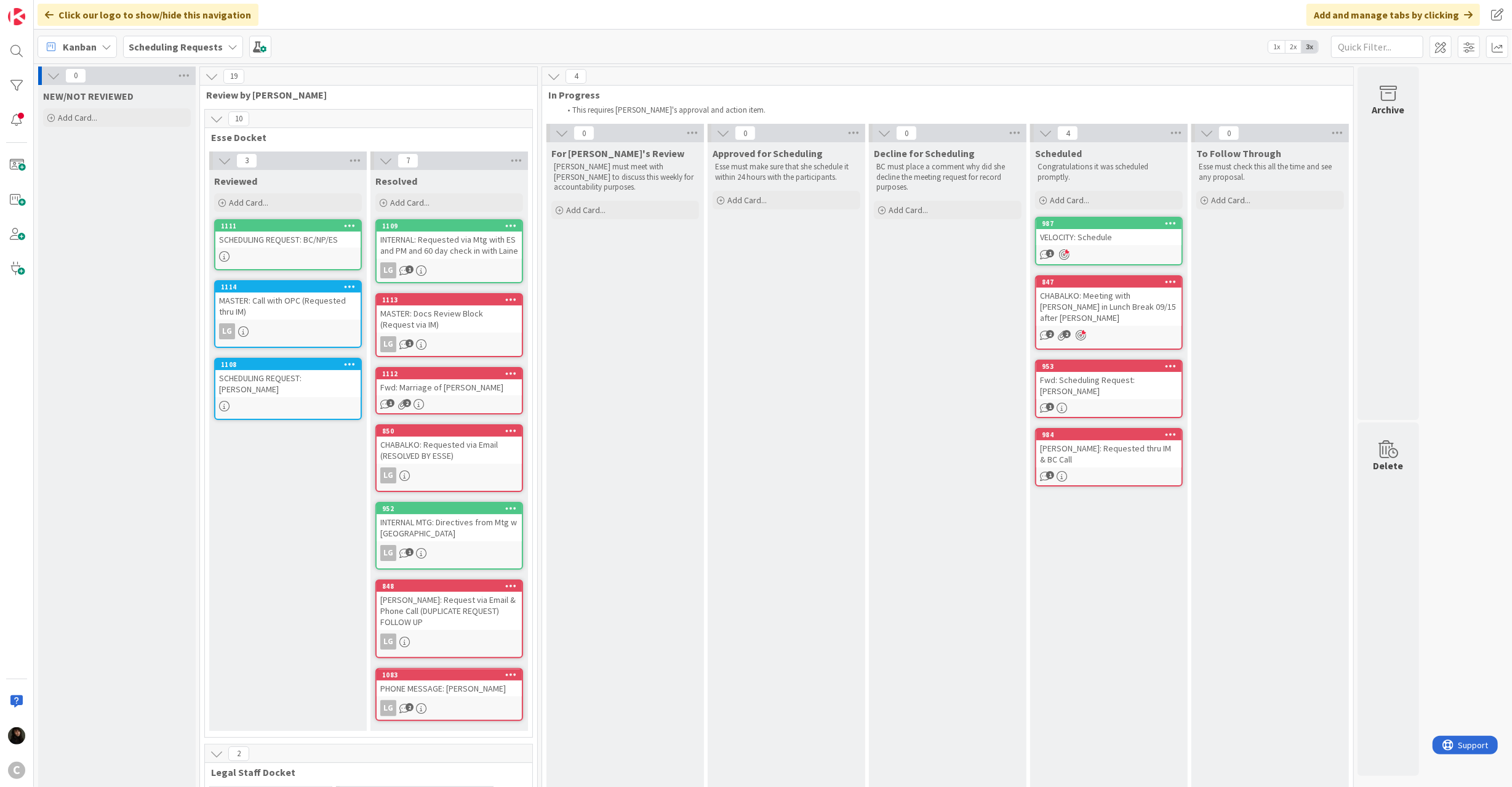
click at [287, 298] on div "MASTER: Call with OPC (Requested thru IM)" at bounding box center [288, 306] width 145 height 27
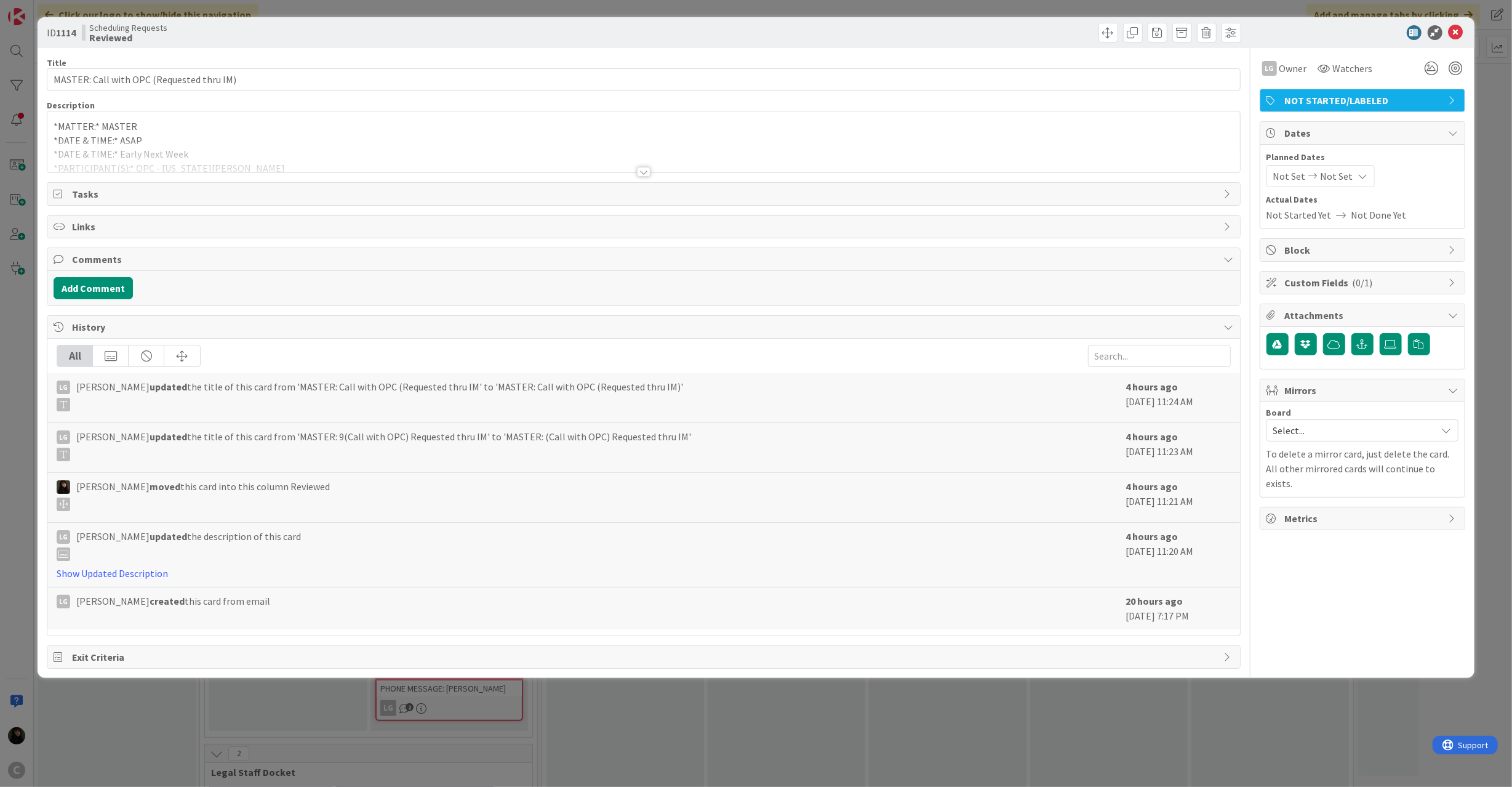
click at [291, 131] on p "*MATTER:* MASTER" at bounding box center [643, 127] width 1180 height 14
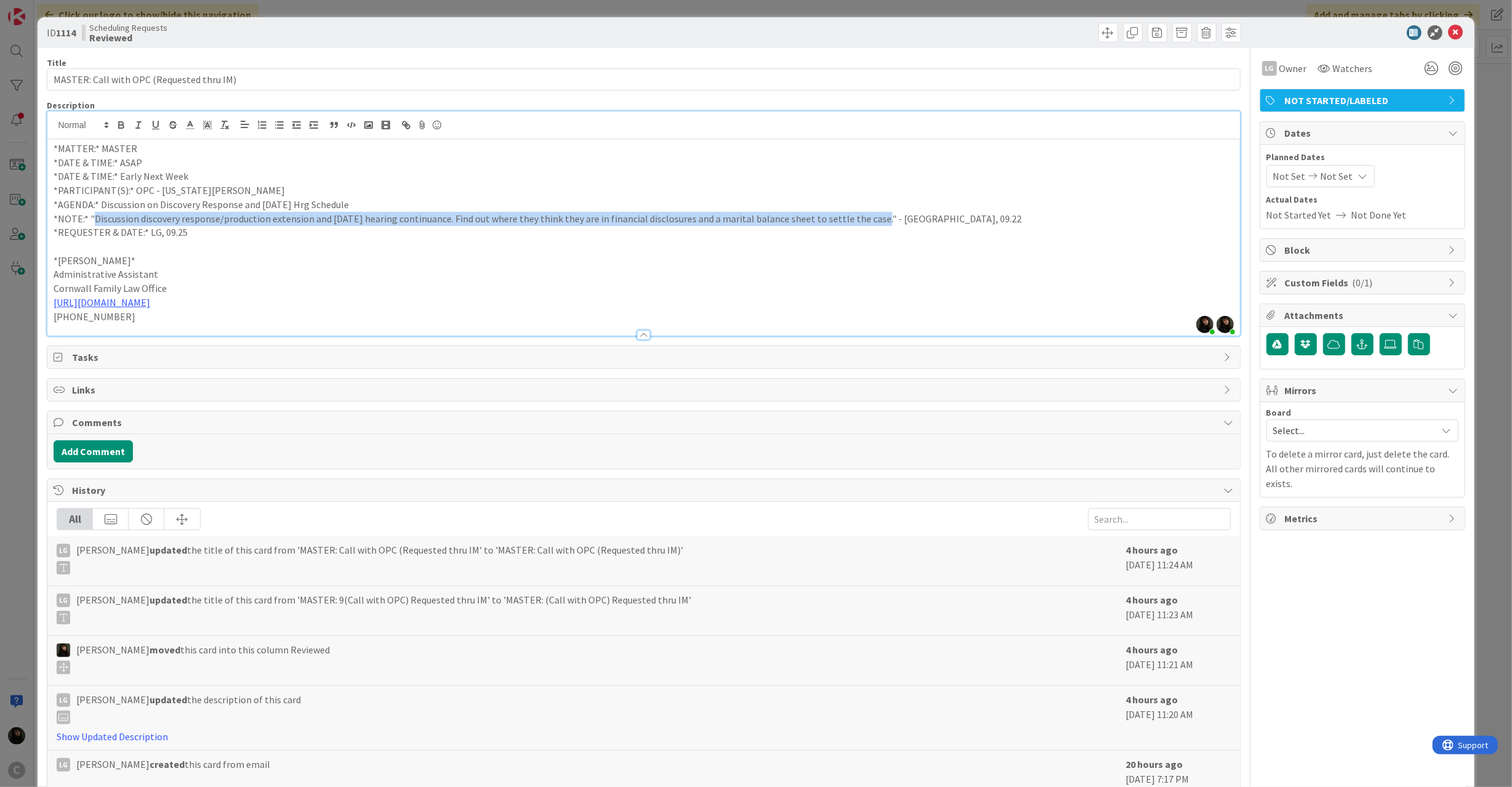
drag, startPoint x: 93, startPoint y: 222, endPoint x: 872, endPoint y: 214, distance: 779.0
click at [872, 214] on p "*NOTE:* "Discussion discovery response/production extension and [DATE] hearing …" at bounding box center [643, 218] width 1180 height 14
copy p "Discussion discovery response/production extension and [DATE] hearing continuan…"
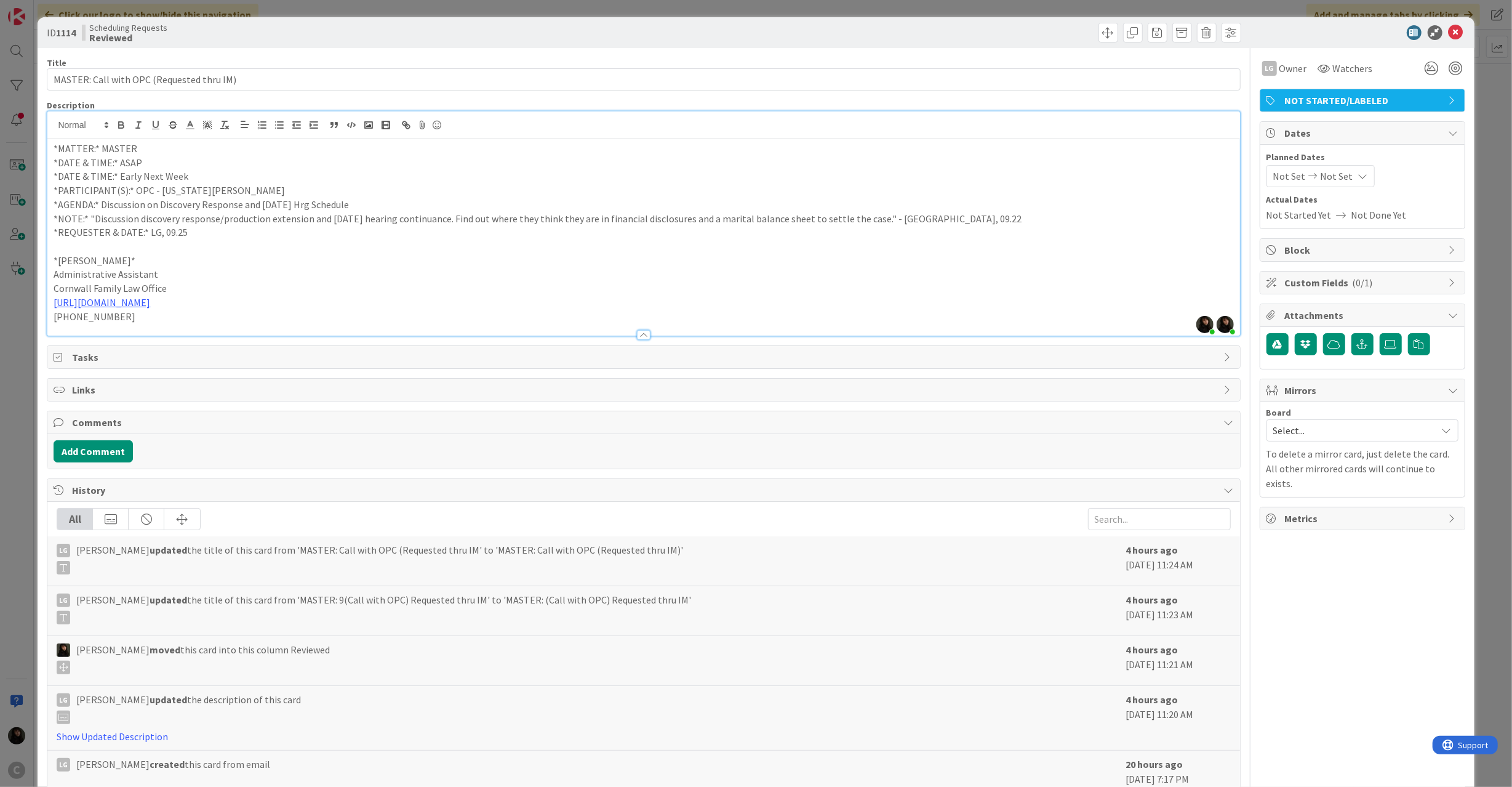
click at [276, 207] on p "*AGENDA:* Discussion on Discovery Response and [DATE] Hrg Schedule" at bounding box center [643, 205] width 1180 height 14
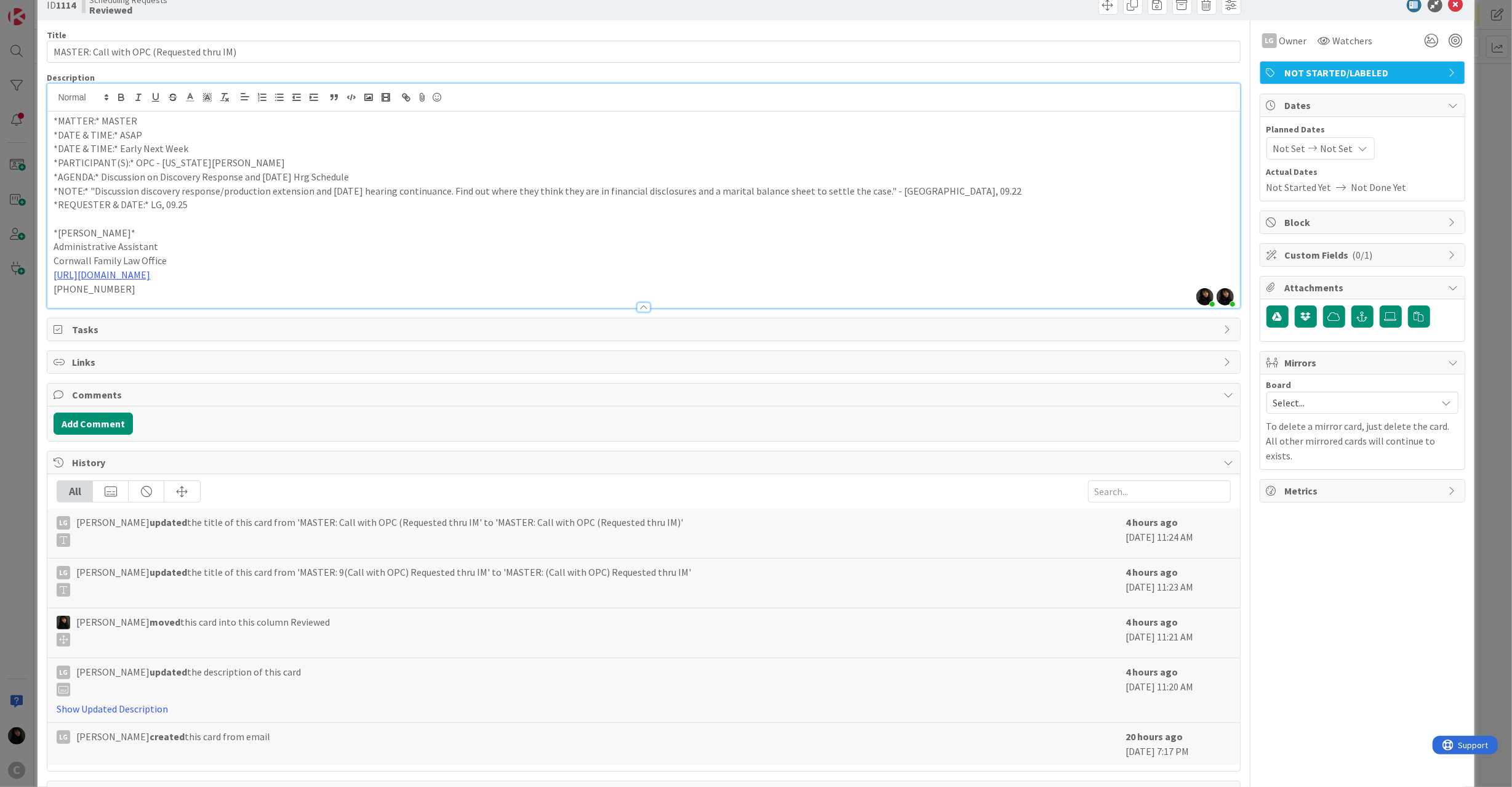
scroll to position [76, 0]
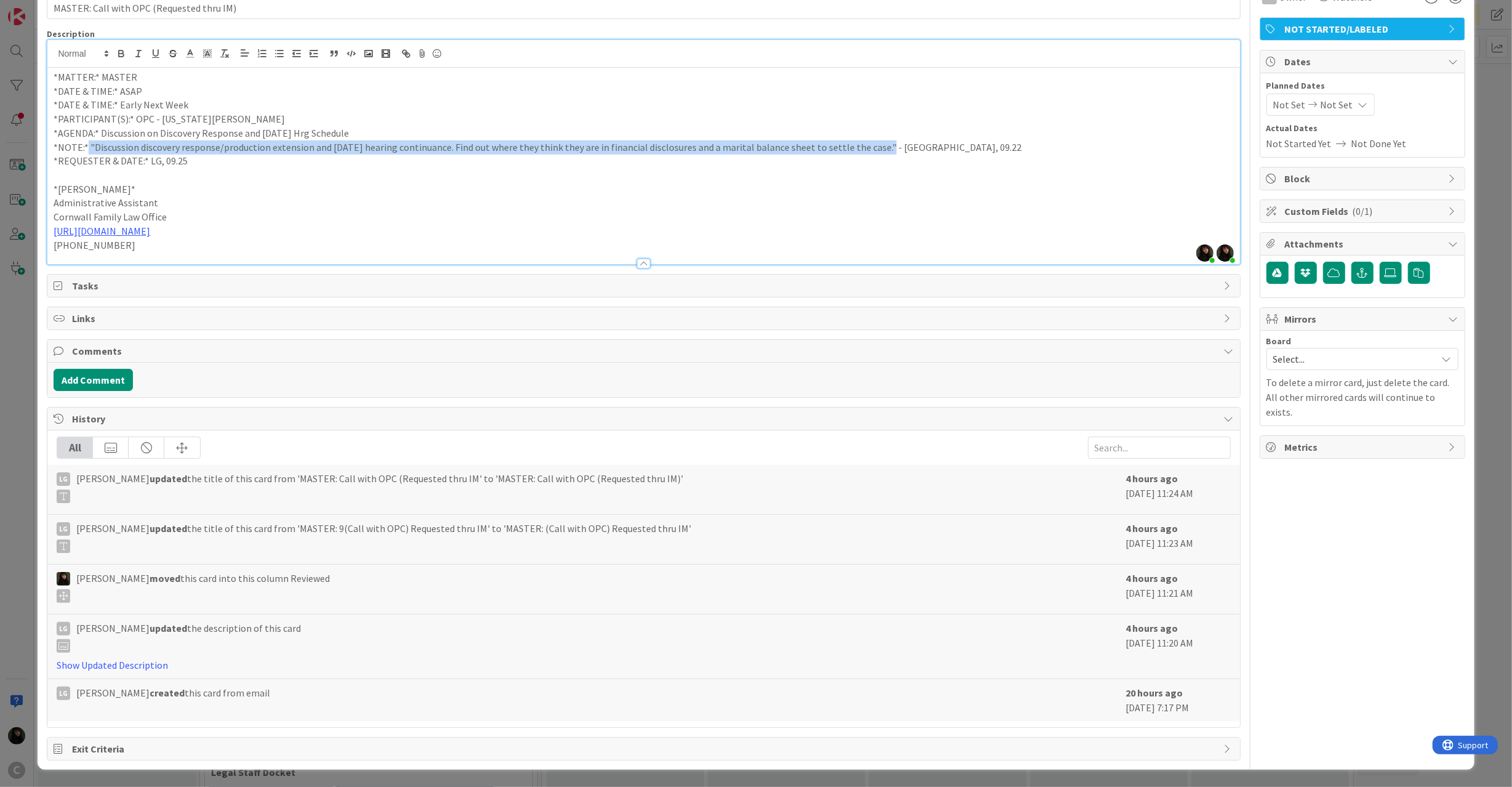
drag, startPoint x: 87, startPoint y: 140, endPoint x: 874, endPoint y: 142, distance: 787.0
click at [874, 142] on p "*NOTE:* "Discussion discovery response/production extension and [DATE] hearing …" at bounding box center [643, 147] width 1180 height 14
copy p ""Discussion discovery response/production extension and [DATE] hearing continua…"
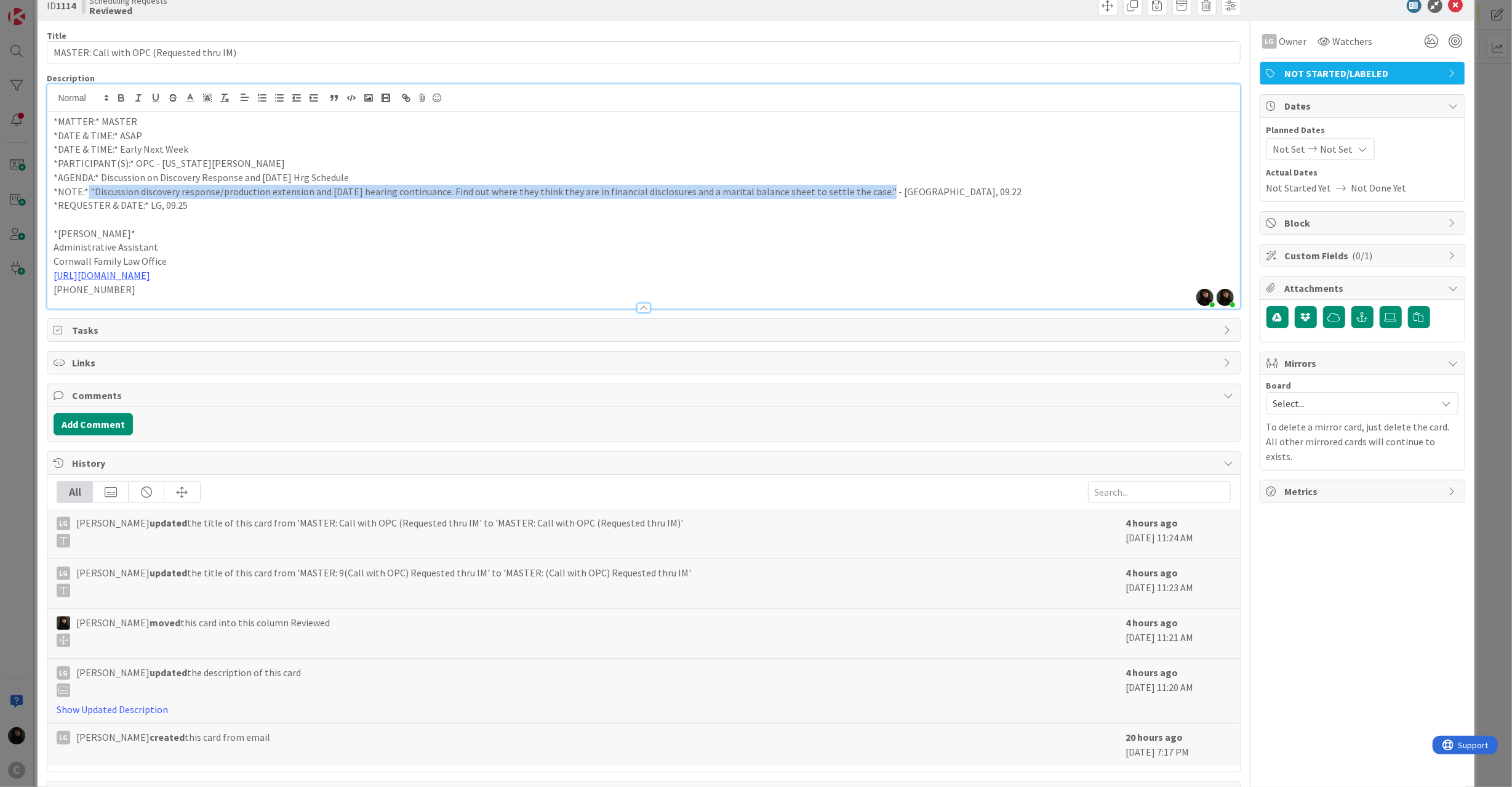
scroll to position [0, 0]
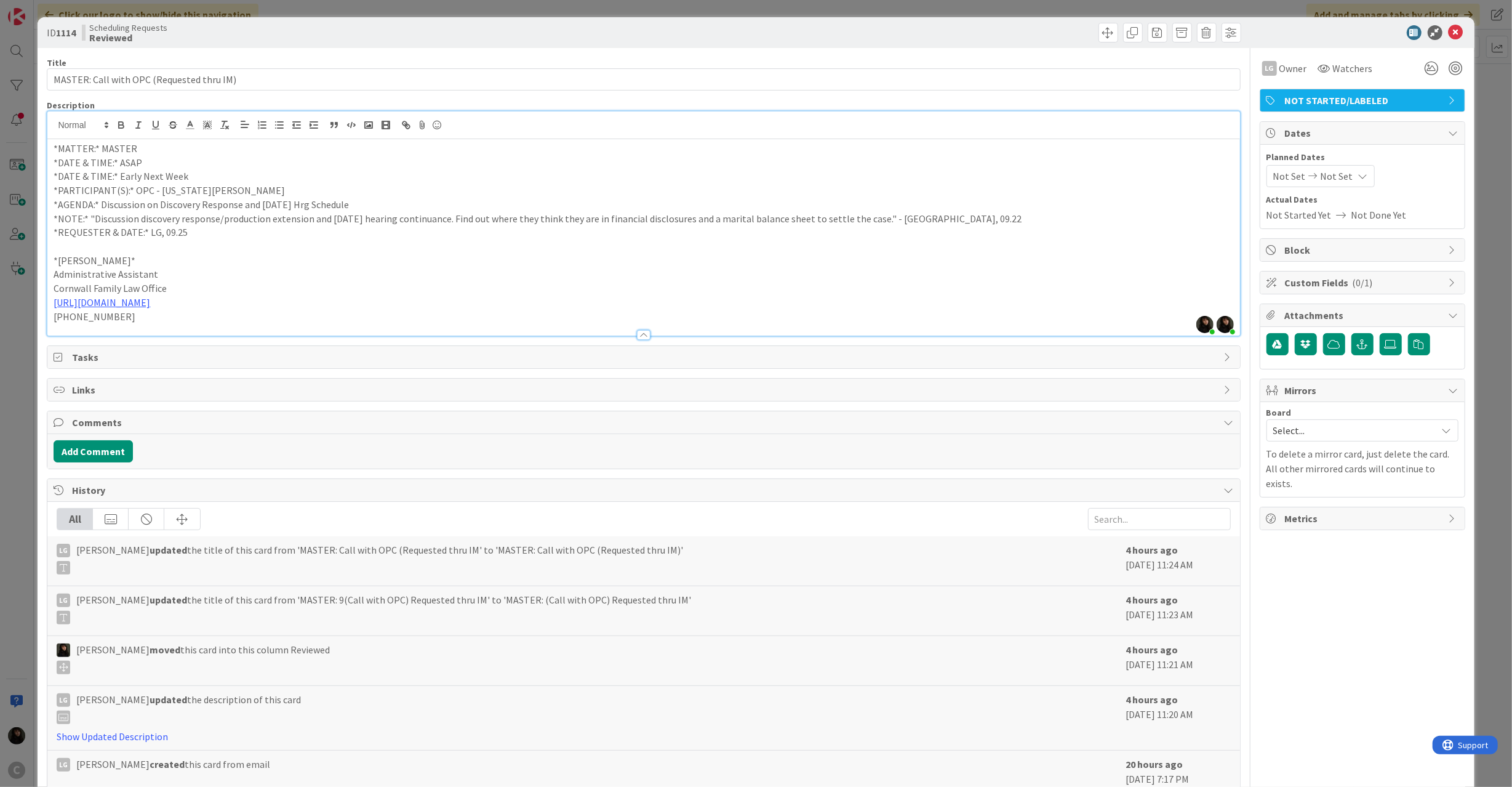
click at [235, 193] on p "*PARTICIPANT(S):* OPC - [US_STATE][PERSON_NAME]" at bounding box center [643, 190] width 1180 height 14
drag, startPoint x: 97, startPoint y: 207, endPoint x: 367, endPoint y: 202, distance: 270.0
click at [367, 202] on p "*AGENDA:* Discussion on Discovery Response and [DATE] Hrg Schedule" at bounding box center [643, 205] width 1180 height 14
copy p "Discussion on Discovery Response and [DATE] Hrg Schedule"
click at [191, 173] on p "*DATE & TIME:* Early Next Week" at bounding box center [643, 176] width 1180 height 14
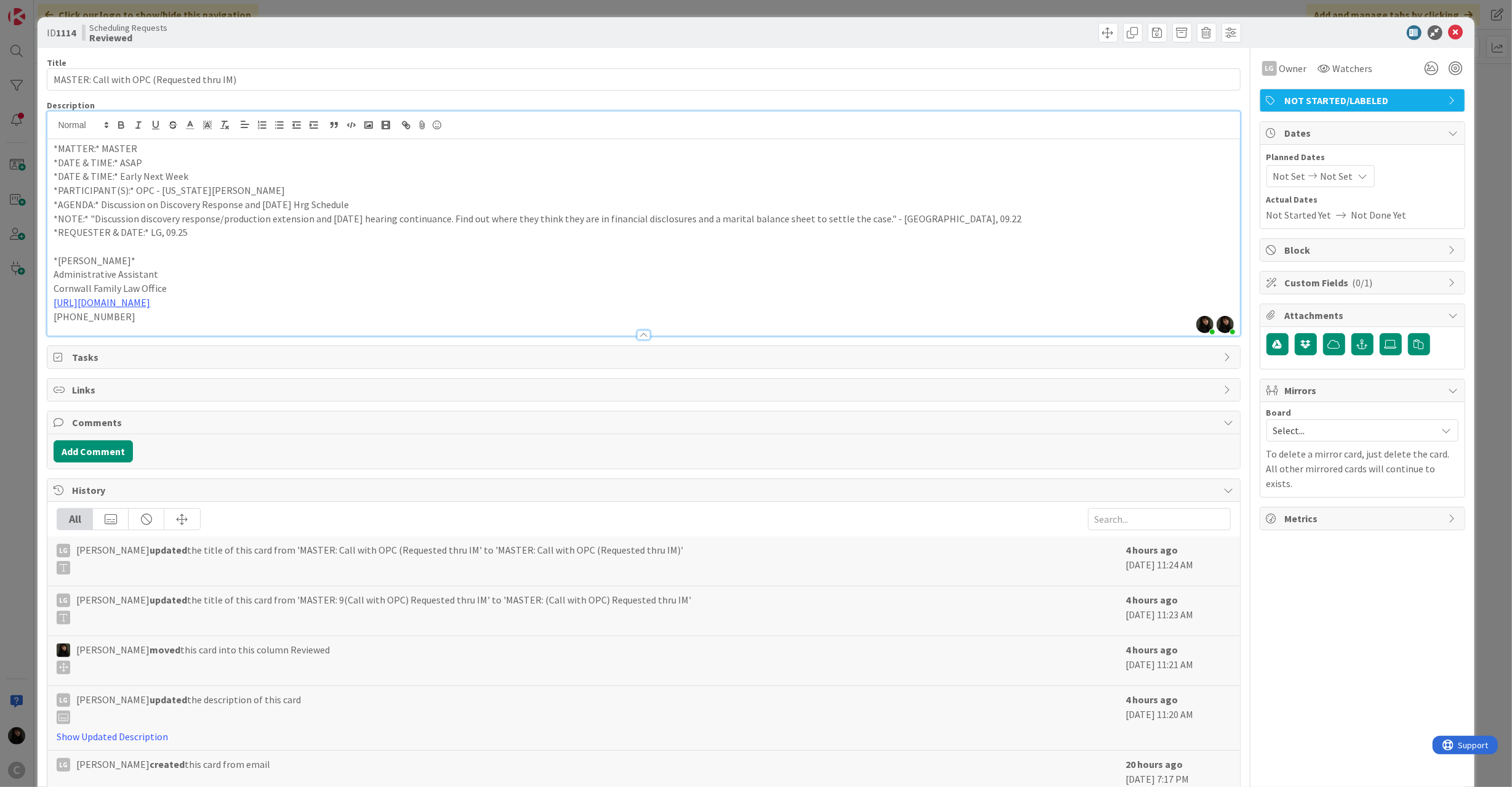
click at [168, 239] on p "*REQUESTER & DATE:* LG, 09.25" at bounding box center [643, 232] width 1180 height 14
click at [245, 240] on p at bounding box center [643, 246] width 1180 height 14
